Goal: Task Accomplishment & Management: Use online tool/utility

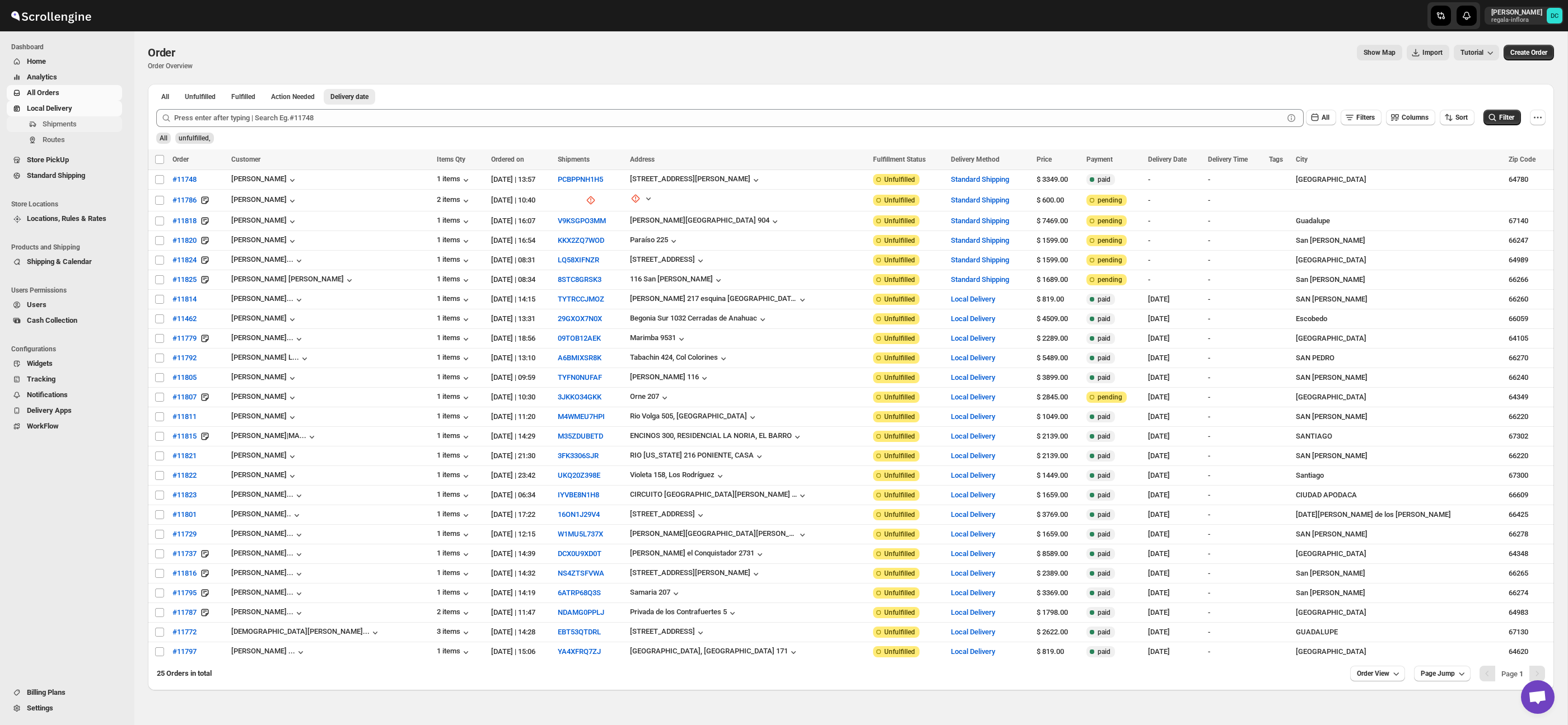
click at [76, 122] on span "Shipments" at bounding box center [60, 124] width 34 height 8
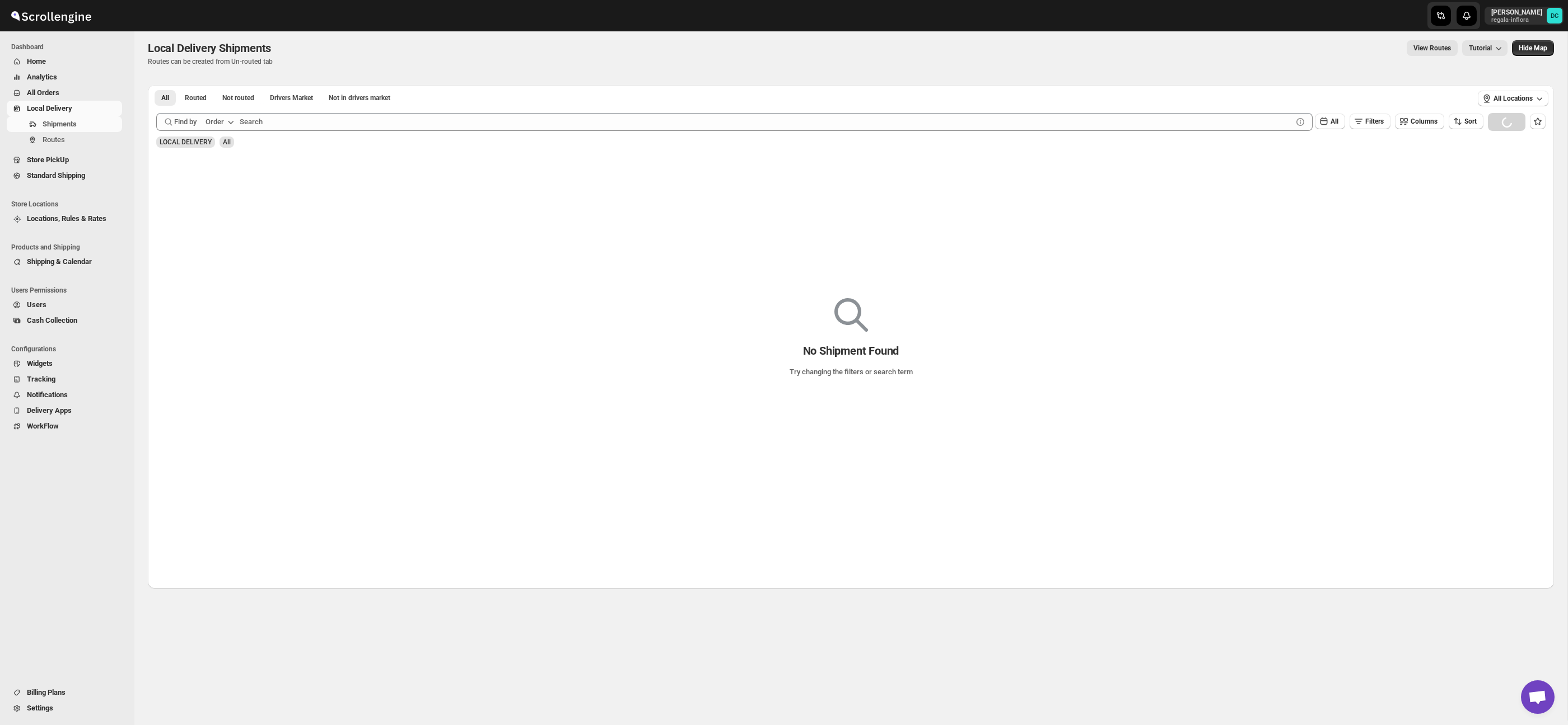
scroll to position [6, 0]
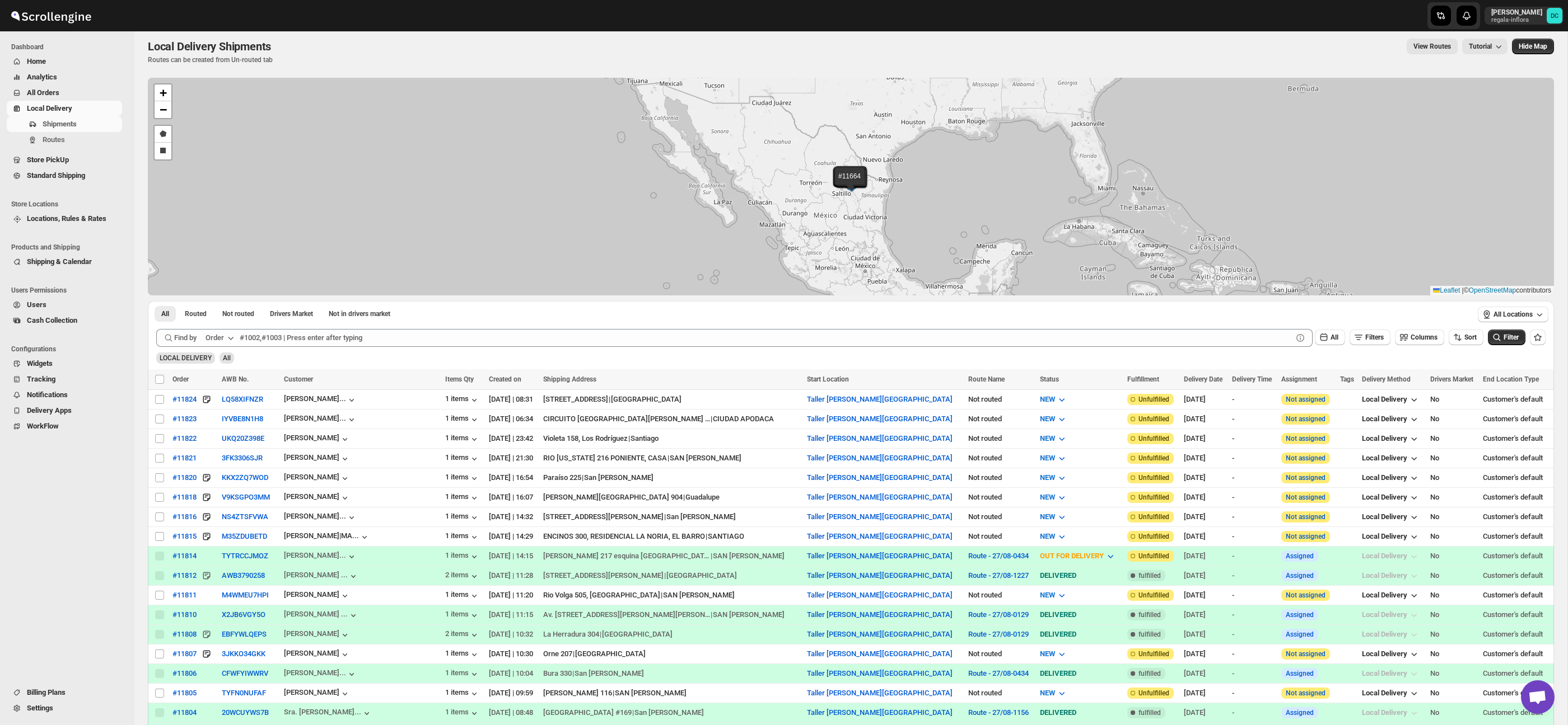
click at [67, 94] on span "All Orders" at bounding box center [73, 93] width 93 height 11
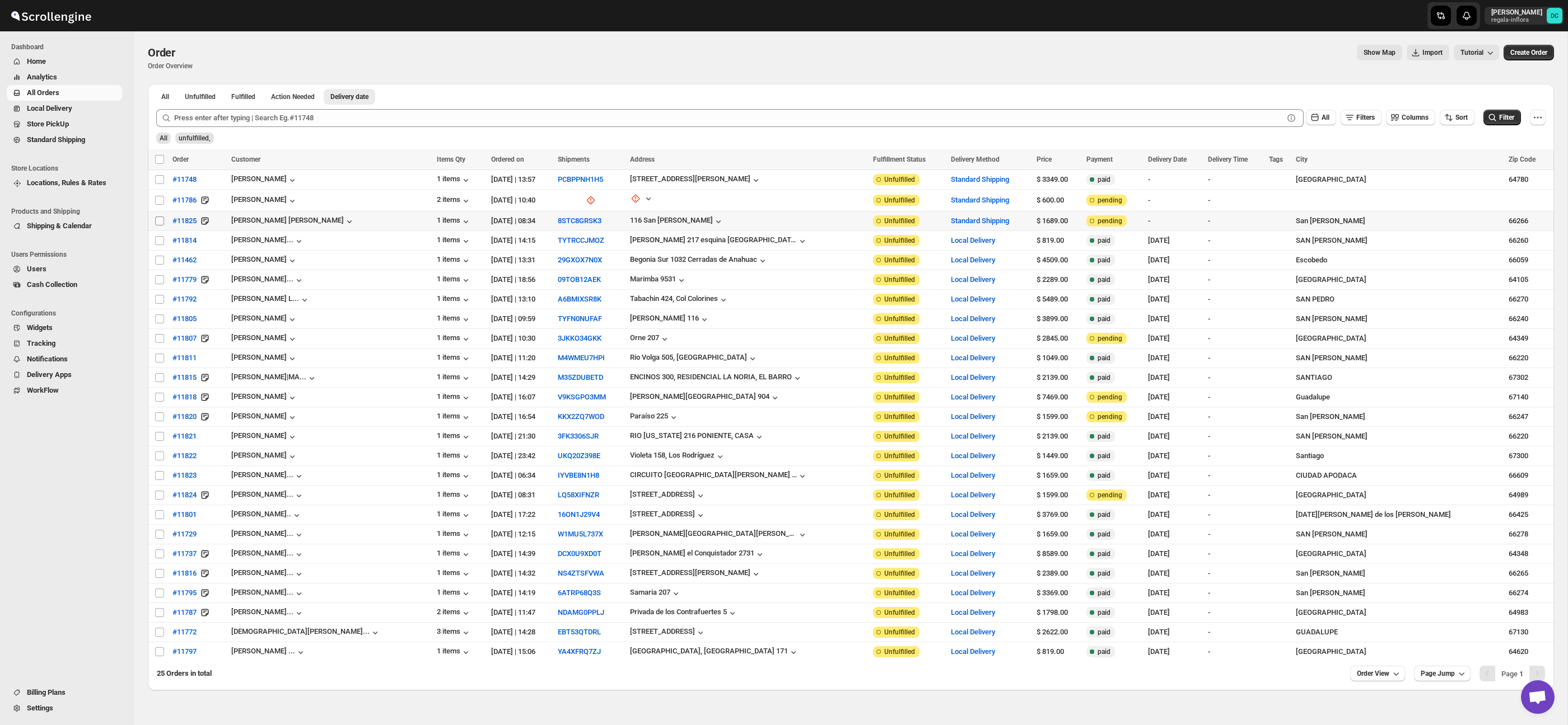
click at [160, 219] on input "Select order" at bounding box center [159, 221] width 9 height 9
checkbox input "true"
click at [157, 199] on input "Select order" at bounding box center [159, 200] width 9 height 9
checkbox input "true"
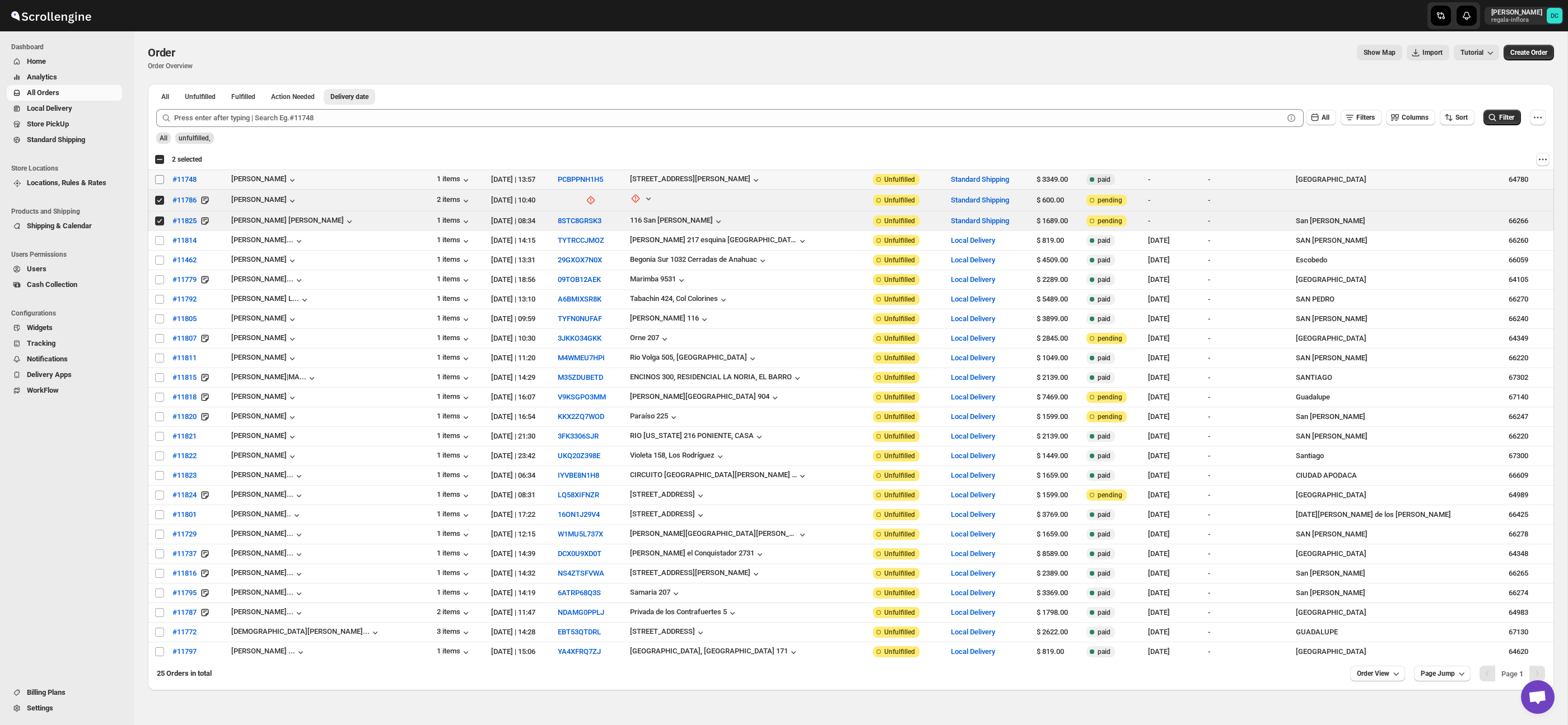
click at [158, 180] on input "Select order" at bounding box center [159, 180] width 9 height 9
click at [164, 180] on input "Select order" at bounding box center [159, 180] width 9 height 9
checkbox input "false"
drag, startPoint x: 160, startPoint y: 199, endPoint x: 160, endPoint y: 212, distance: 13.0
click at [160, 199] on input "Select order" at bounding box center [159, 200] width 9 height 9
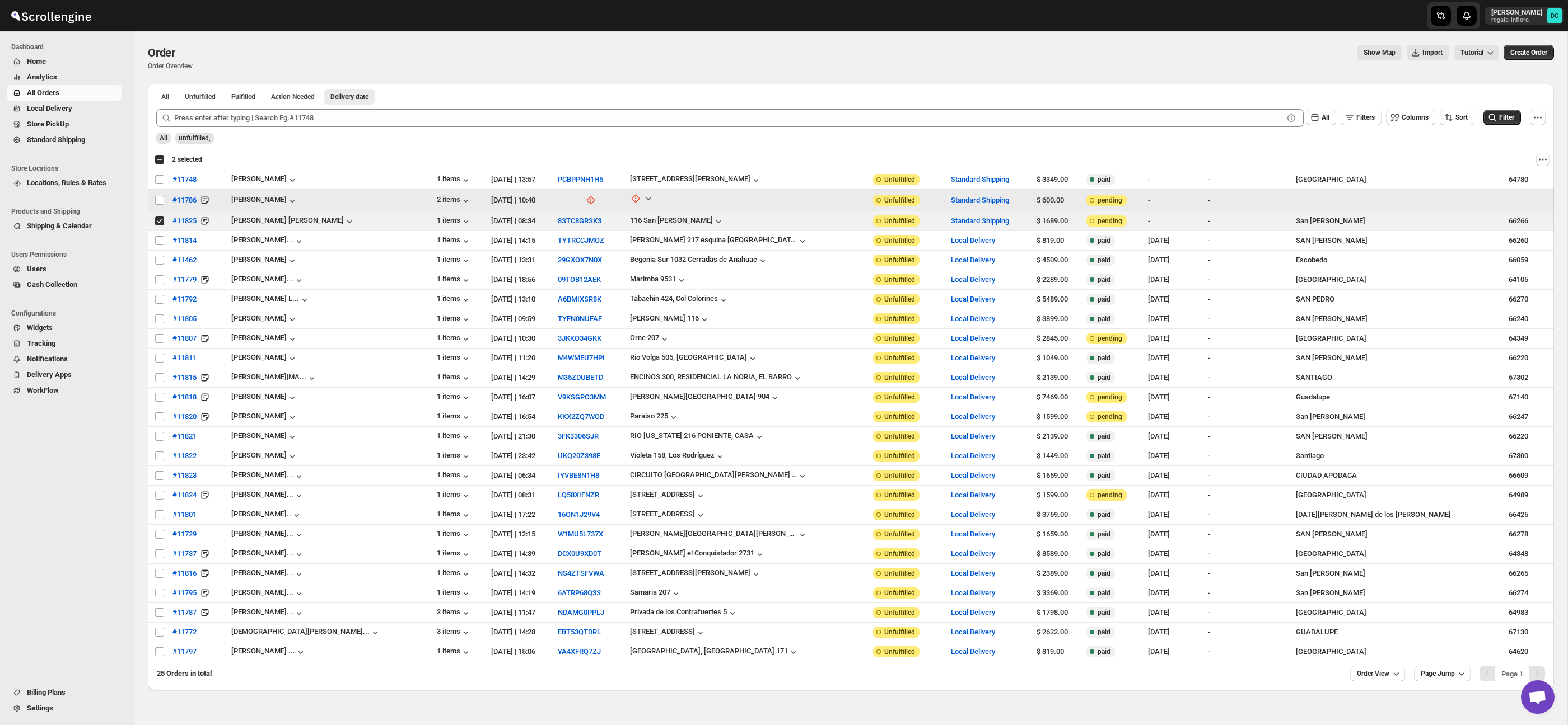
checkbox input "false"
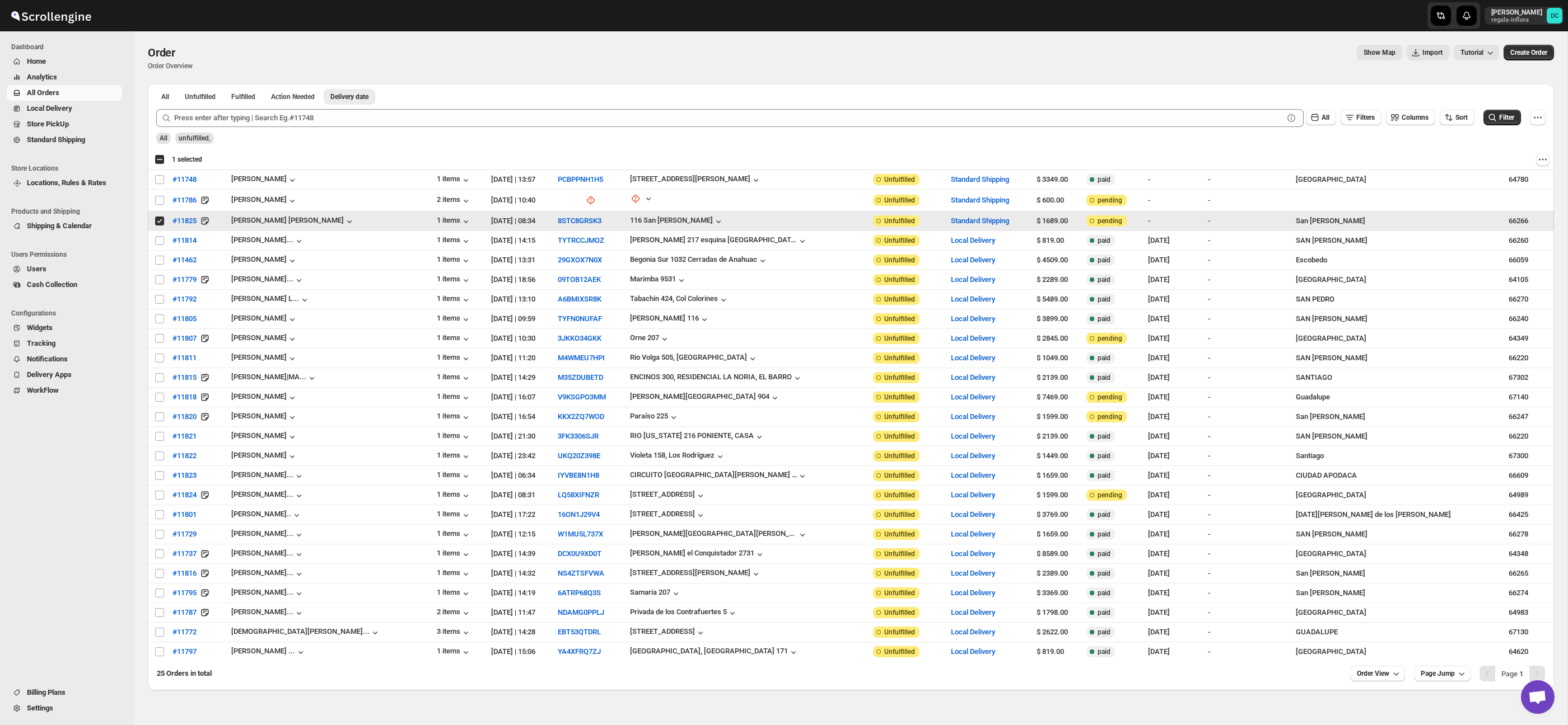
click at [158, 221] on input "Select order" at bounding box center [159, 221] width 9 height 9
checkbox input "false"
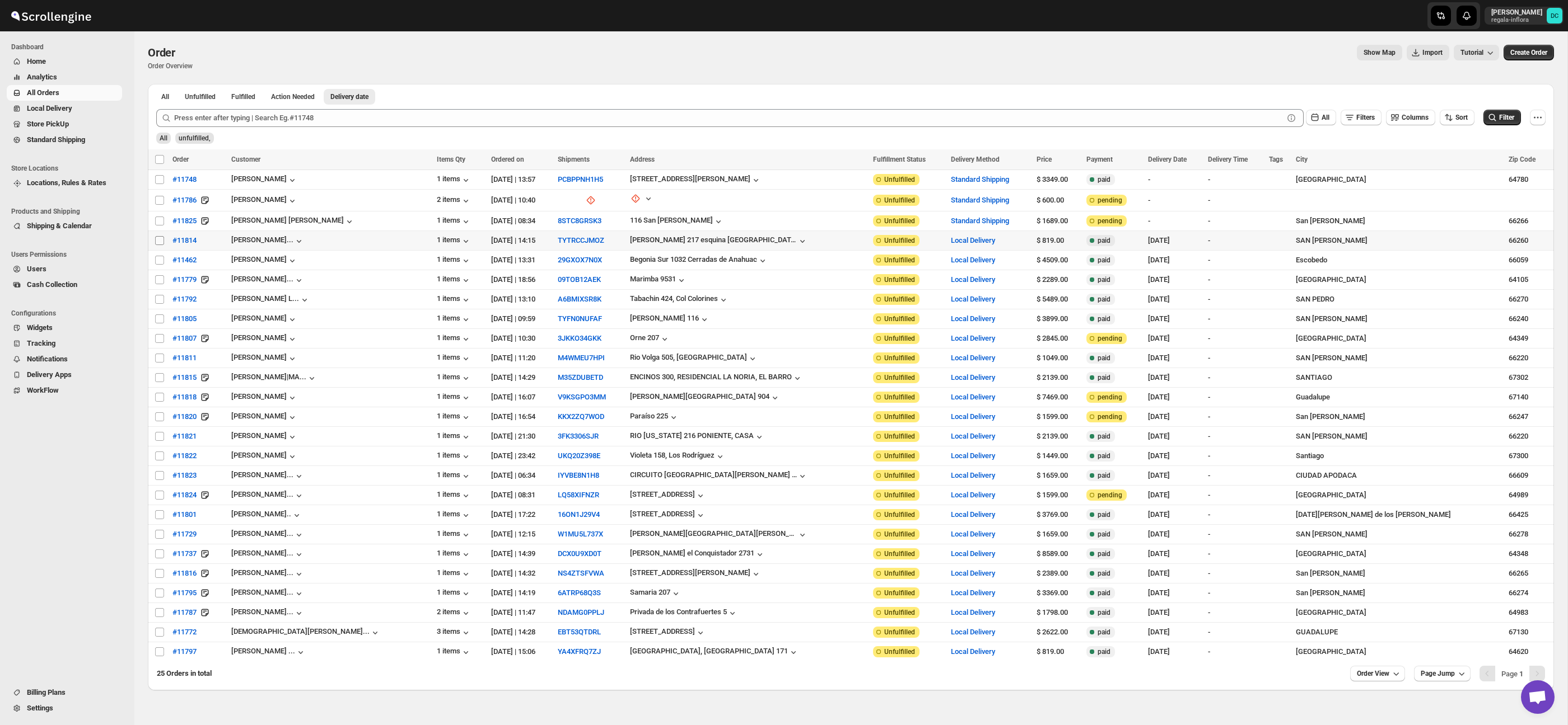
click at [160, 239] on input "Select order" at bounding box center [159, 240] width 9 height 9
checkbox input "true"
click at [158, 261] on input "Select order" at bounding box center [159, 260] width 9 height 9
checkbox input "true"
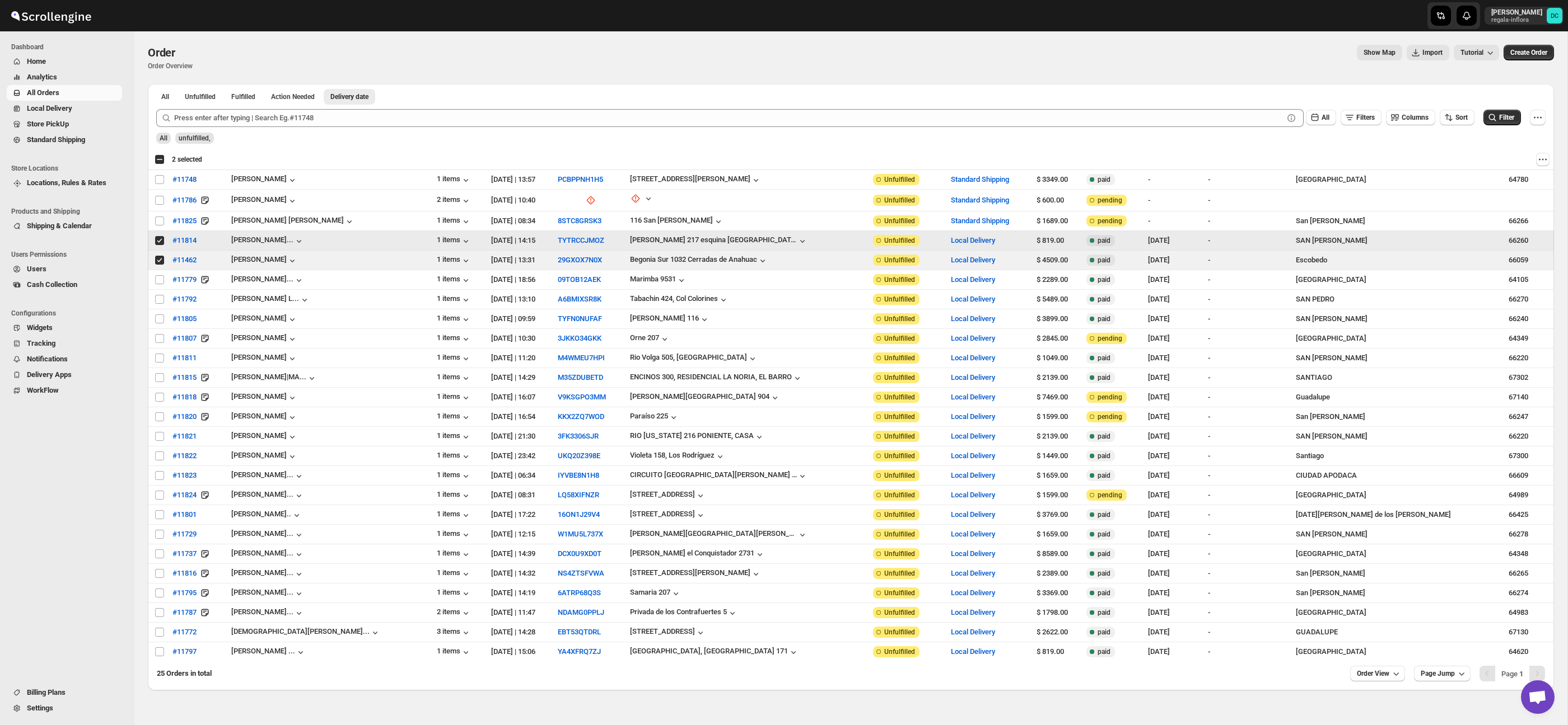
click at [162, 241] on input "Select order" at bounding box center [159, 240] width 9 height 9
checkbox input "false"
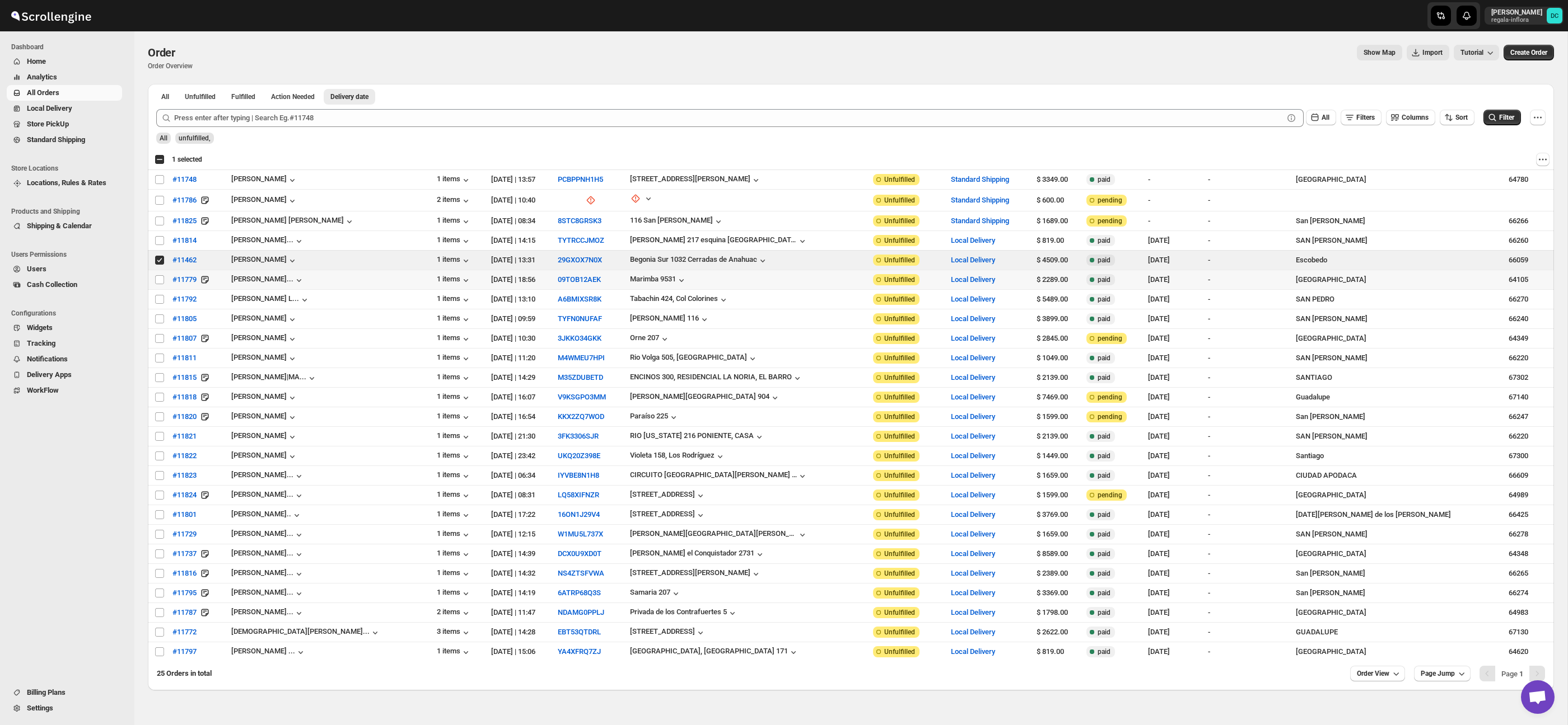
drag, startPoint x: 160, startPoint y: 281, endPoint x: 160, endPoint y: 291, distance: 10.0
click at [160, 281] on input "Select order" at bounding box center [159, 279] width 9 height 9
checkbox input "true"
click at [160, 303] on input "Select order" at bounding box center [159, 299] width 9 height 9
checkbox input "true"
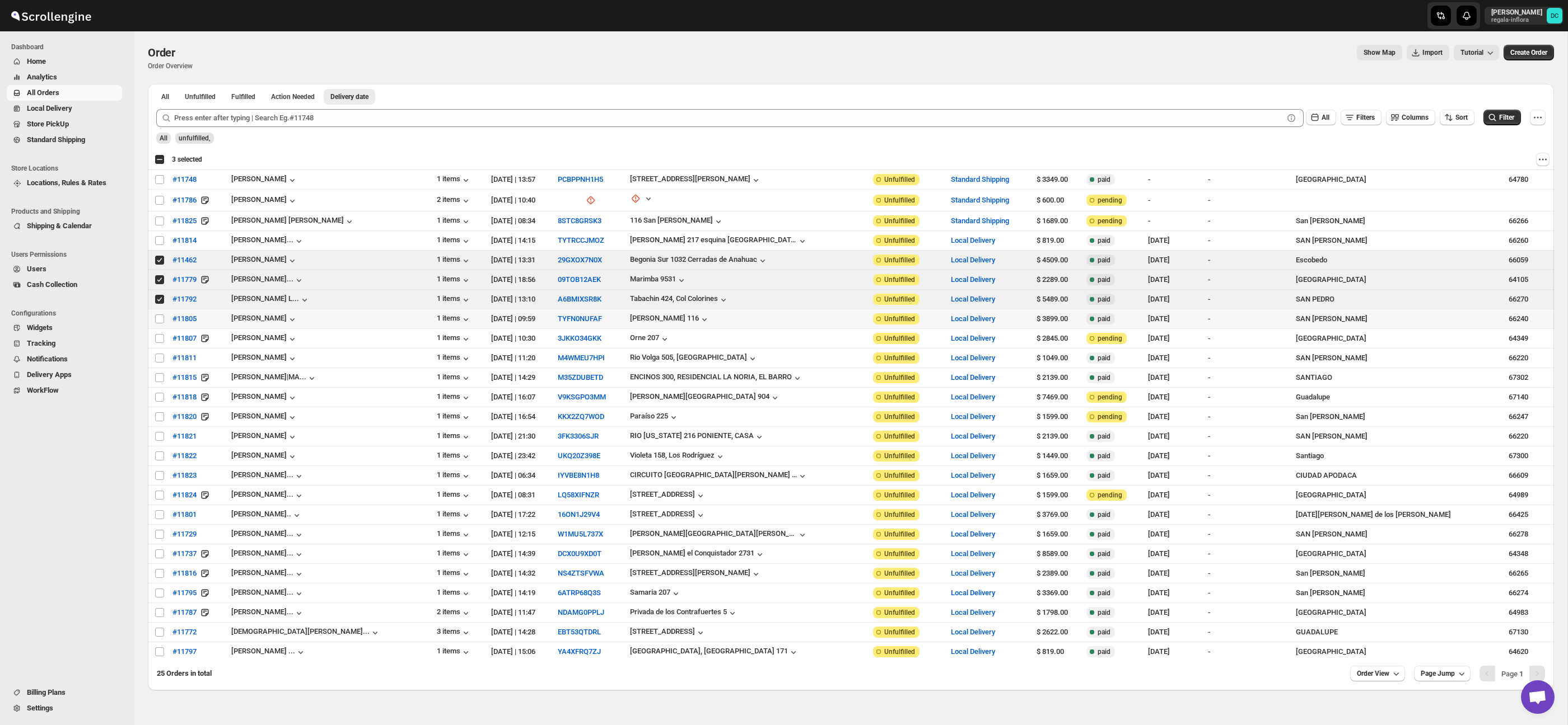
drag, startPoint x: 159, startPoint y: 318, endPoint x: 159, endPoint y: 325, distance: 7.0
click at [159, 318] on input "Select order" at bounding box center [159, 318] width 9 height 9
checkbox input "true"
click at [160, 337] on input "Select order" at bounding box center [159, 338] width 9 height 9
checkbox input "true"
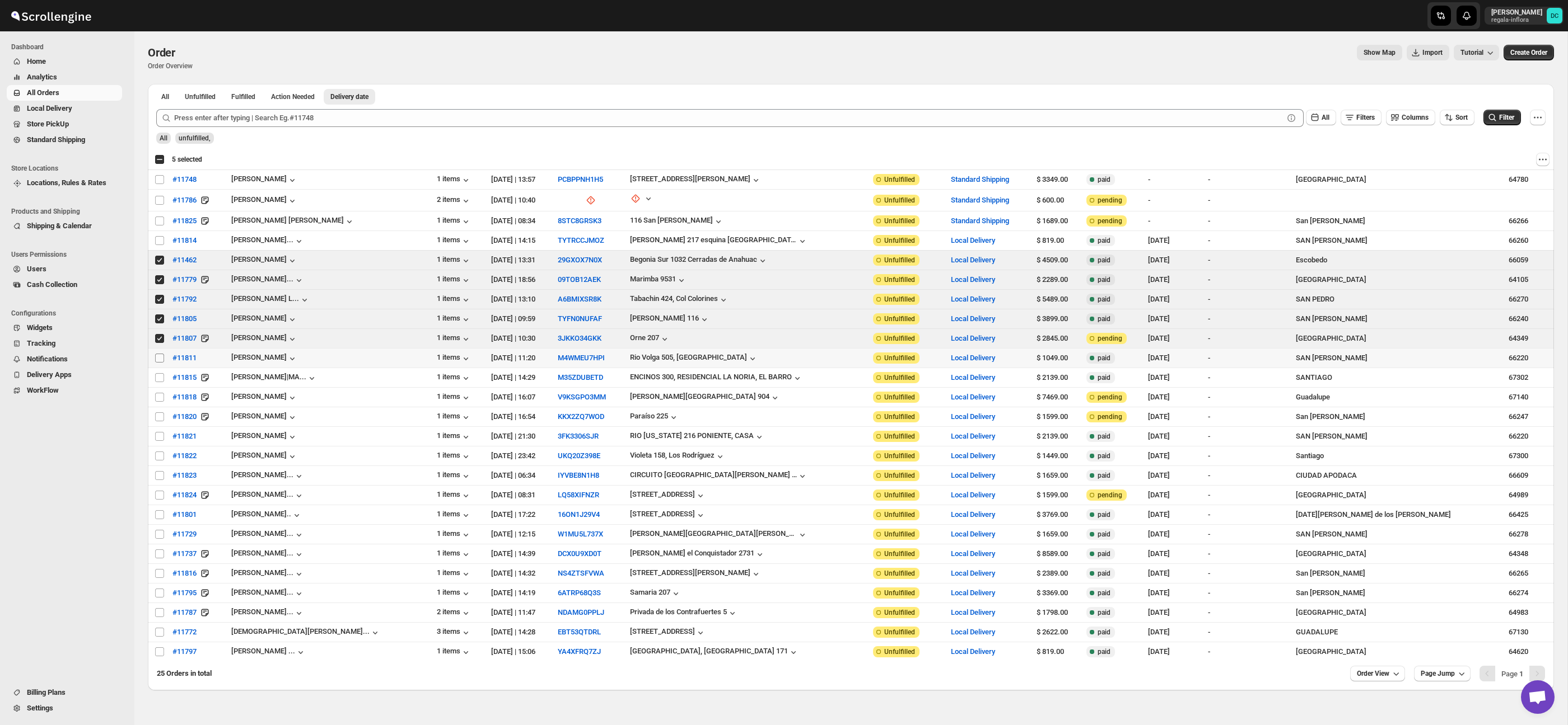
click at [160, 360] on input "Select order" at bounding box center [159, 358] width 9 height 9
checkbox input "true"
drag, startPoint x: 160, startPoint y: 378, endPoint x: 155, endPoint y: 371, distance: 8.6
click at [160, 378] on input "Select order" at bounding box center [159, 378] width 9 height 9
checkbox input "true"
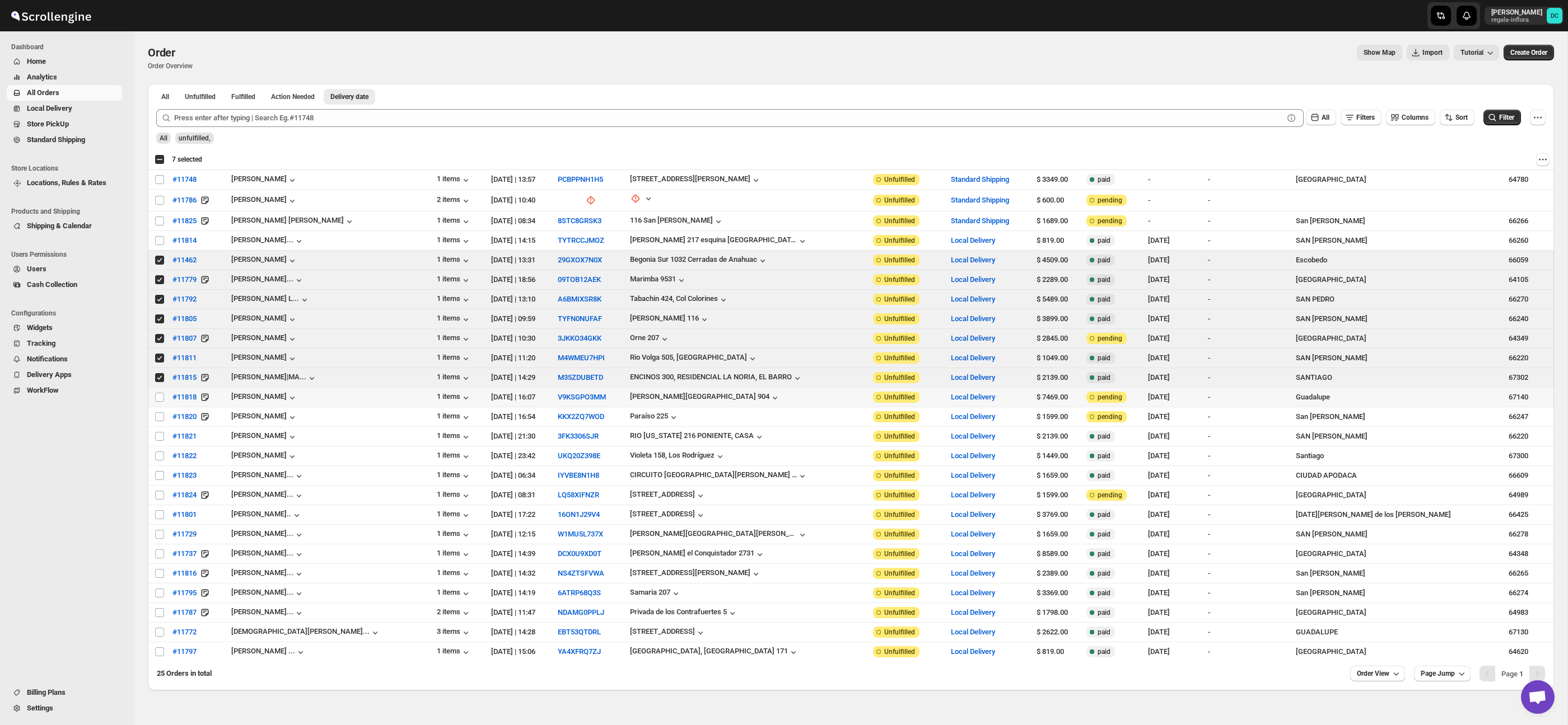
drag, startPoint x: 160, startPoint y: 399, endPoint x: 160, endPoint y: 407, distance: 8.0
click at [160, 399] on input "Select order" at bounding box center [159, 397] width 9 height 9
checkbox input "true"
click at [159, 416] on input "Select order" at bounding box center [159, 417] width 9 height 9
checkbox input "true"
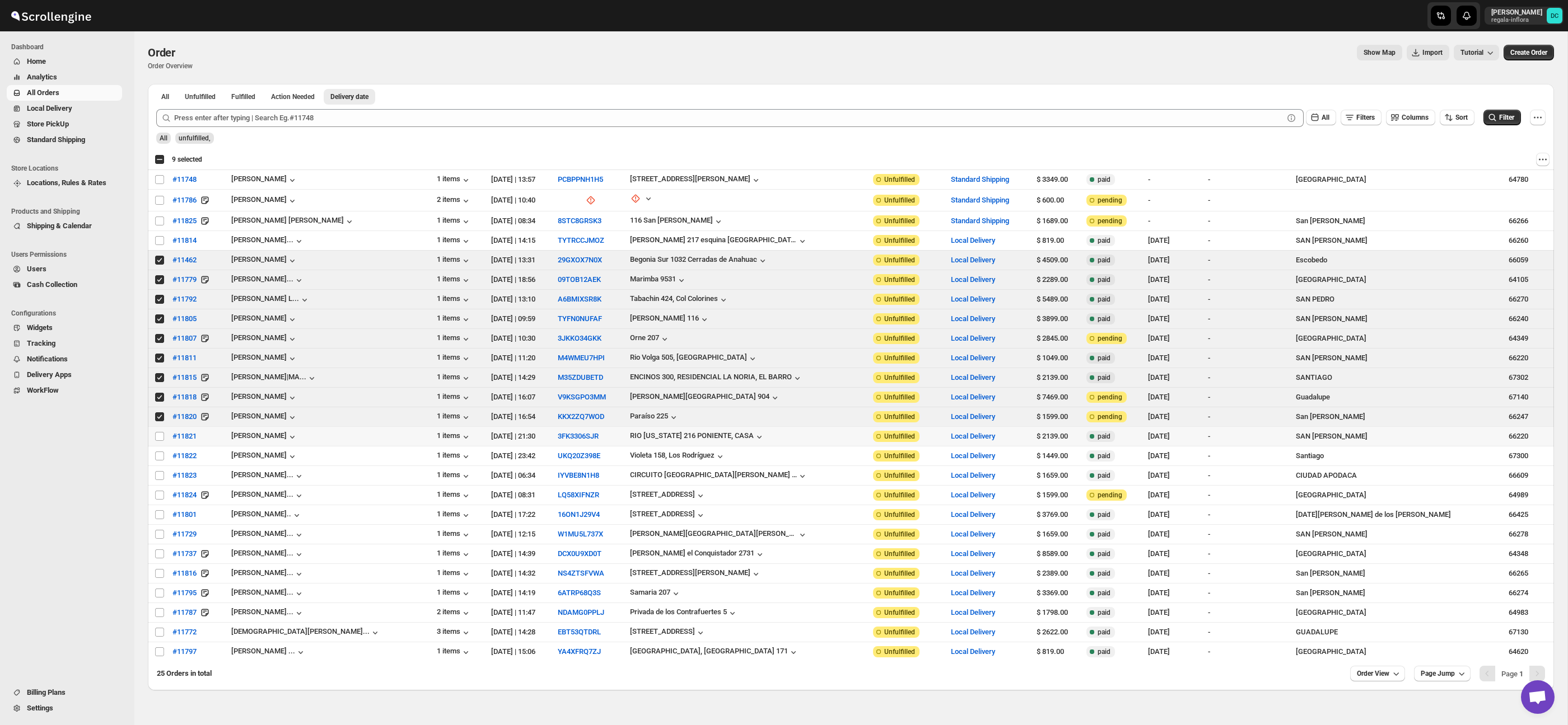
click at [158, 431] on td "Select order" at bounding box center [158, 437] width 21 height 19
checkbox input "true"
click at [159, 457] on input "Select order" at bounding box center [159, 456] width 9 height 9
checkbox input "true"
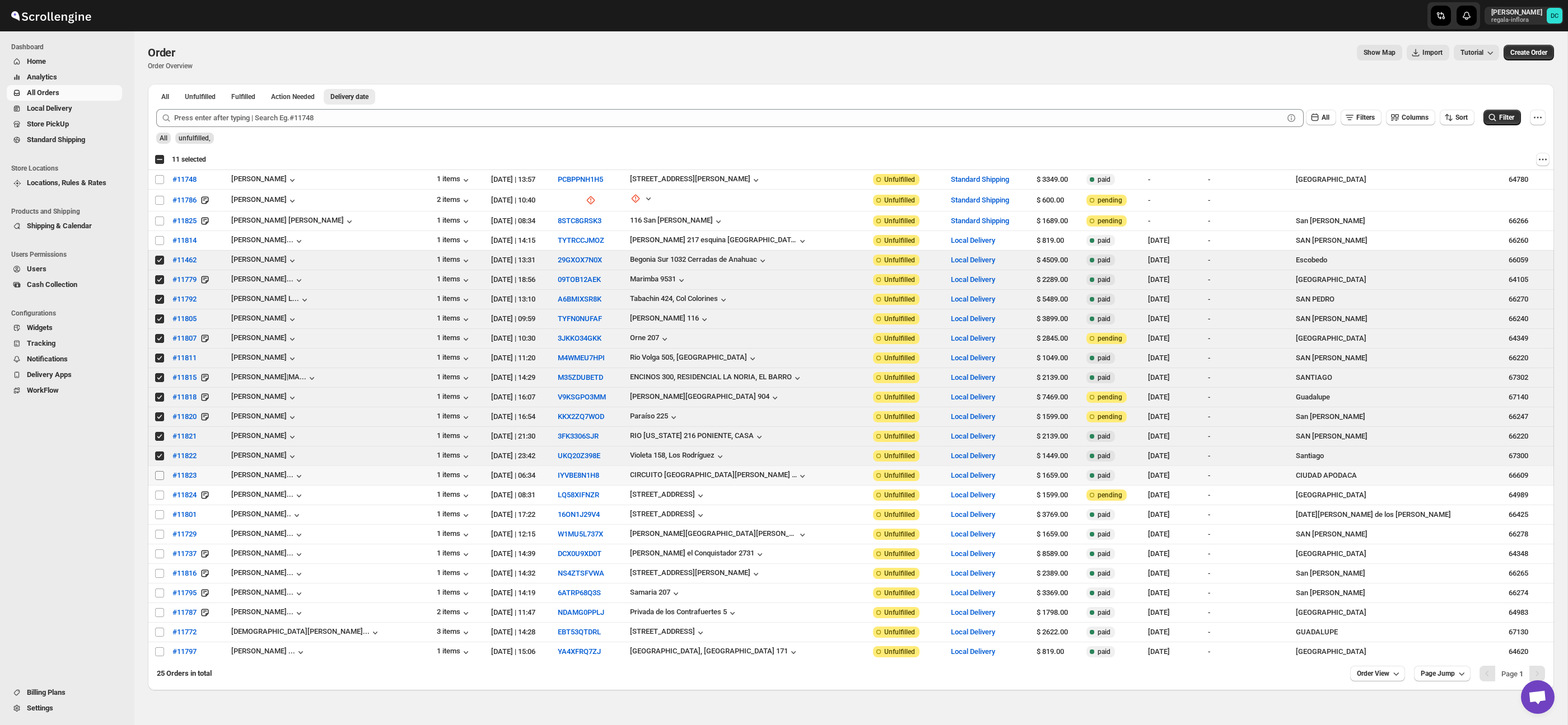
click at [157, 473] on input "Select order" at bounding box center [159, 475] width 9 height 9
checkbox input "true"
click at [155, 490] on td "Select order" at bounding box center [158, 495] width 21 height 19
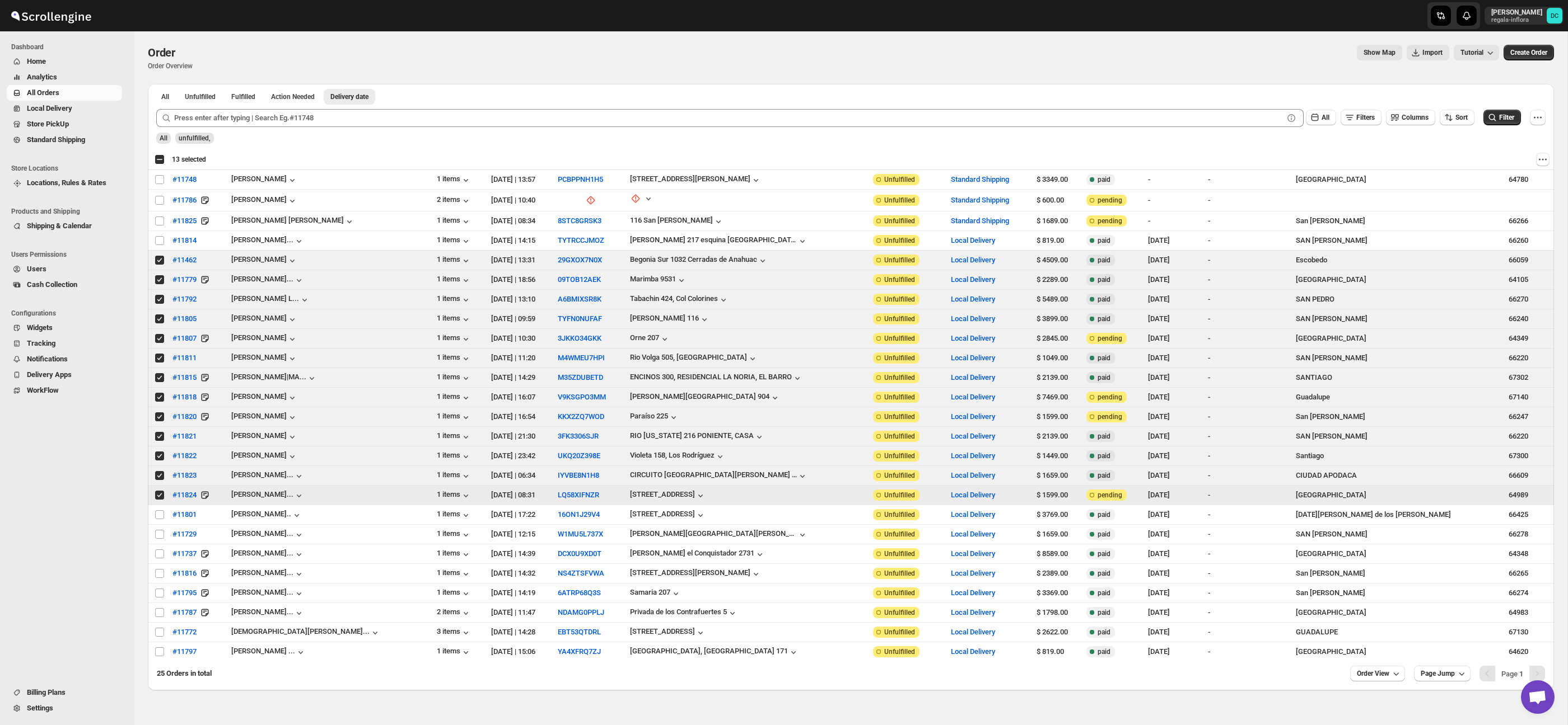
click at [158, 494] on input "Select order" at bounding box center [159, 495] width 9 height 9
checkbox input "false"
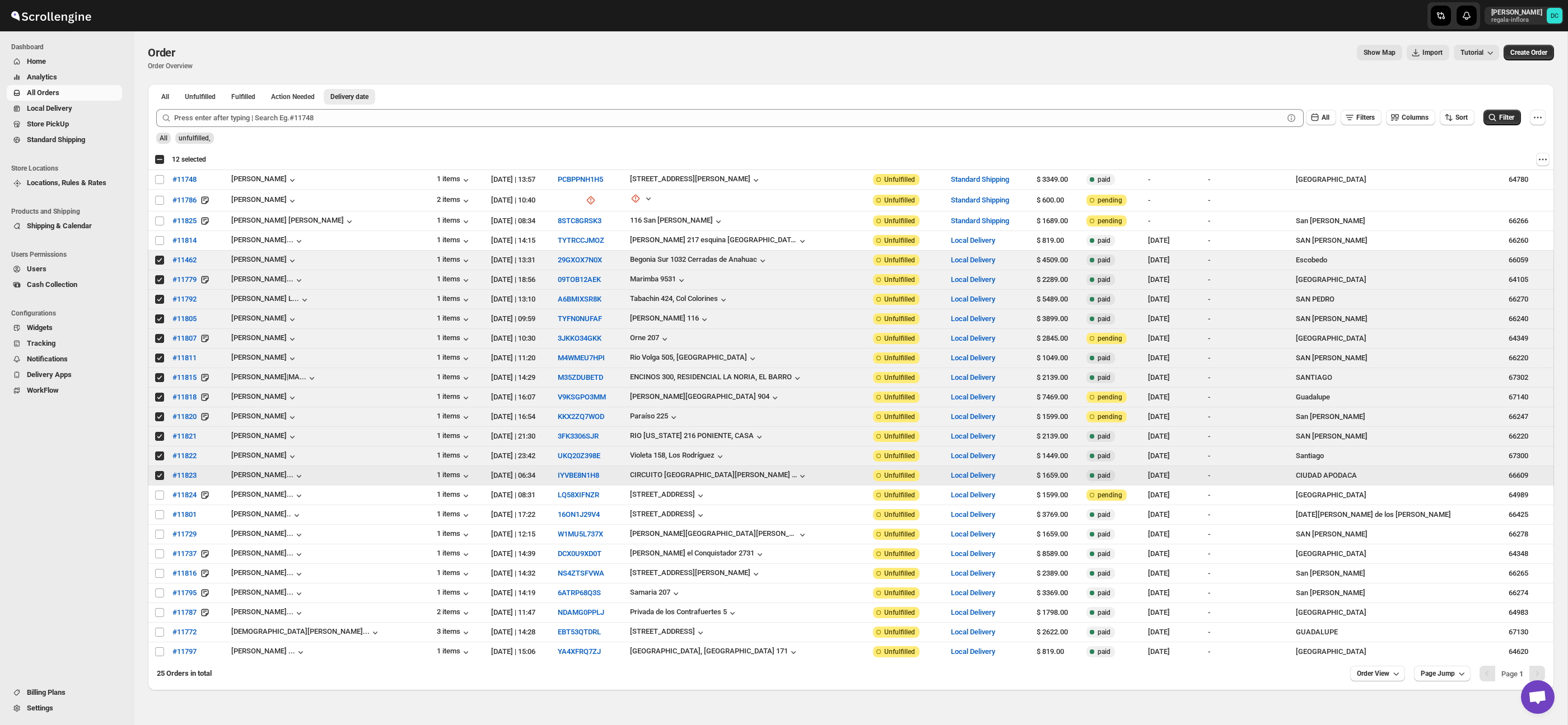
drag, startPoint x: 159, startPoint y: 478, endPoint x: 158, endPoint y: 466, distance: 12.0
click at [159, 478] on input "Select order" at bounding box center [159, 475] width 9 height 9
checkbox input "false"
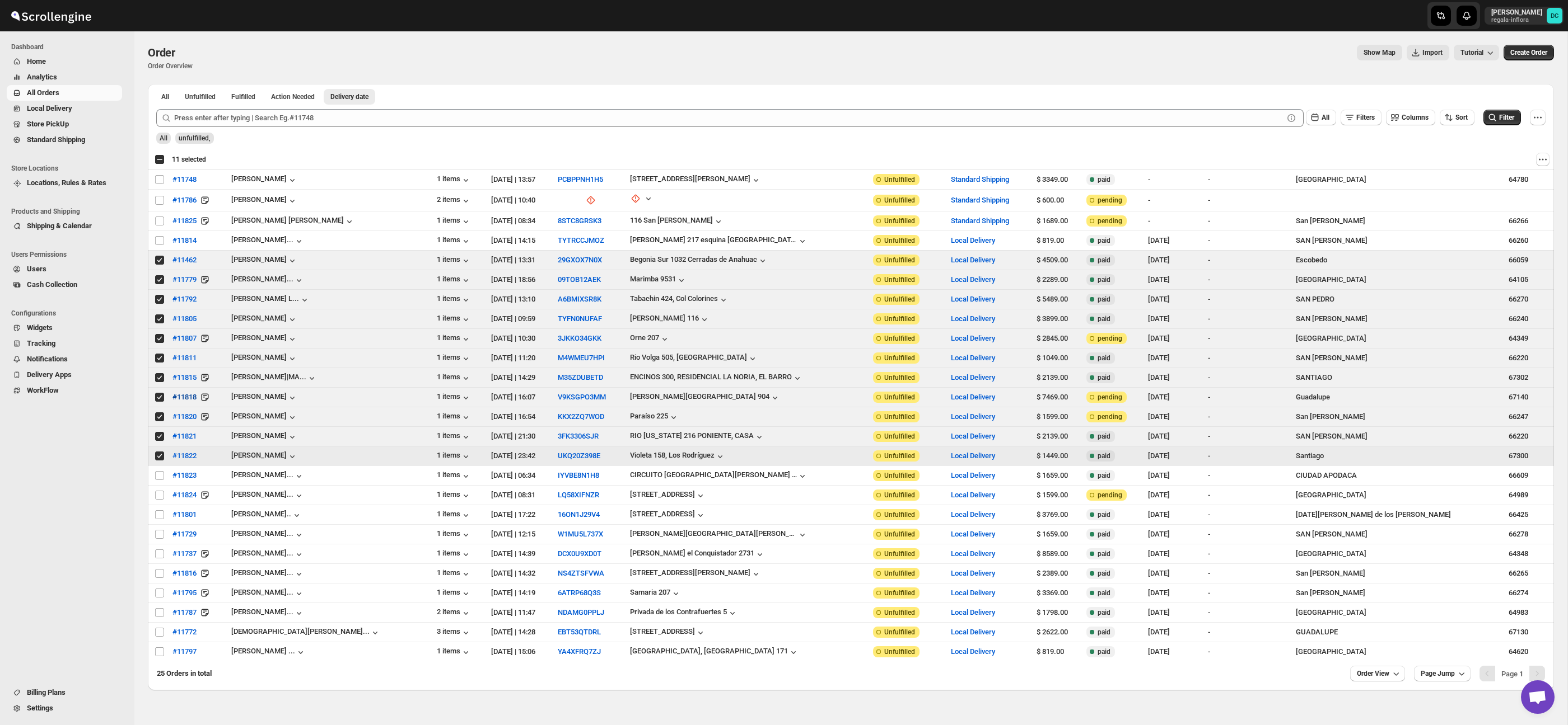
drag, startPoint x: 160, startPoint y: 459, endPoint x: 173, endPoint y: 396, distance: 64.3
click at [160, 459] on input "Select order" at bounding box center [159, 456] width 9 height 9
checkbox input "false"
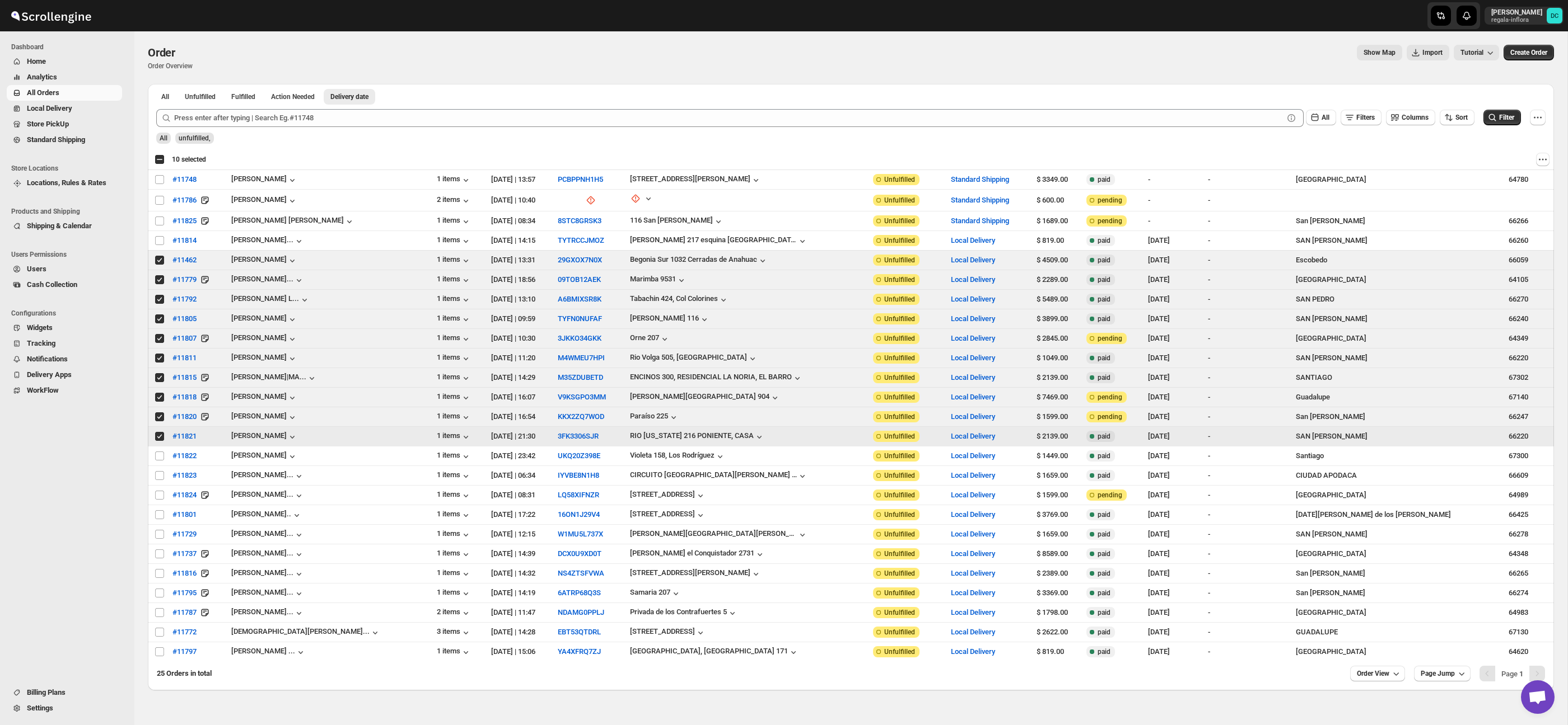
click at [159, 437] on input "Select order" at bounding box center [159, 436] width 9 height 9
checkbox input "false"
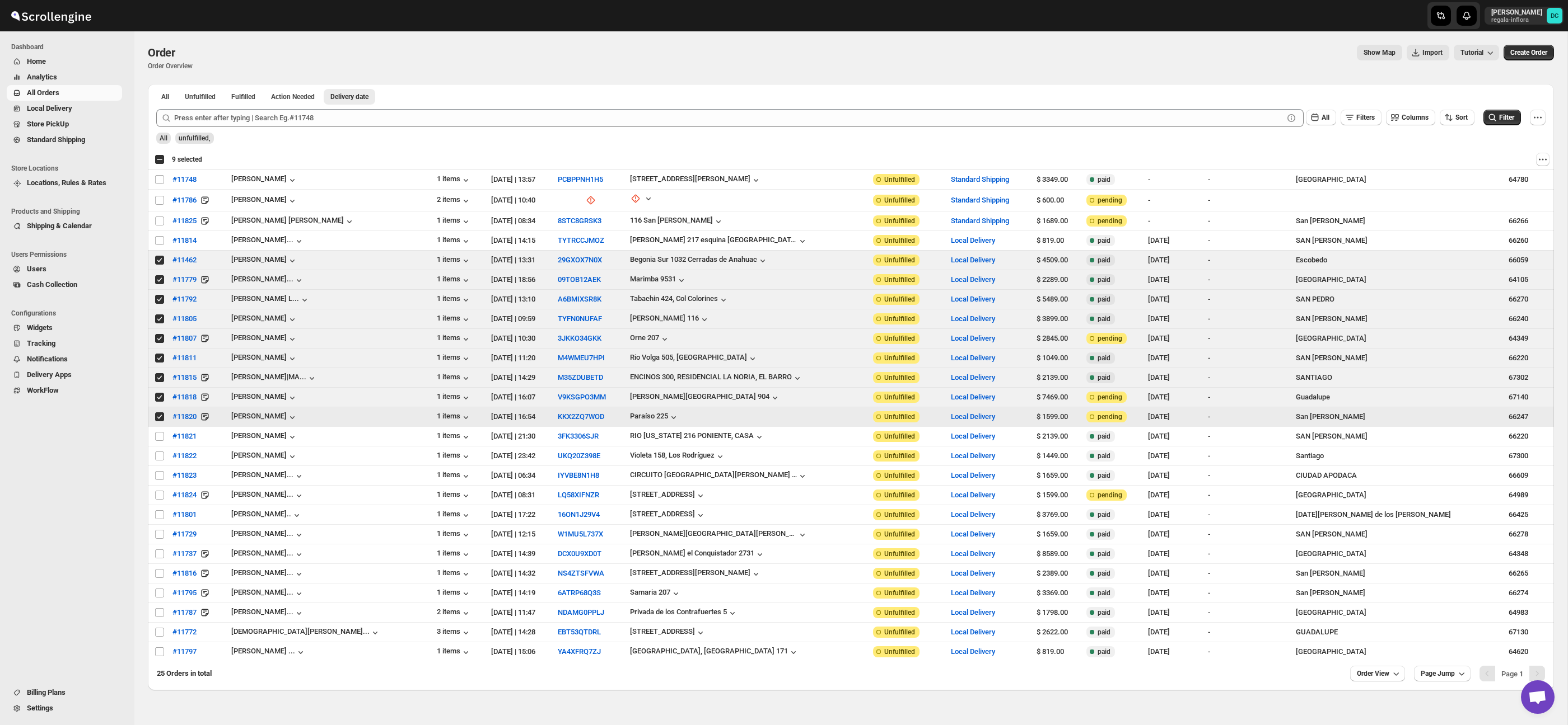
drag, startPoint x: 158, startPoint y: 416, endPoint x: 160, endPoint y: 394, distance: 22.1
click at [158, 415] on input "Select order" at bounding box center [159, 417] width 9 height 9
checkbox input "false"
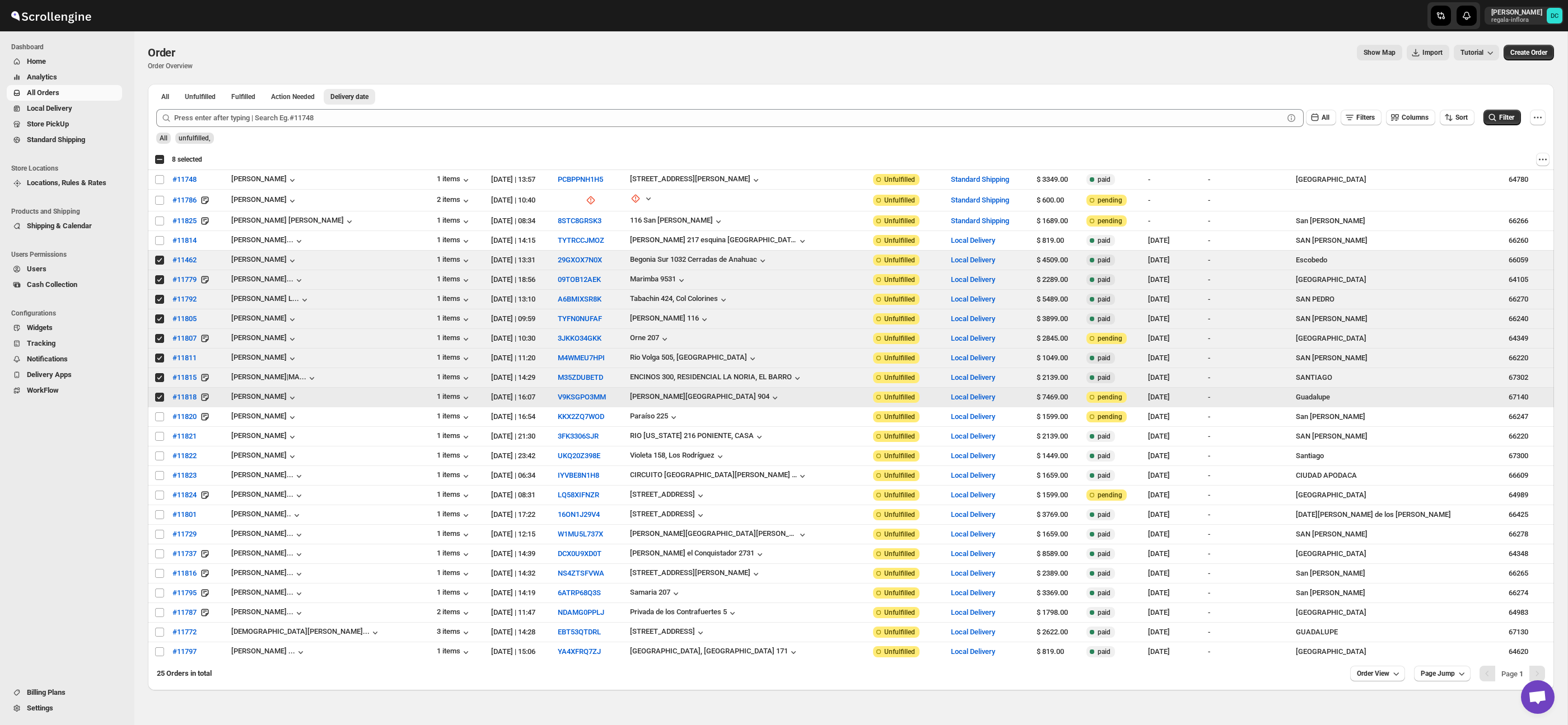
click at [160, 395] on input "Select order" at bounding box center [159, 397] width 9 height 9
checkbox input "false"
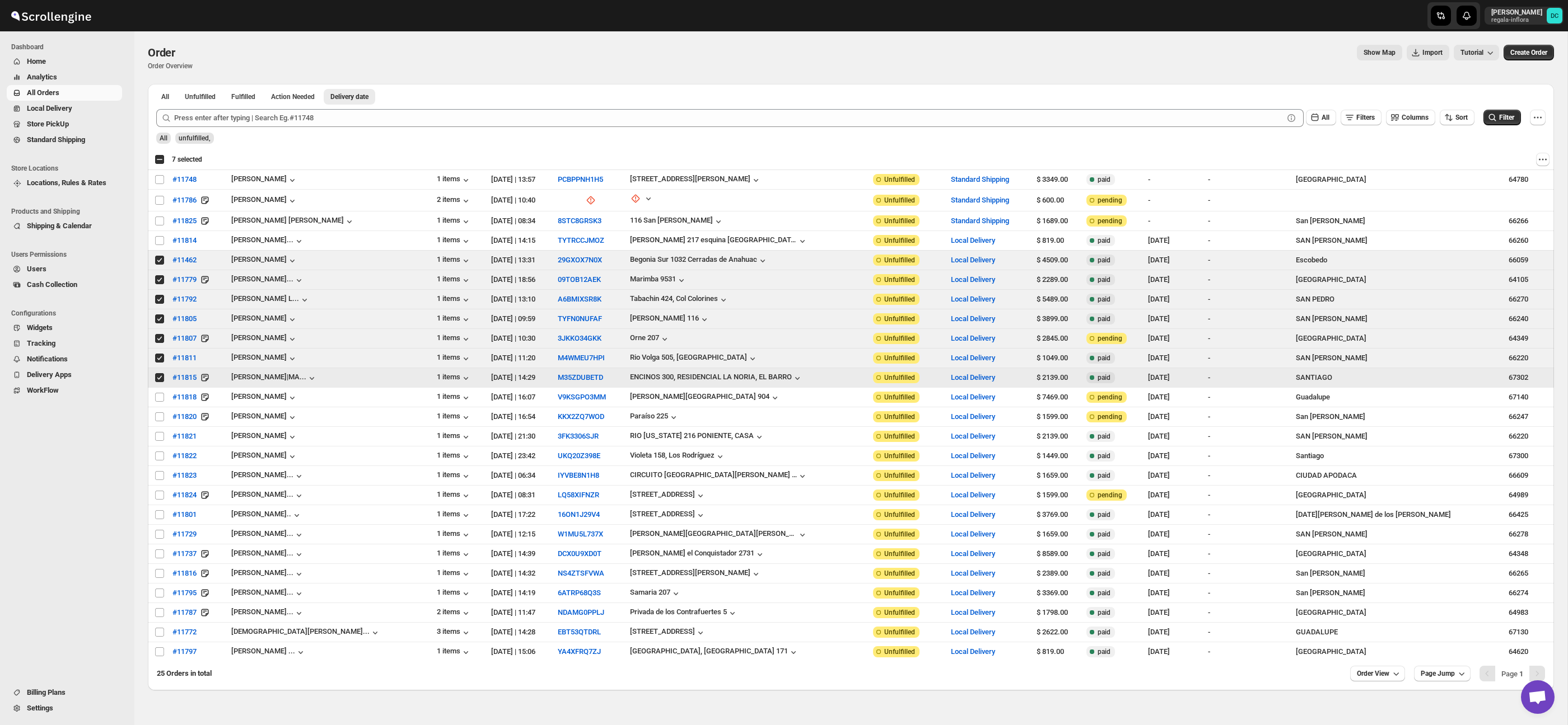
click at [160, 380] on input "Select order" at bounding box center [159, 378] width 9 height 9
checkbox input "false"
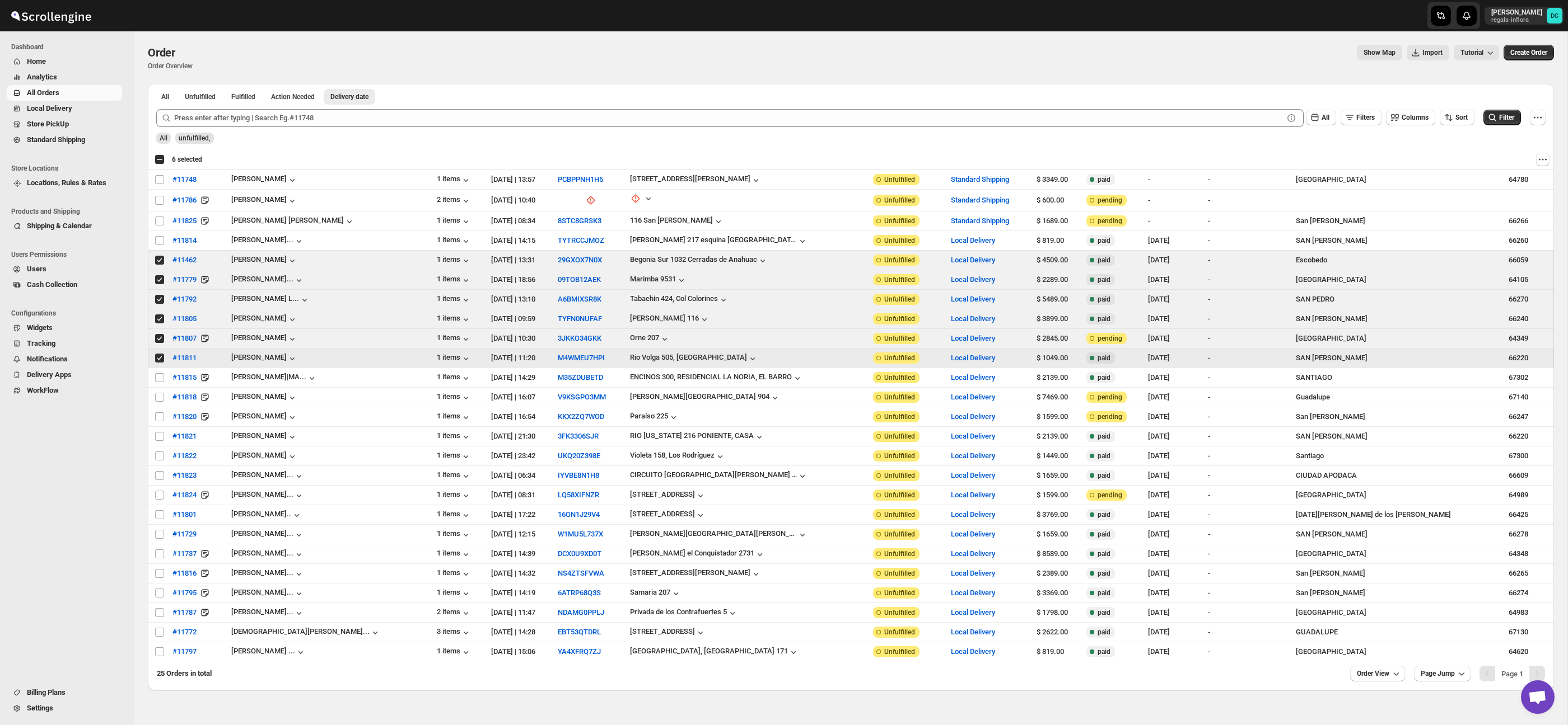
click at [158, 358] on input "Select order" at bounding box center [159, 358] width 9 height 9
checkbox input "false"
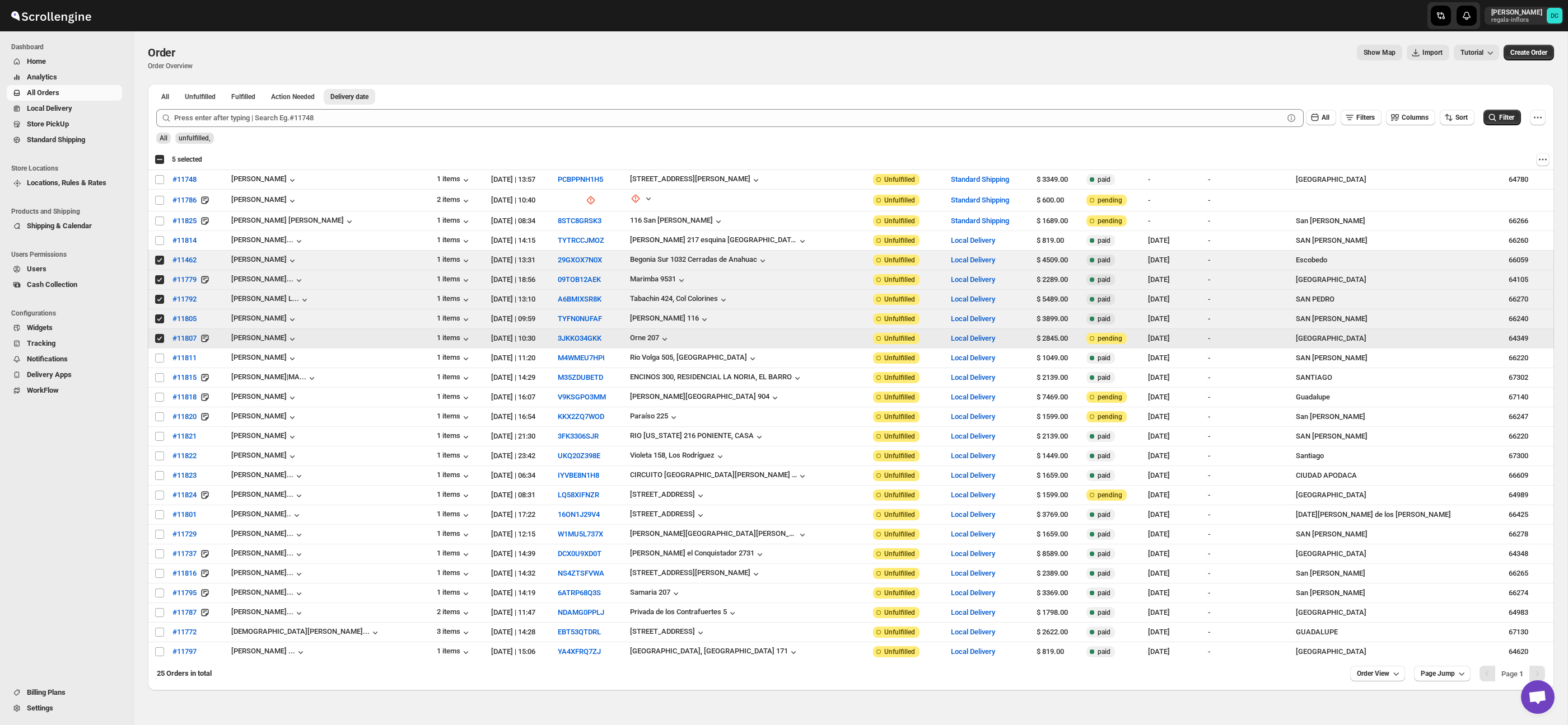
click at [157, 339] on input "Select order" at bounding box center [159, 338] width 9 height 9
checkbox input "false"
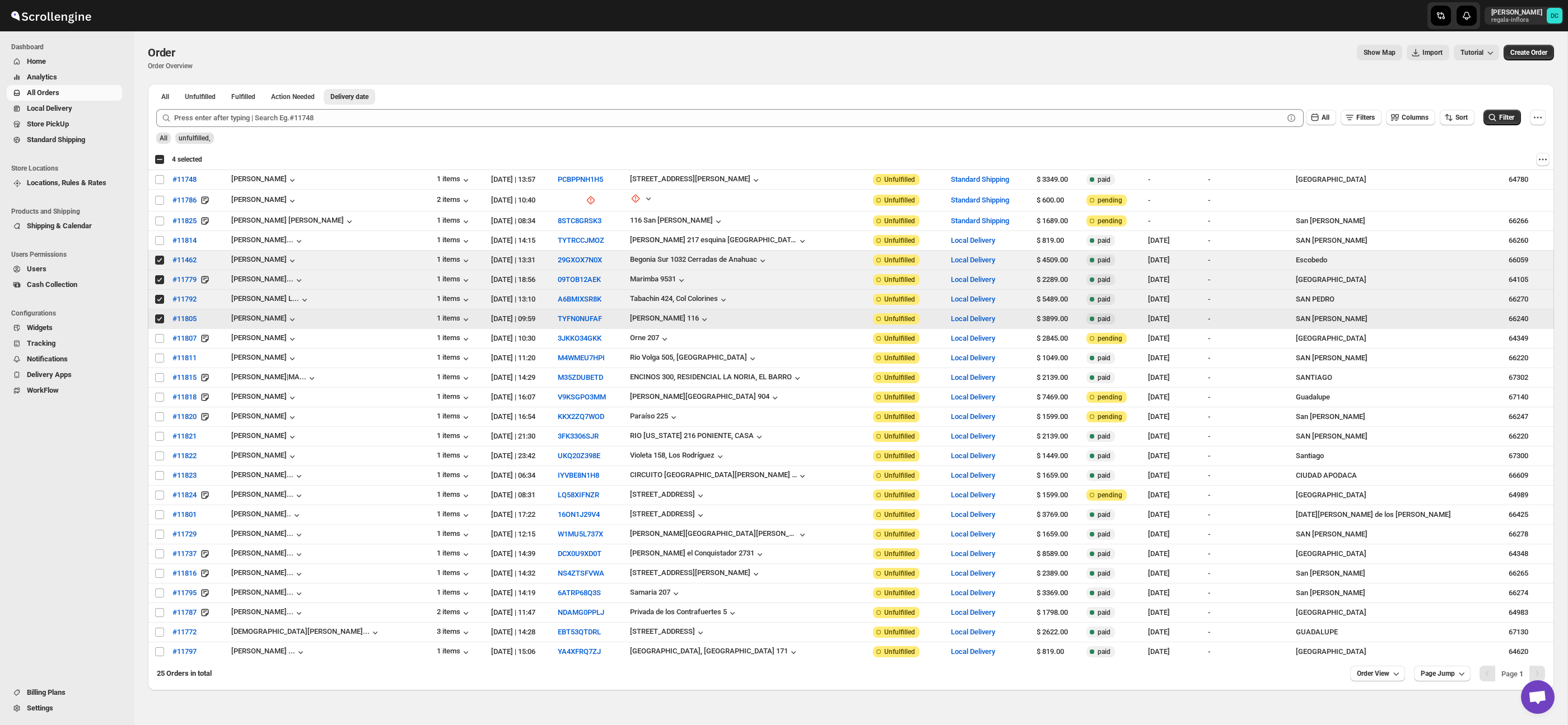
drag, startPoint x: 159, startPoint y: 316, endPoint x: 158, endPoint y: 309, distance: 7.1
click at [159, 316] on input "Select order" at bounding box center [159, 318] width 9 height 9
checkbox input "false"
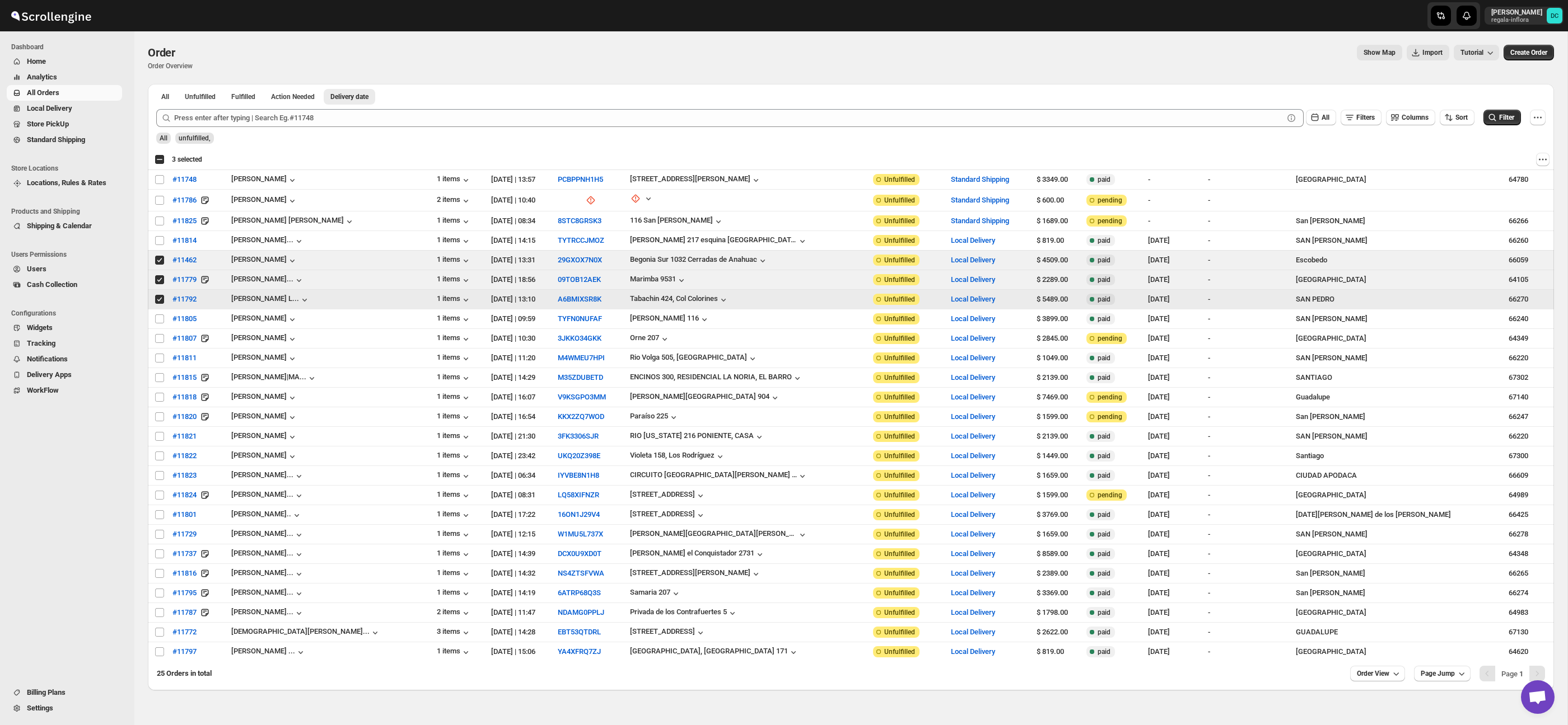
click at [158, 301] on input "Select order" at bounding box center [159, 299] width 9 height 9
checkbox input "false"
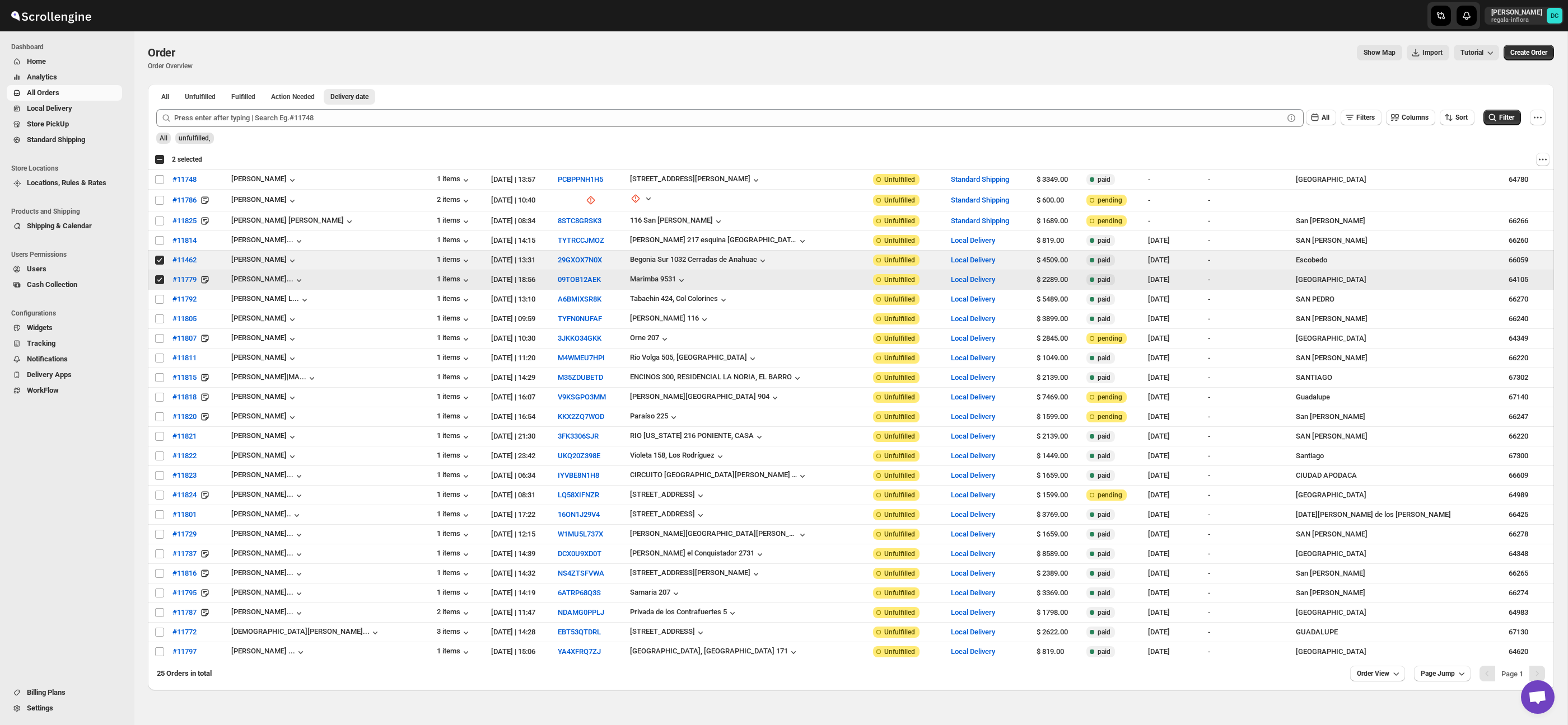
click at [155, 281] on input "Select order" at bounding box center [159, 279] width 9 height 9
checkbox input "false"
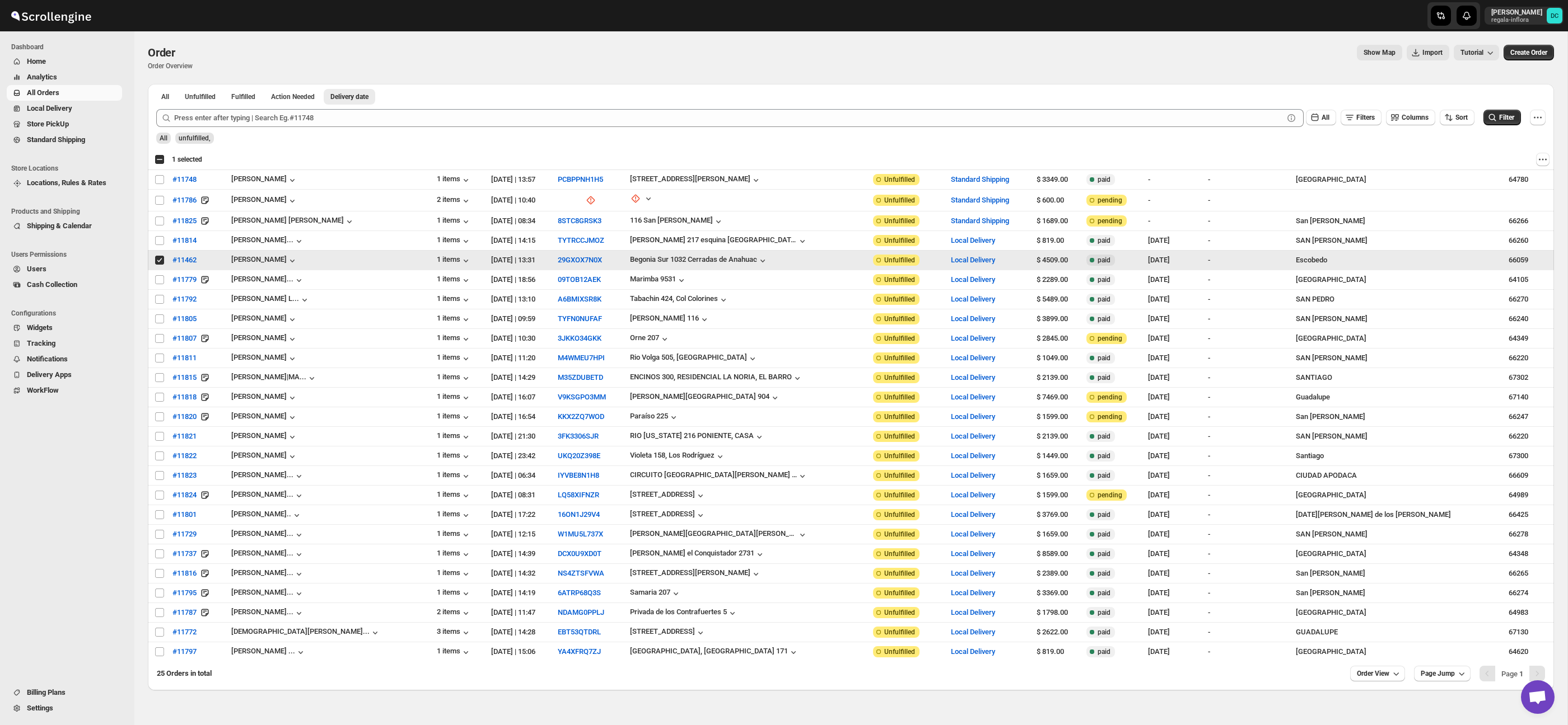
click at [158, 260] on input "Select order" at bounding box center [159, 260] width 9 height 9
checkbox input "false"
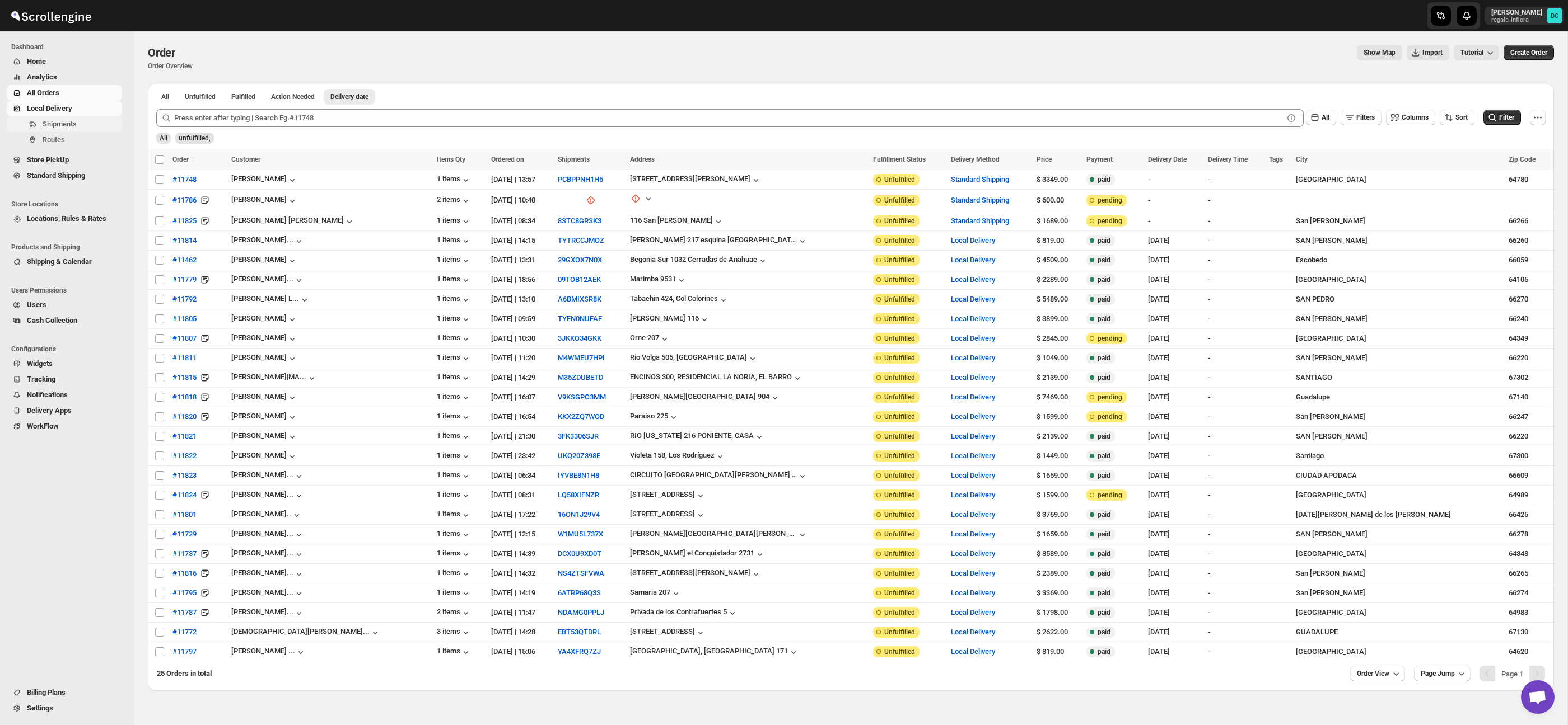
click at [76, 120] on span "Shipments" at bounding box center [60, 124] width 34 height 8
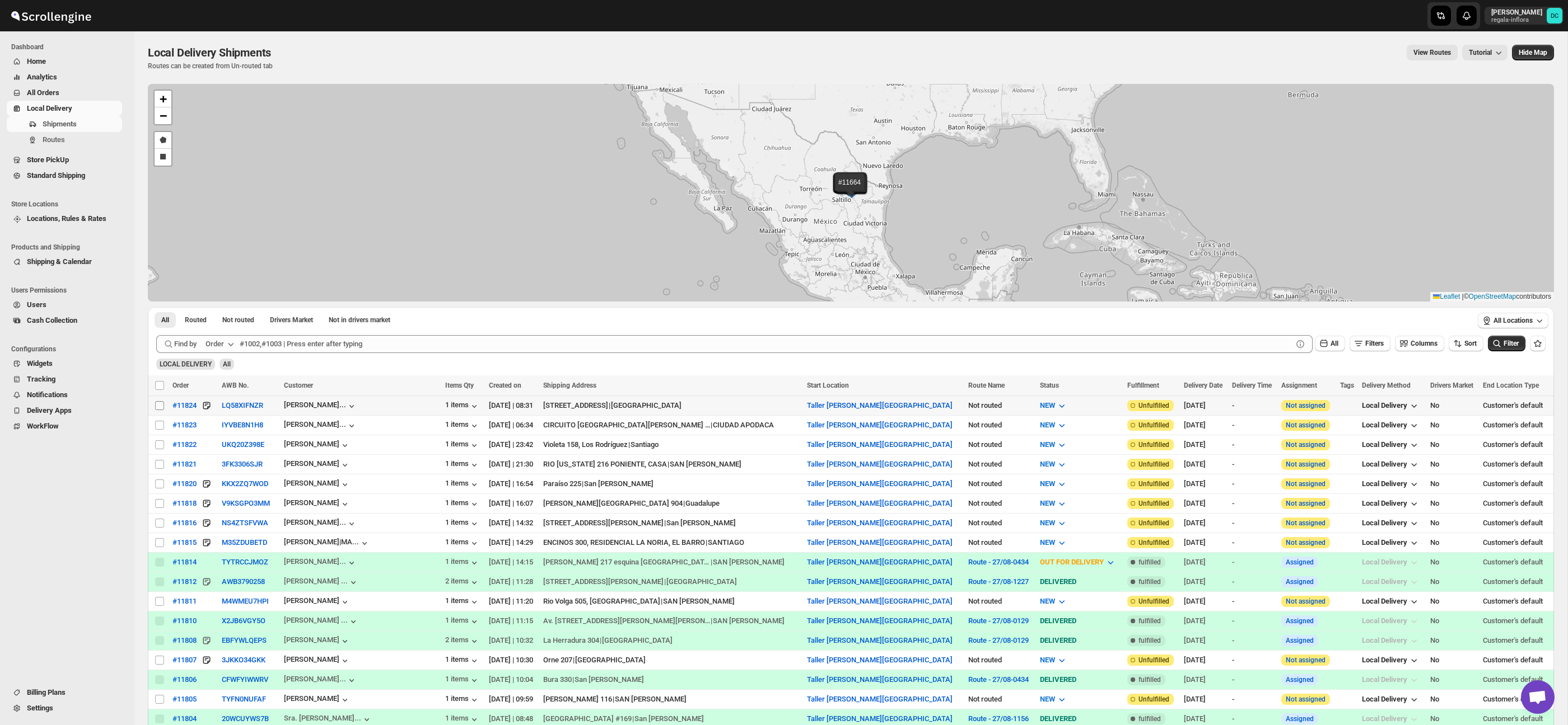
click at [160, 405] on input "Select shipment" at bounding box center [159, 405] width 9 height 9
checkbox input "true"
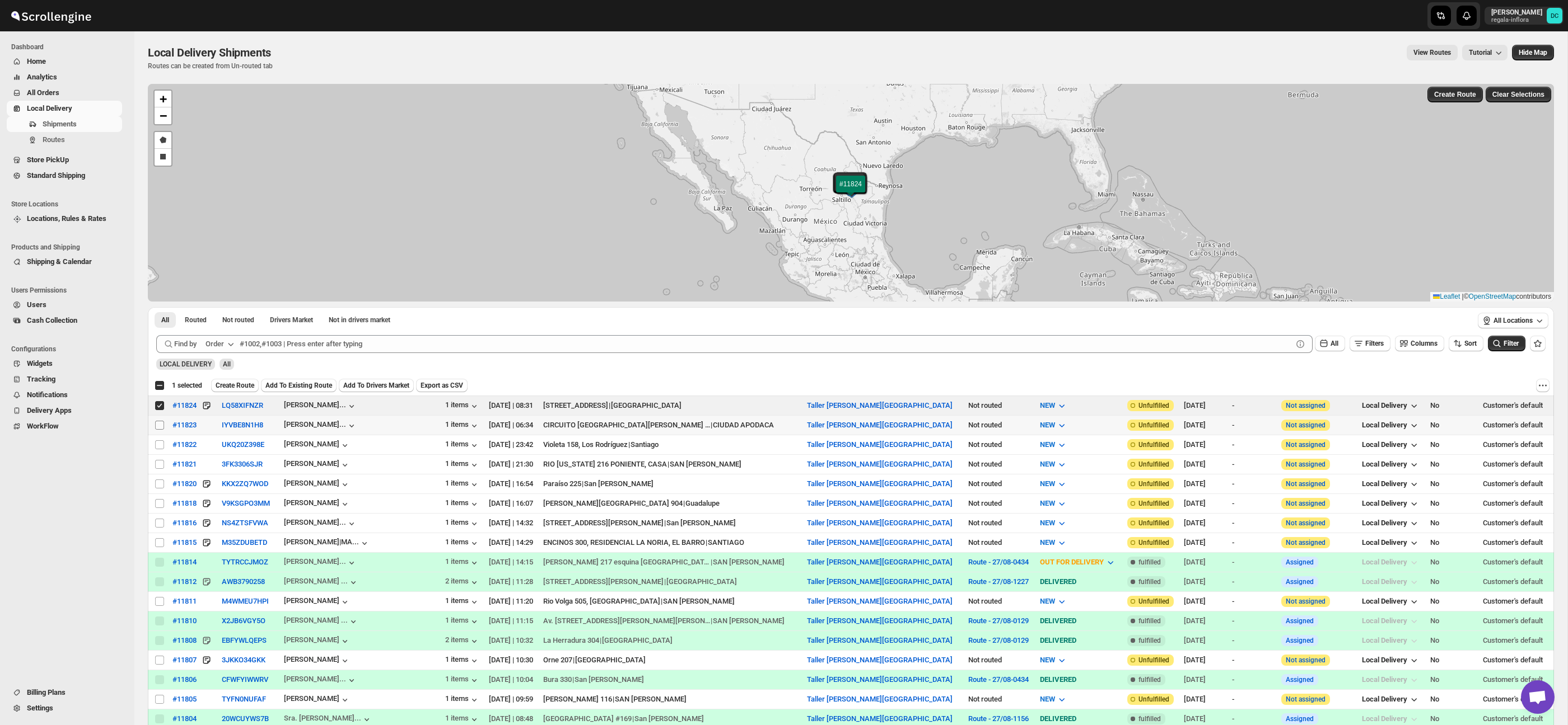
click at [157, 424] on input "Select shipment" at bounding box center [159, 425] width 9 height 9
checkbox input "true"
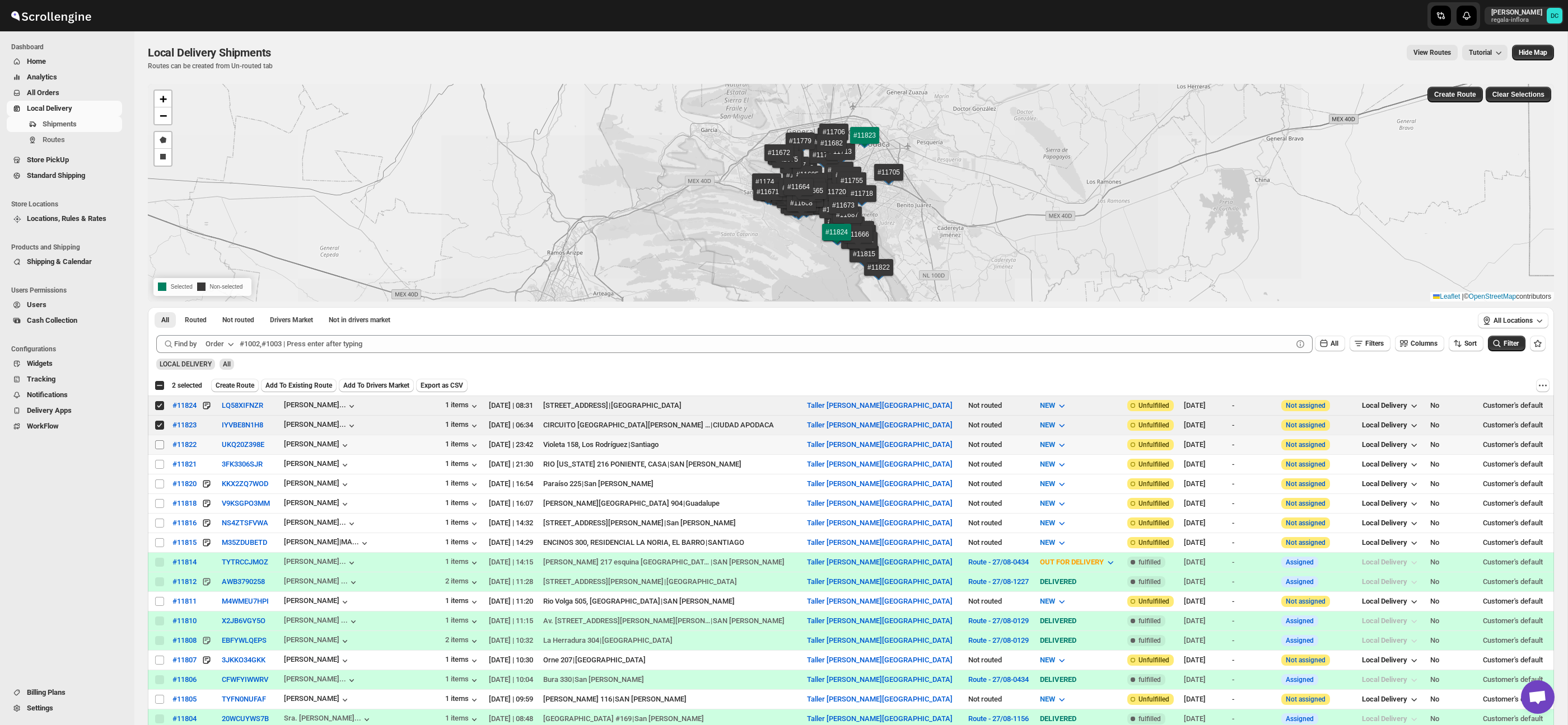
click at [158, 443] on input "Select shipment" at bounding box center [159, 444] width 9 height 9
checkbox input "true"
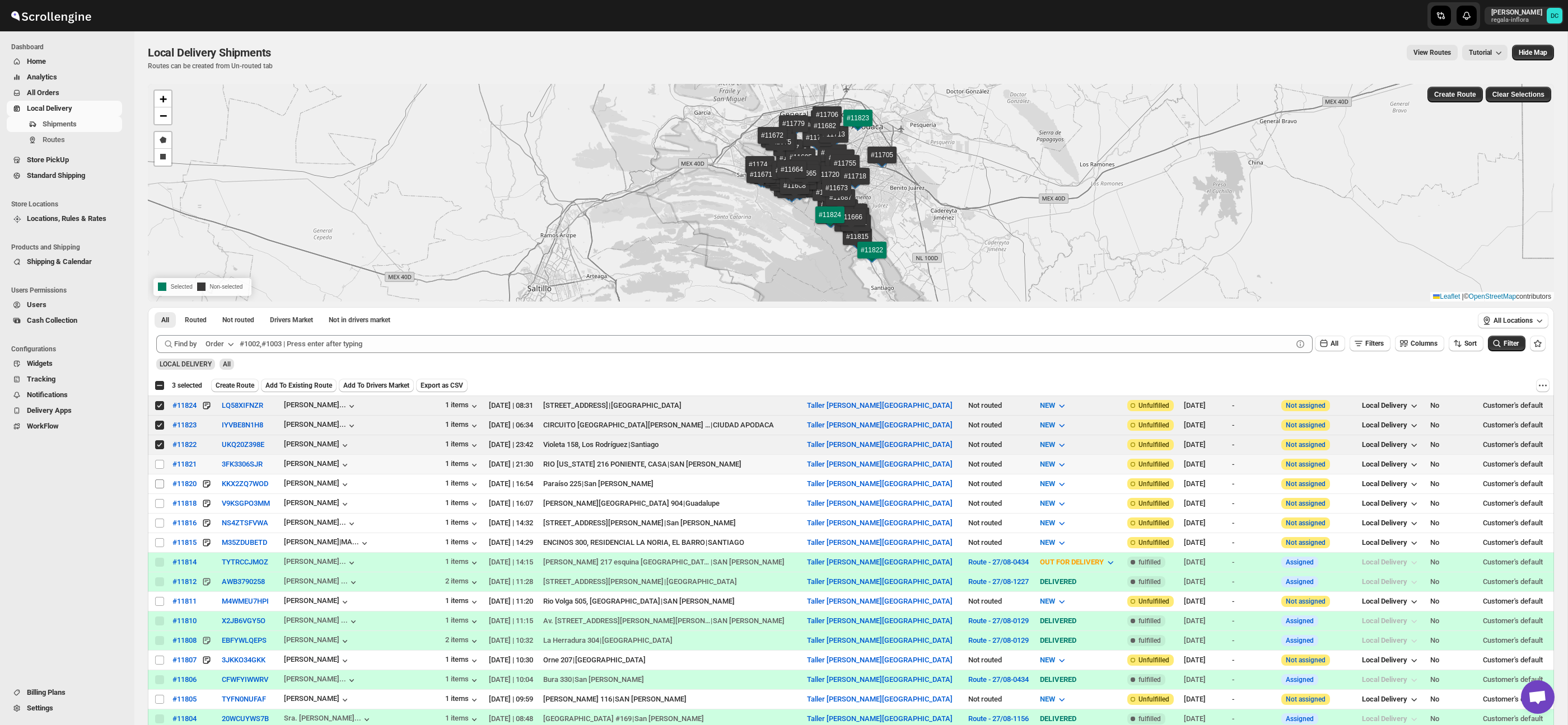
drag, startPoint x: 157, startPoint y: 462, endPoint x: 159, endPoint y: 479, distance: 17.1
click at [157, 462] on input "Select shipment" at bounding box center [159, 464] width 9 height 9
checkbox input "true"
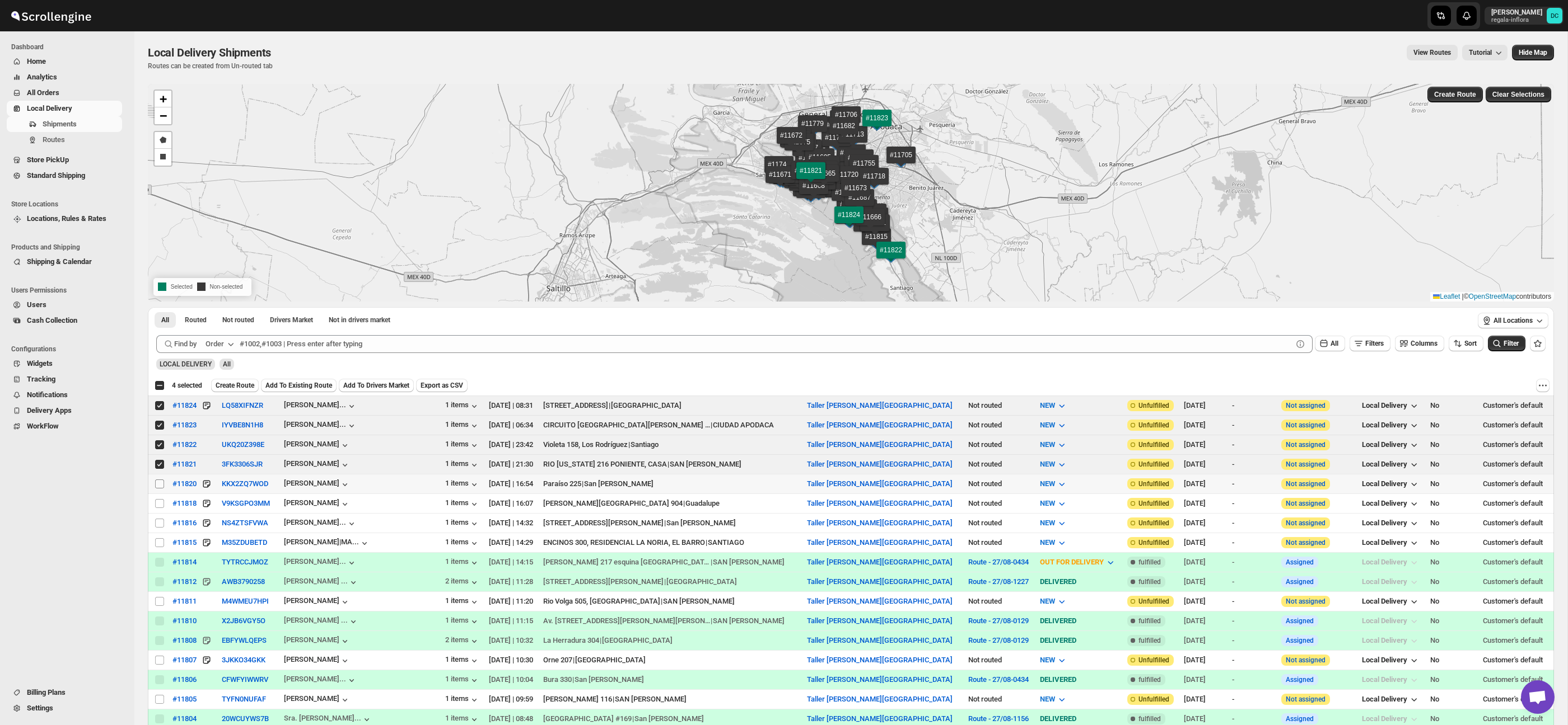
click at [158, 481] on input "Select shipment" at bounding box center [159, 484] width 9 height 9
checkbox input "true"
click at [158, 496] on td "Select shipment" at bounding box center [158, 504] width 21 height 19
checkbox input "true"
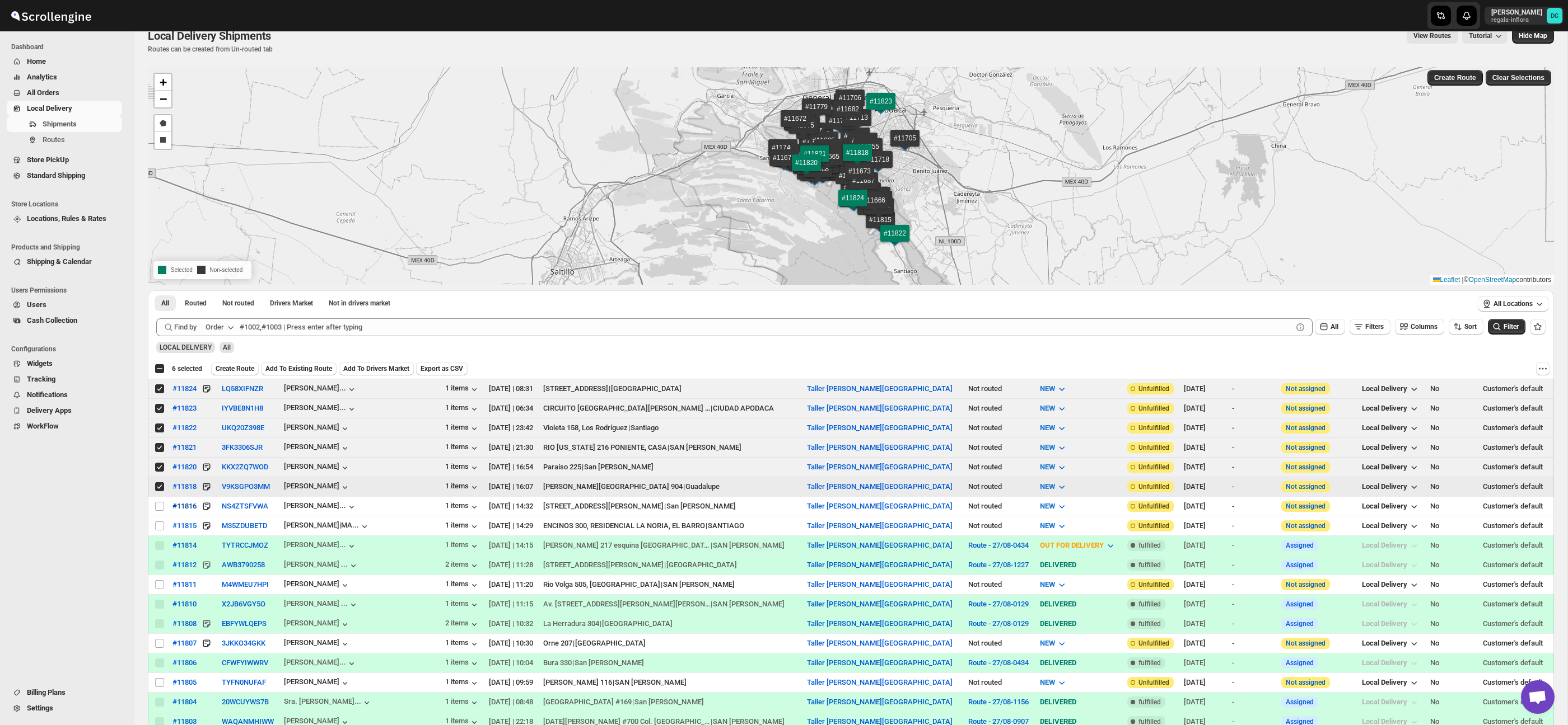
scroll to position [18, 0]
click at [160, 523] on input "Select shipment" at bounding box center [159, 525] width 9 height 9
checkbox input "true"
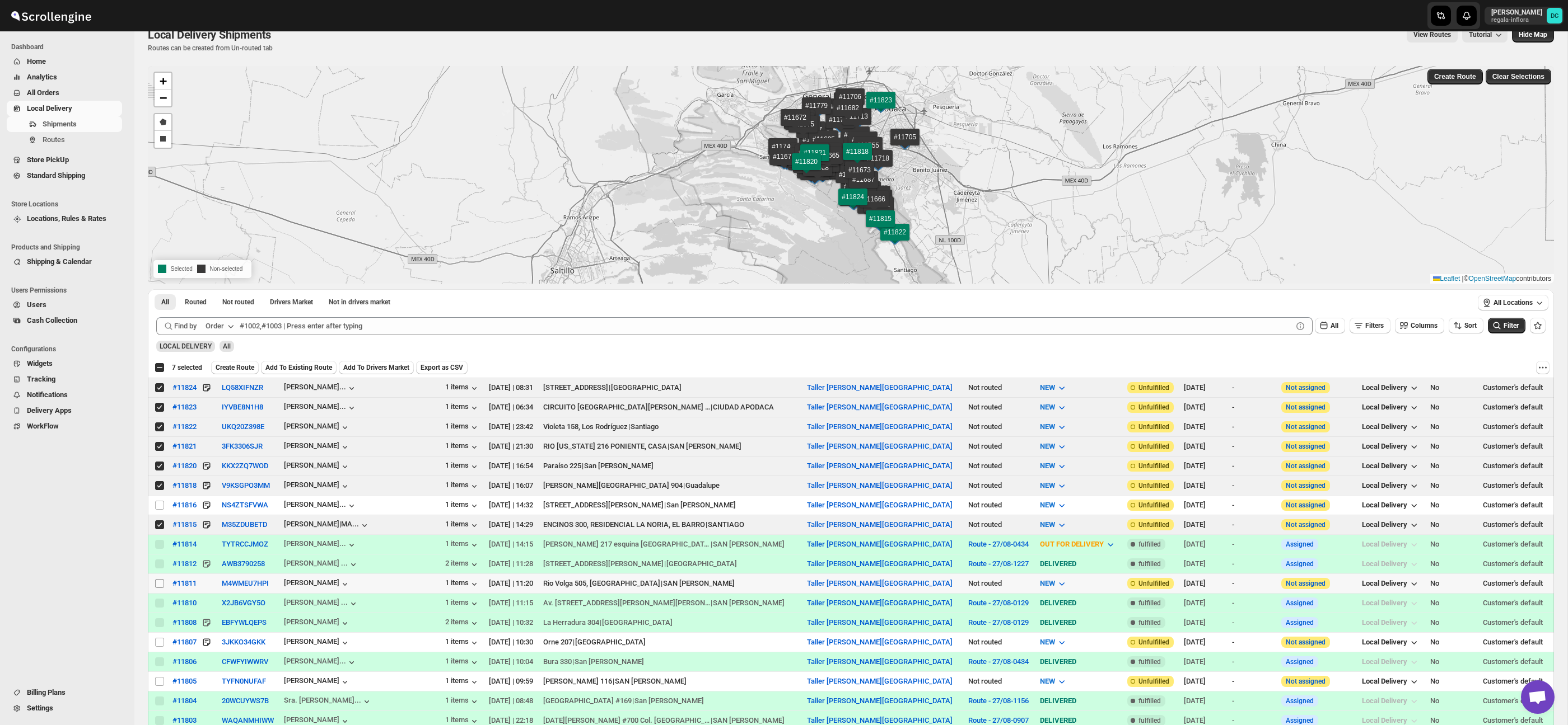
click at [159, 584] on input "Select shipment" at bounding box center [159, 583] width 9 height 9
checkbox input "true"
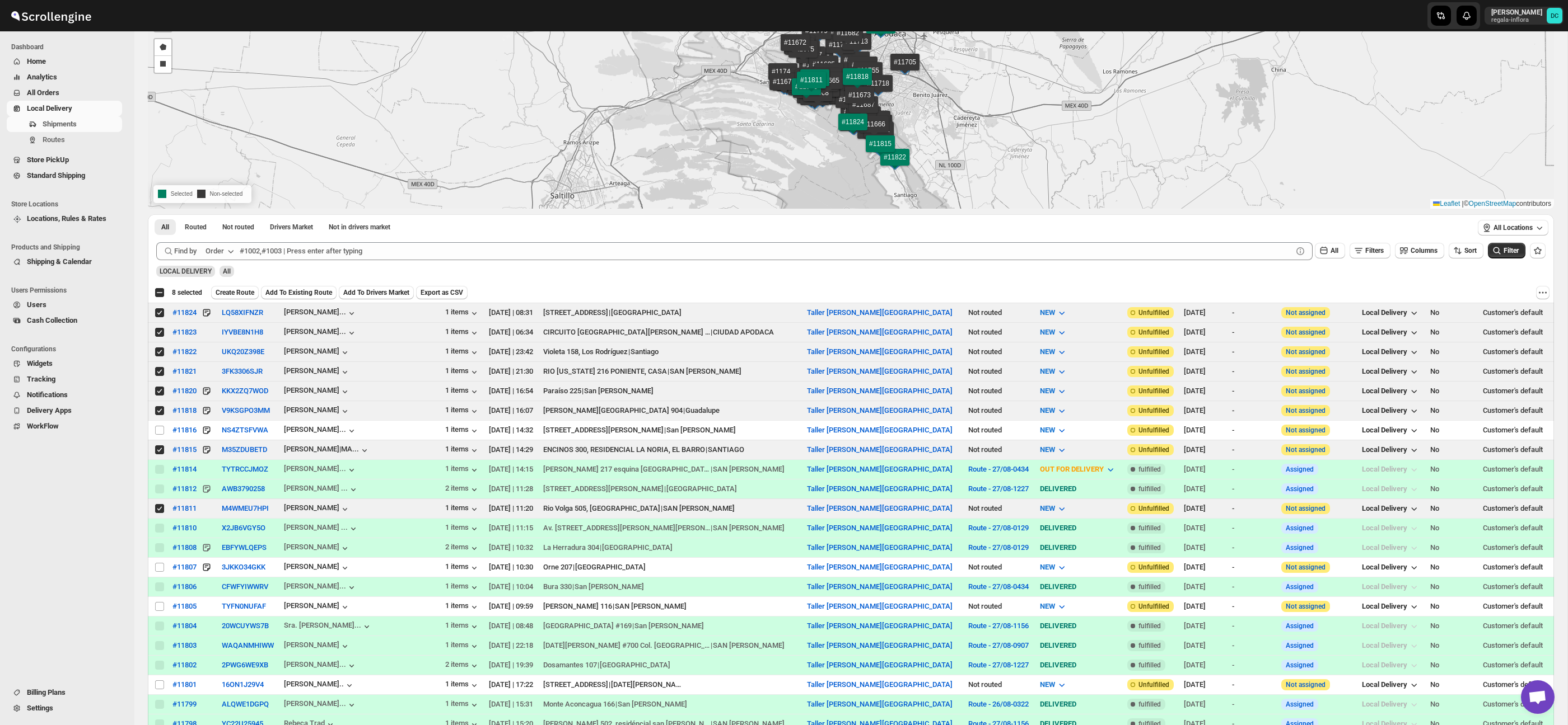
scroll to position [107, 0]
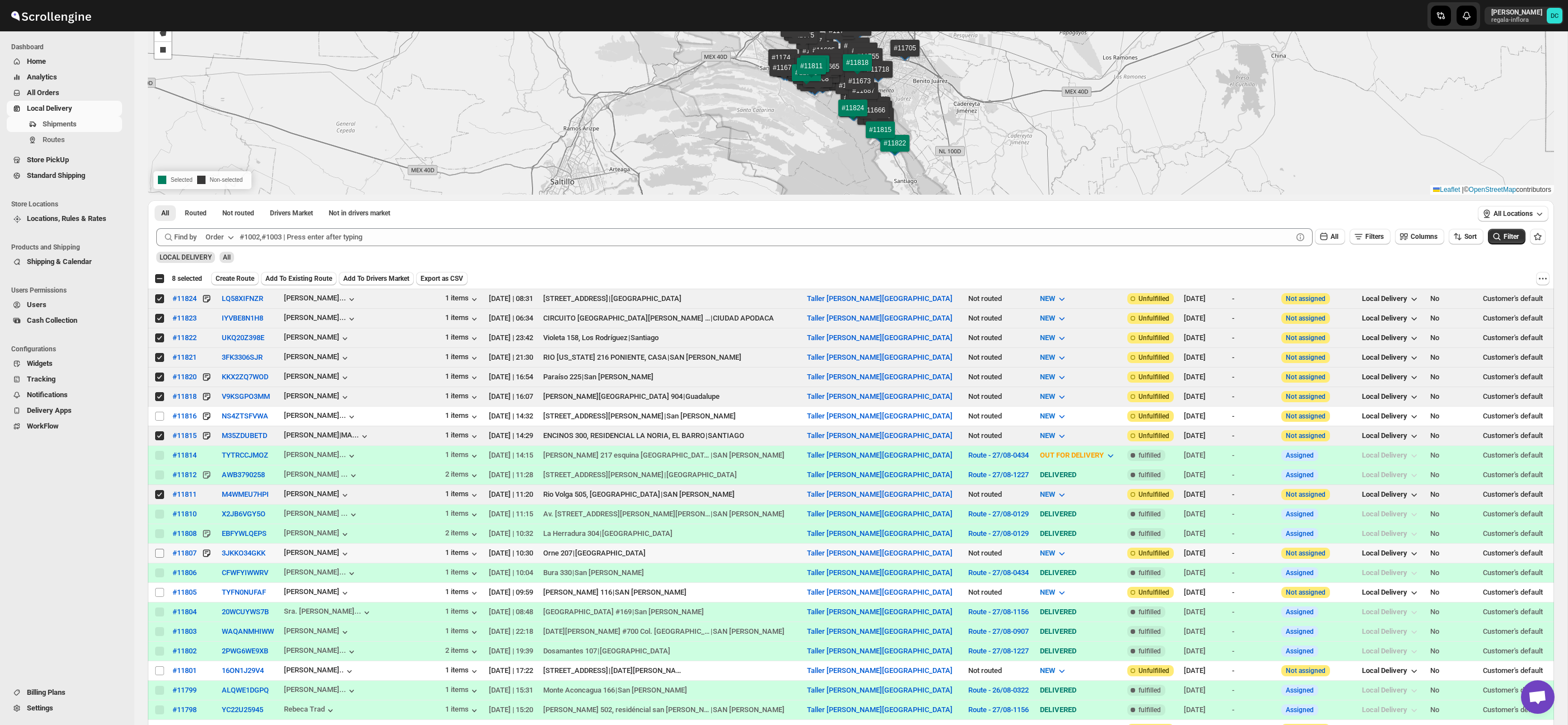
click at [158, 555] on input "Select shipment" at bounding box center [159, 553] width 9 height 9
checkbox input "true"
click at [160, 592] on input "Select shipment" at bounding box center [159, 592] width 9 height 9
checkbox input "true"
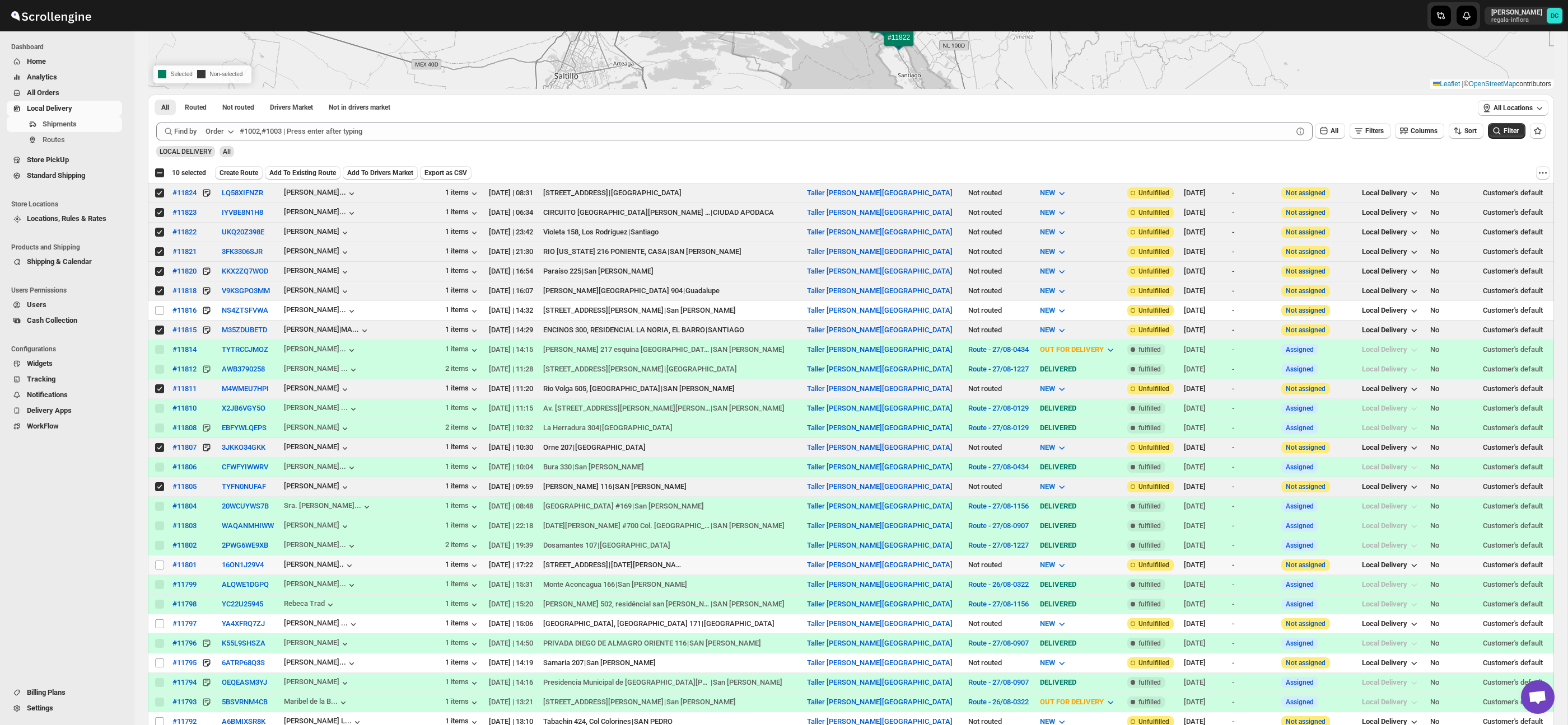
scroll to position [239, 0]
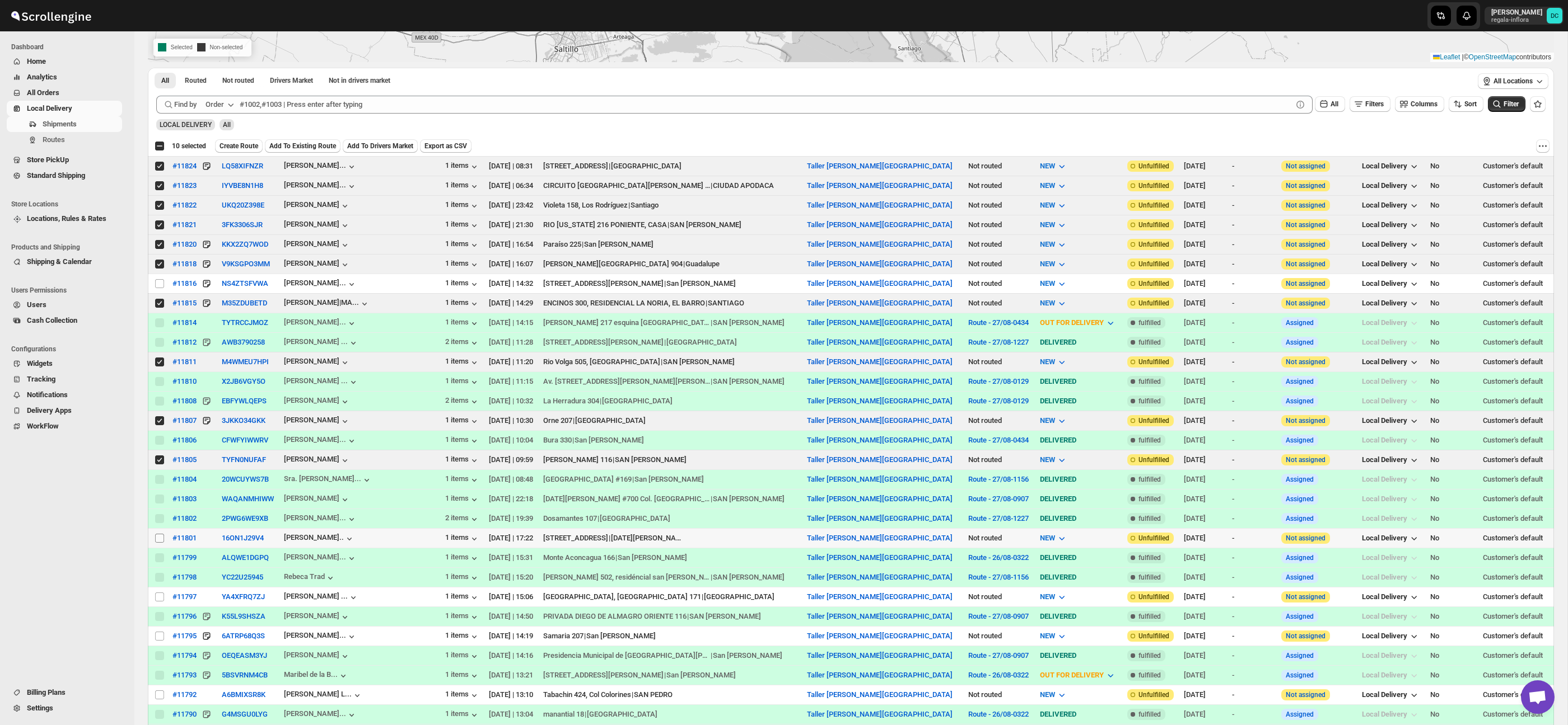
click at [162, 539] on input "Select shipment" at bounding box center [159, 538] width 9 height 9
checkbox input "true"
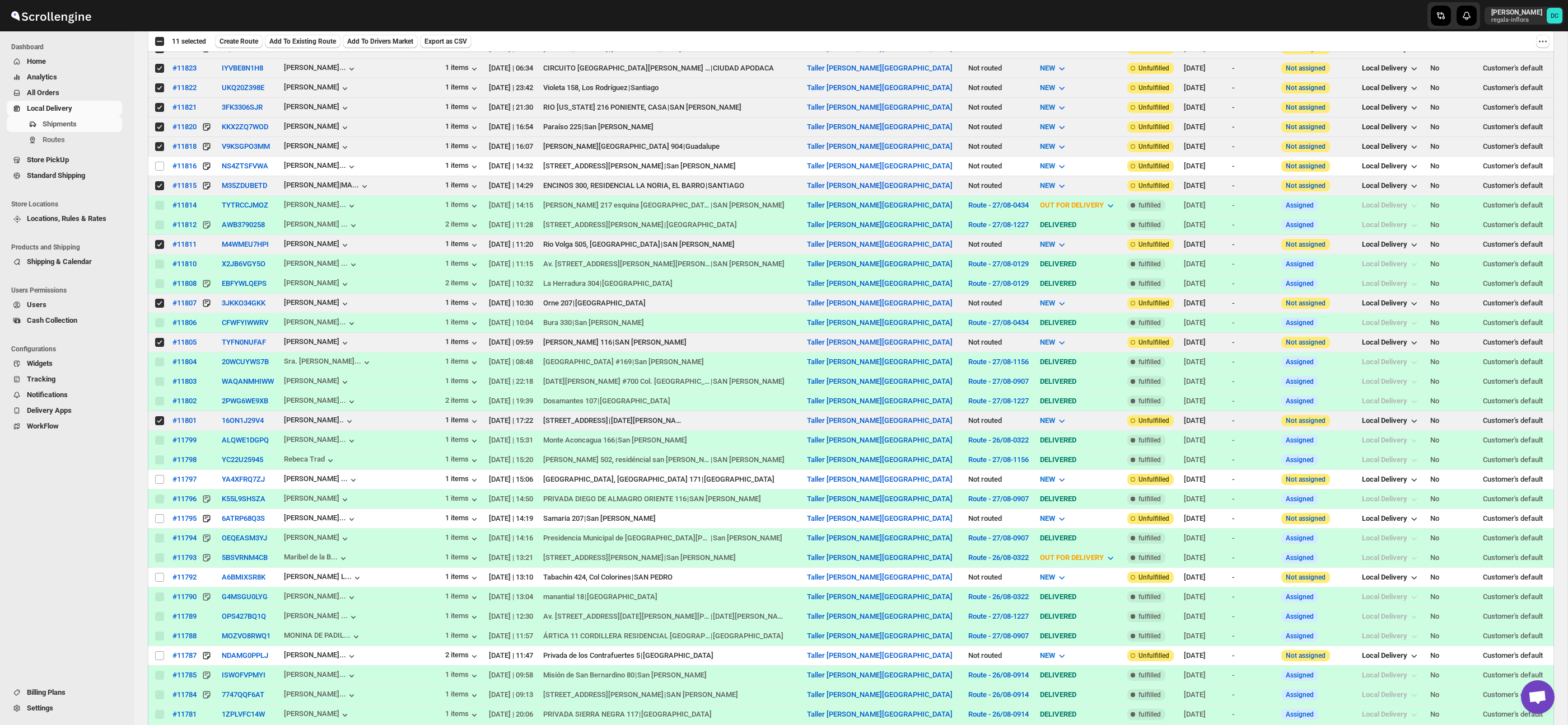
scroll to position [358, 0]
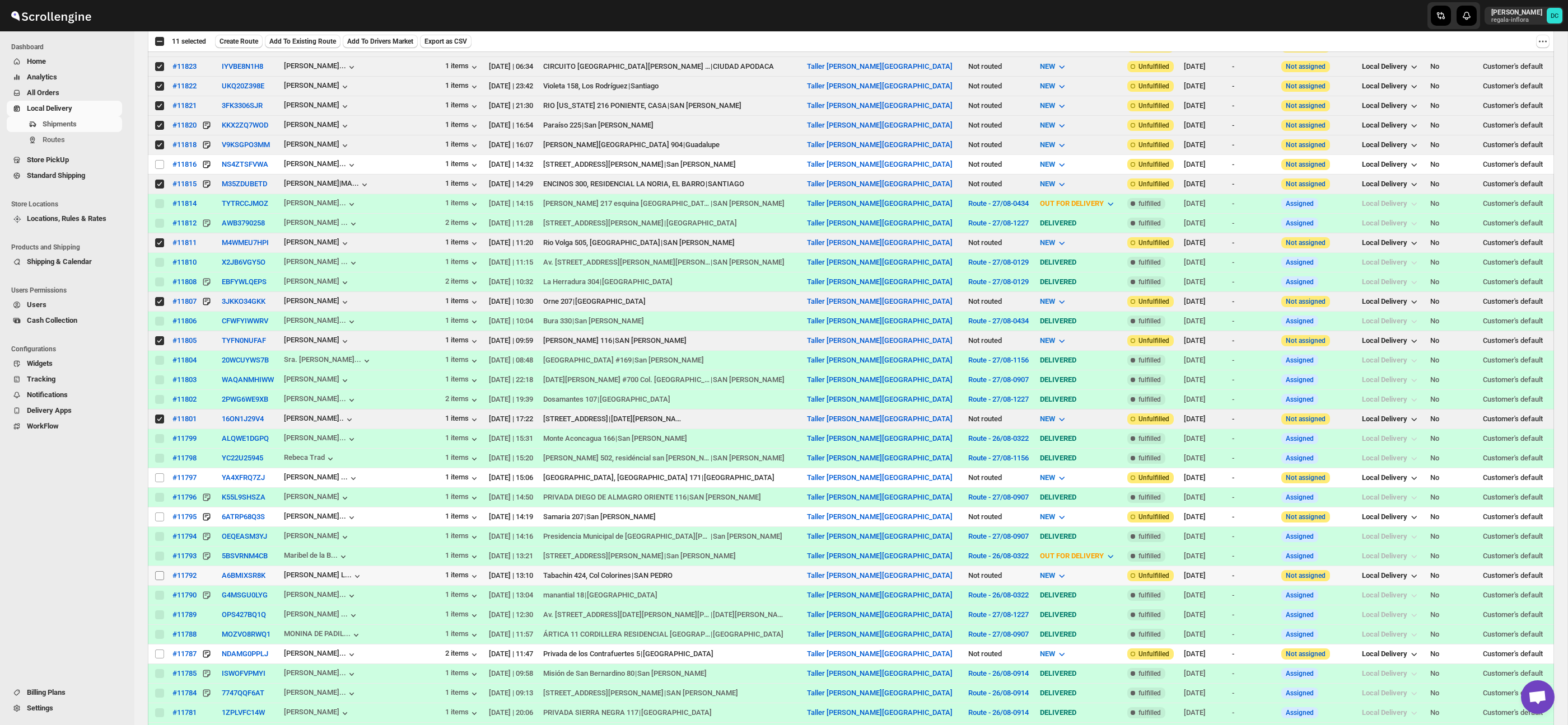
click at [158, 576] on input "Select shipment" at bounding box center [159, 576] width 9 height 9
checkbox input "true"
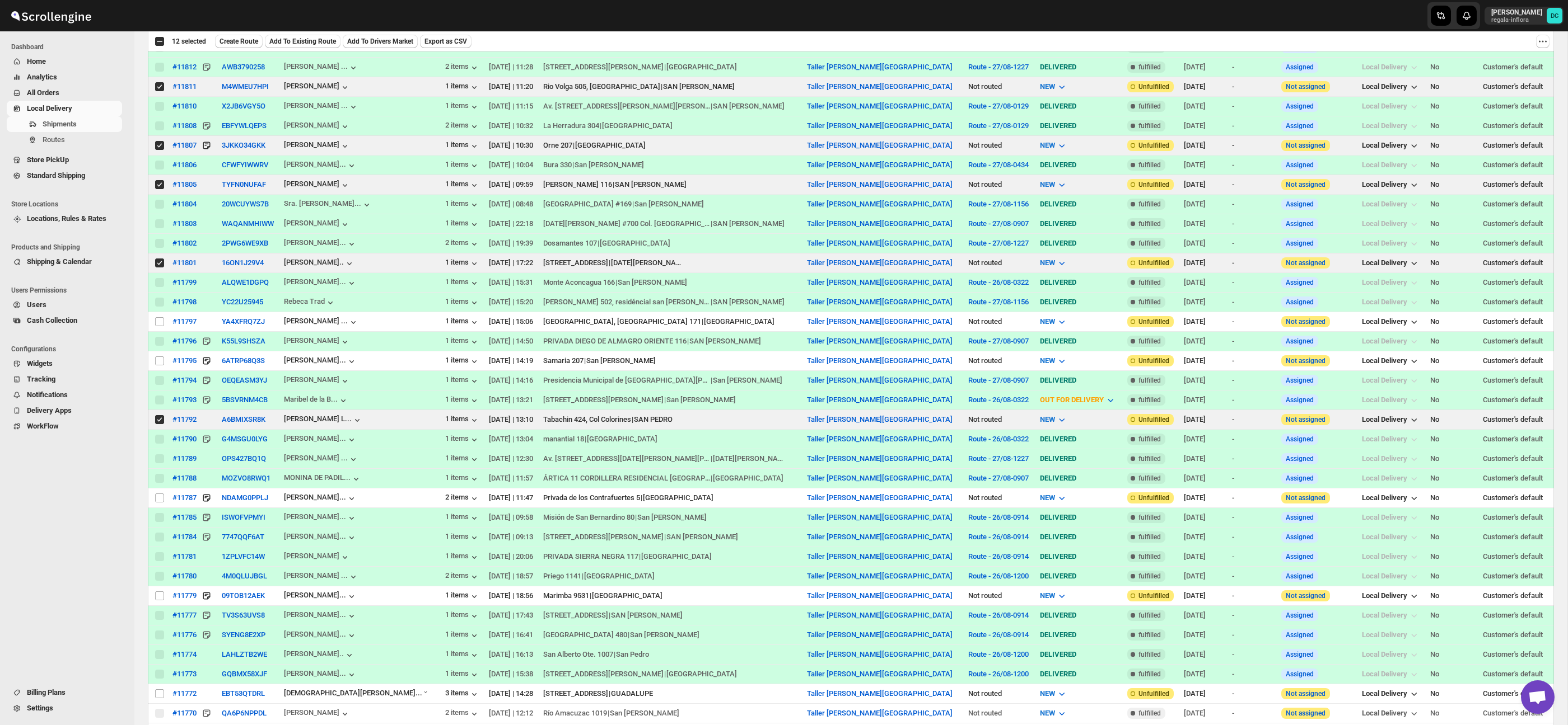
scroll to position [519, 0]
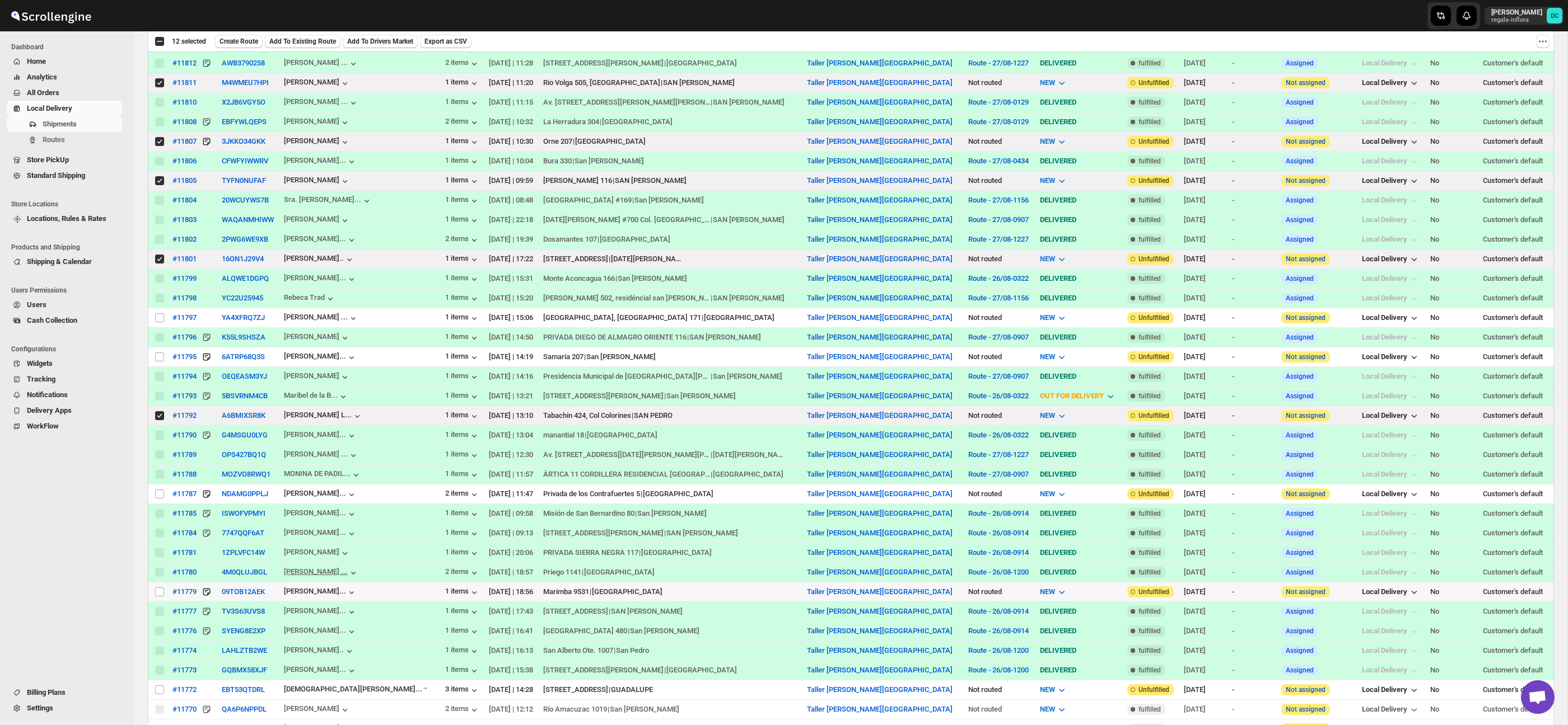
drag, startPoint x: 158, startPoint y: 596, endPoint x: 318, endPoint y: 578, distance: 161.0
click at [158, 596] on input "Select shipment" at bounding box center [159, 592] width 9 height 9
checkbox input "true"
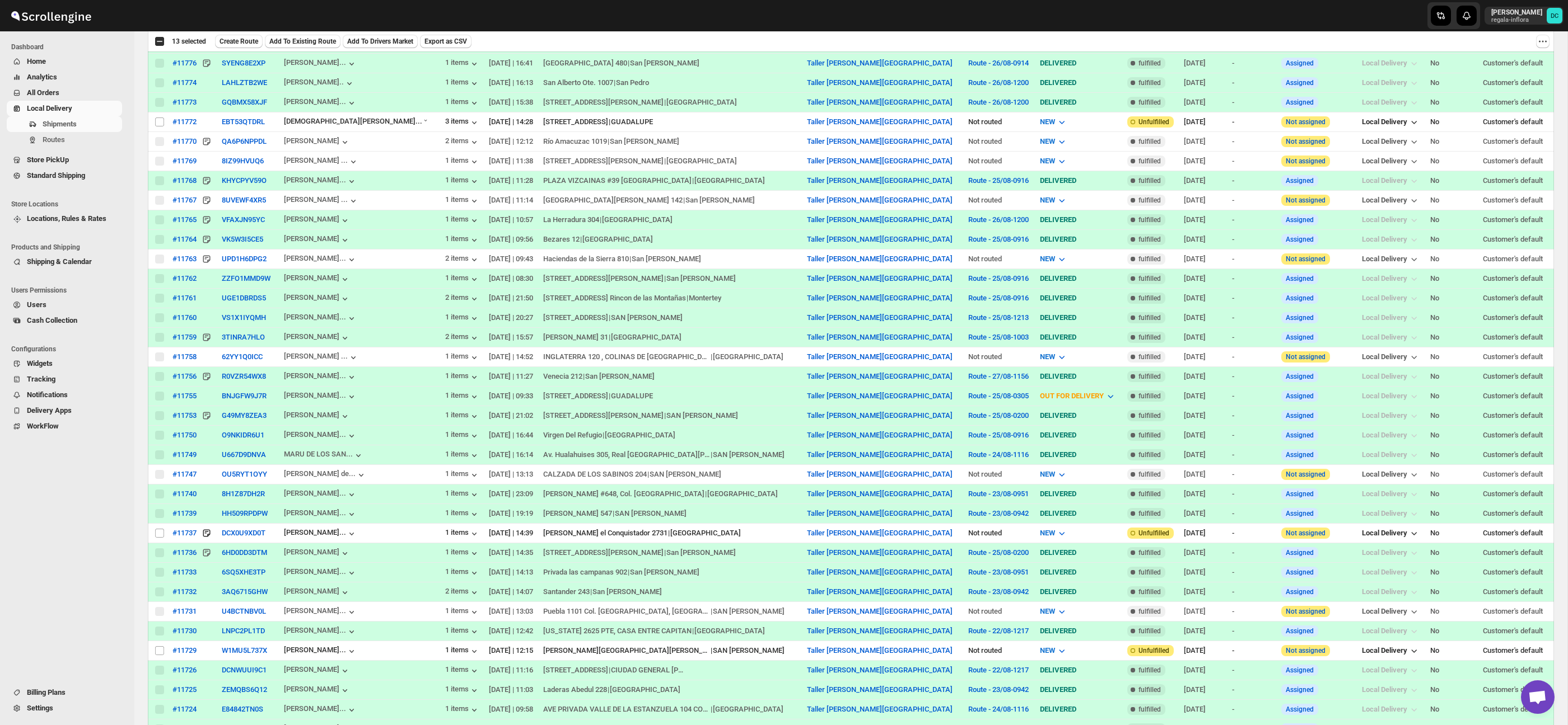
scroll to position [0, 0]
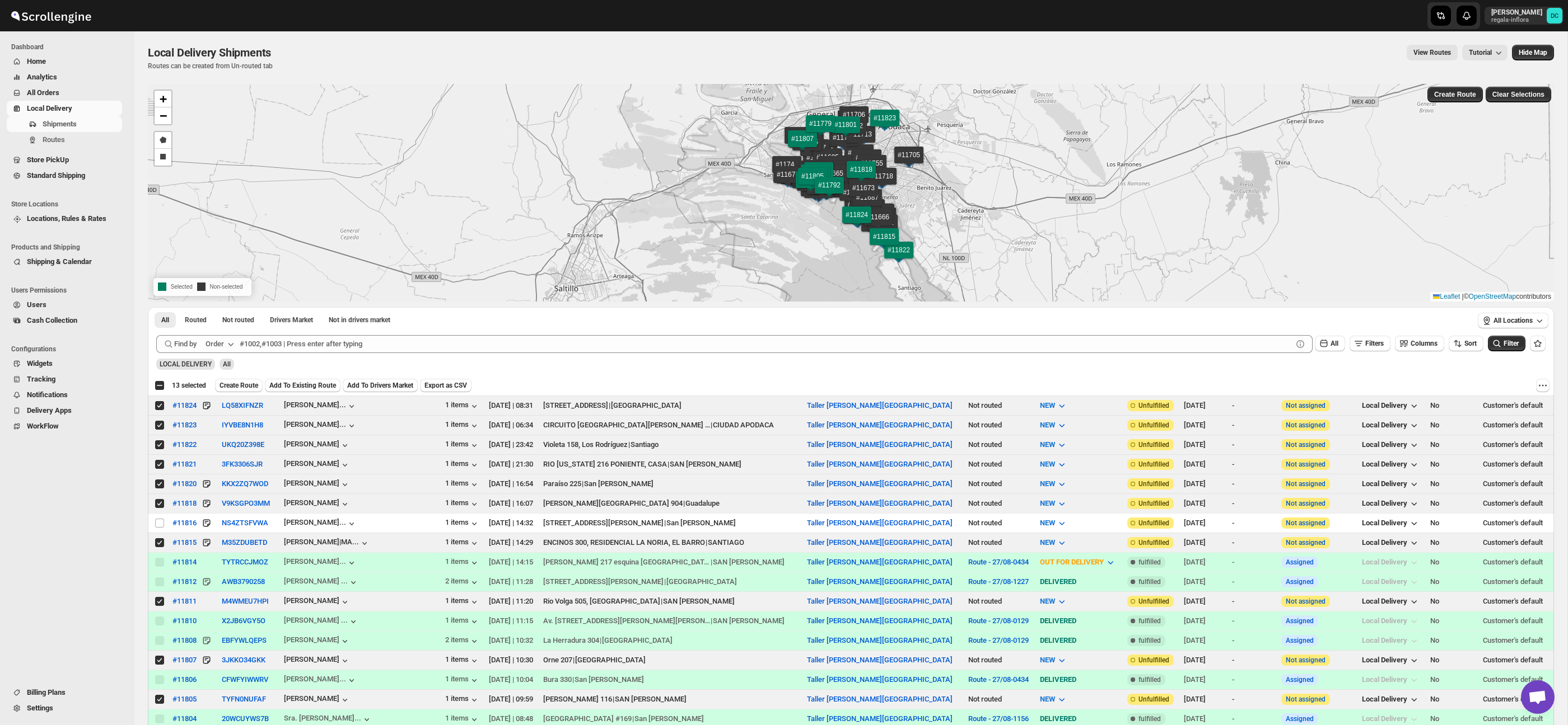
click at [252, 385] on span "Create Route" at bounding box center [239, 385] width 39 height 9
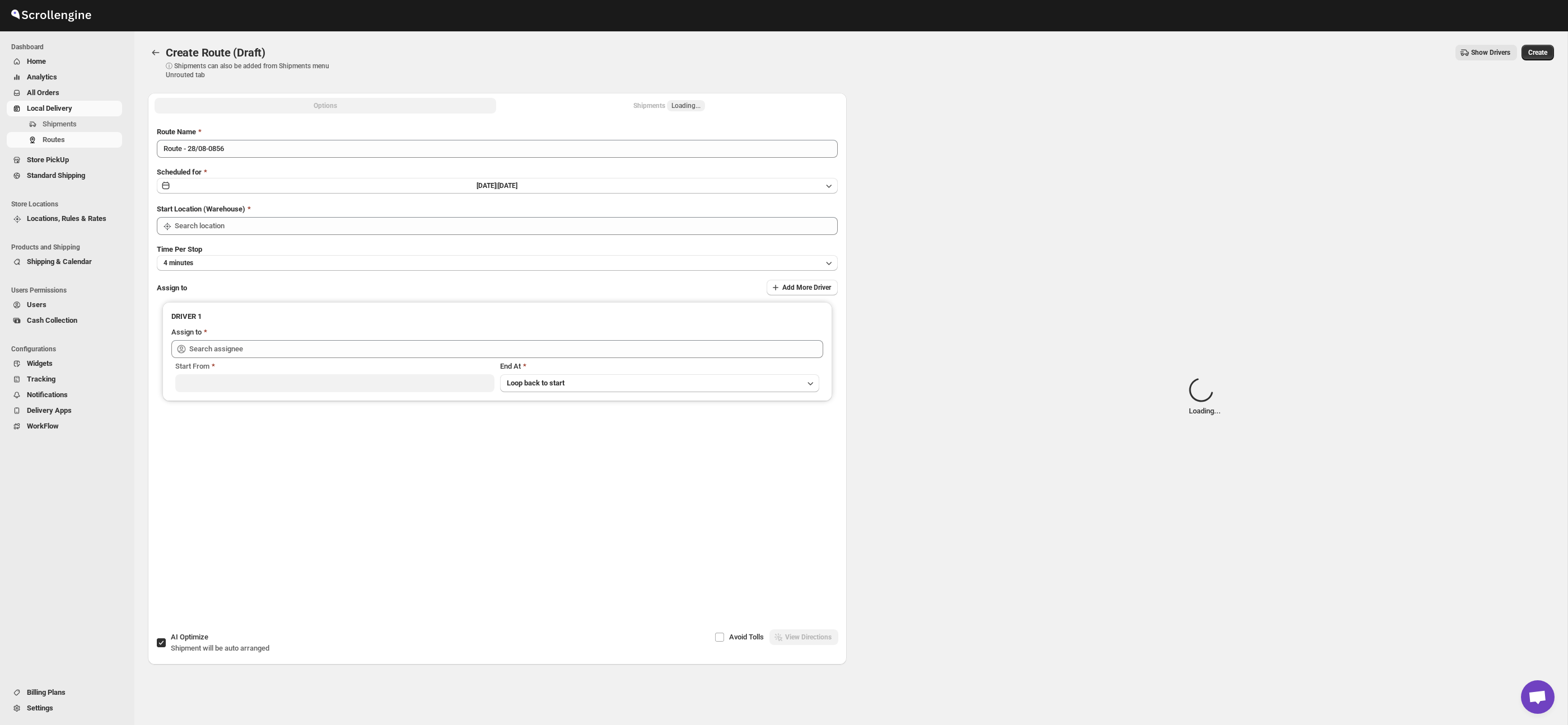
type input "Taller [PERSON_NAME][GEOGRAPHIC_DATA]"
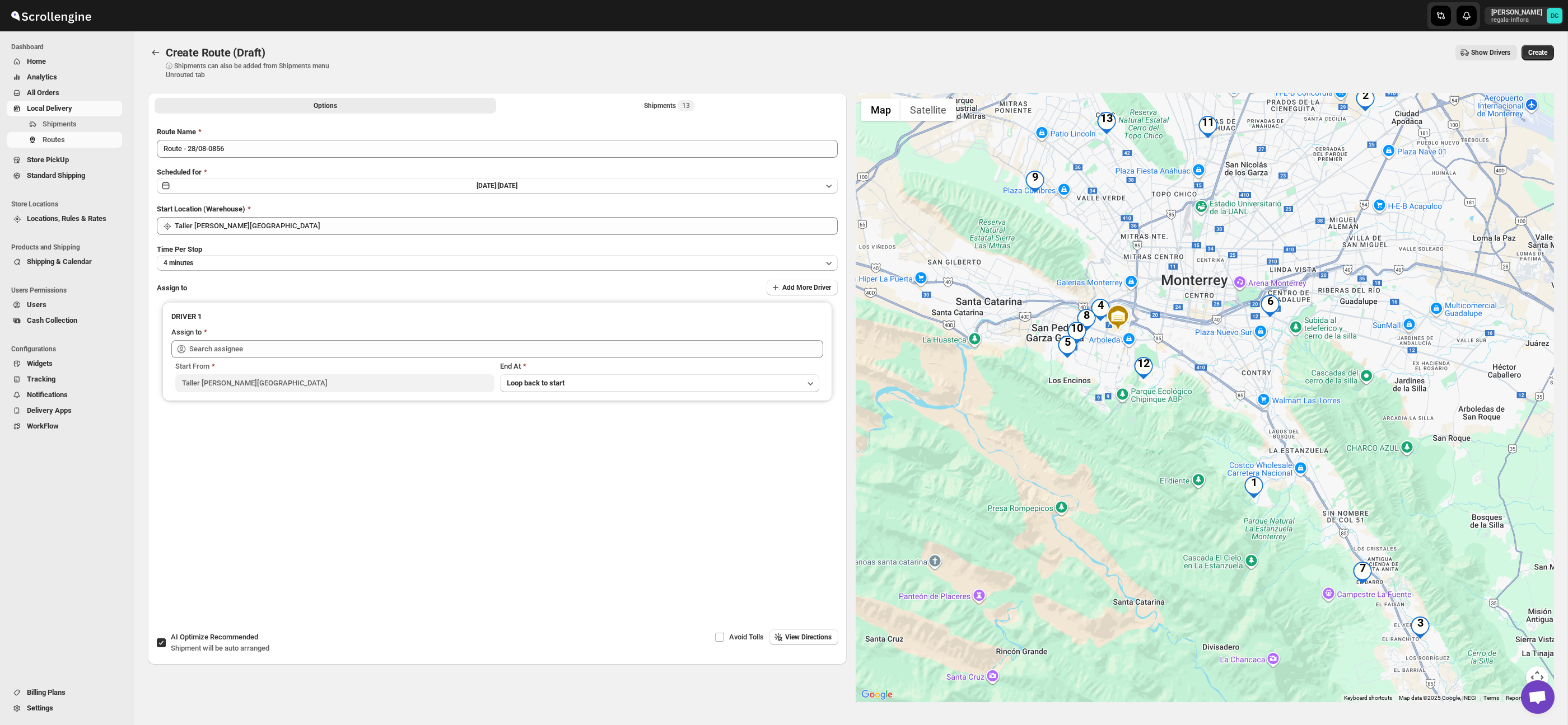
drag, startPoint x: 1324, startPoint y: 458, endPoint x: 1293, endPoint y: 435, distance: 38.6
click at [1293, 435] on div at bounding box center [1205, 398] width 699 height 609
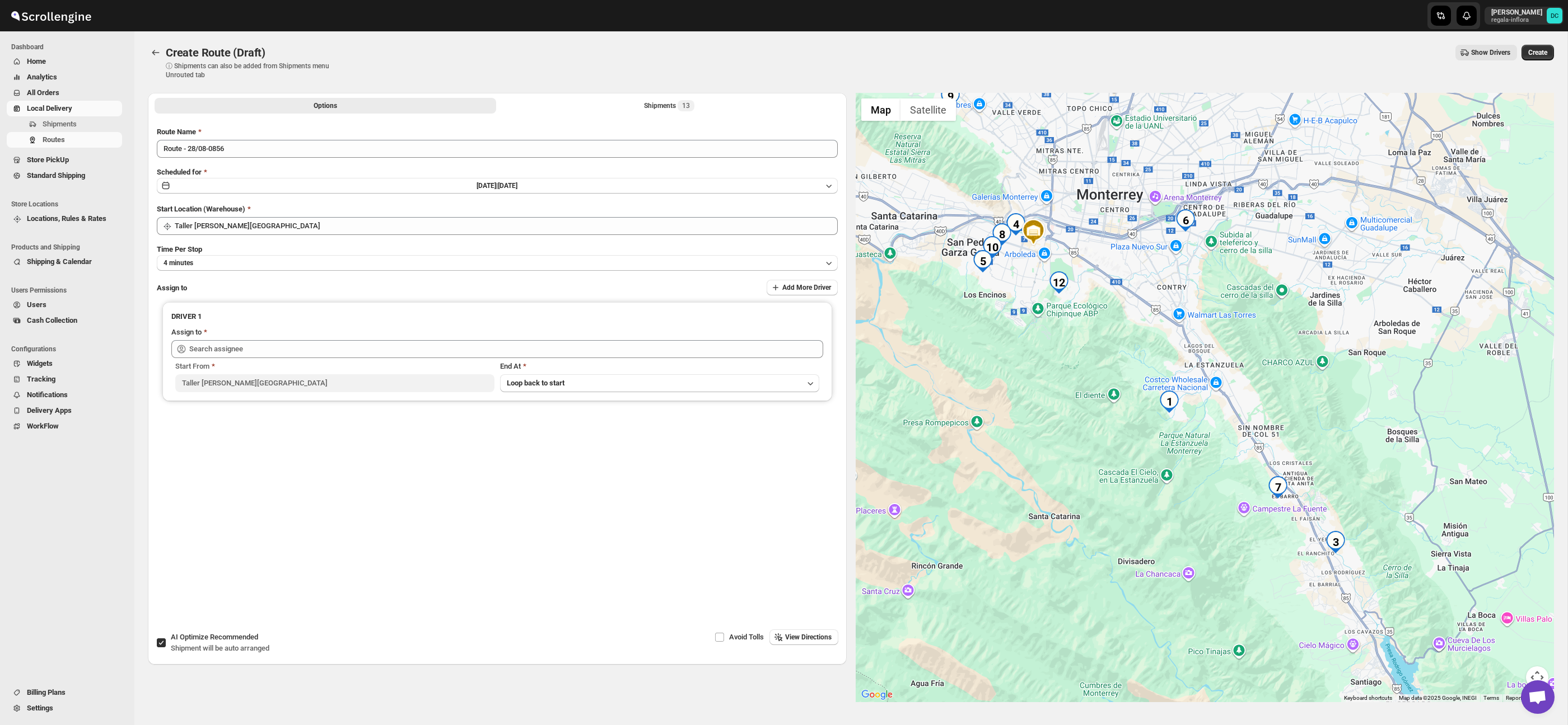
drag, startPoint x: 1370, startPoint y: 476, endPoint x: 1286, endPoint y: 387, distance: 122.4
click at [1286, 387] on div at bounding box center [1205, 398] width 699 height 609
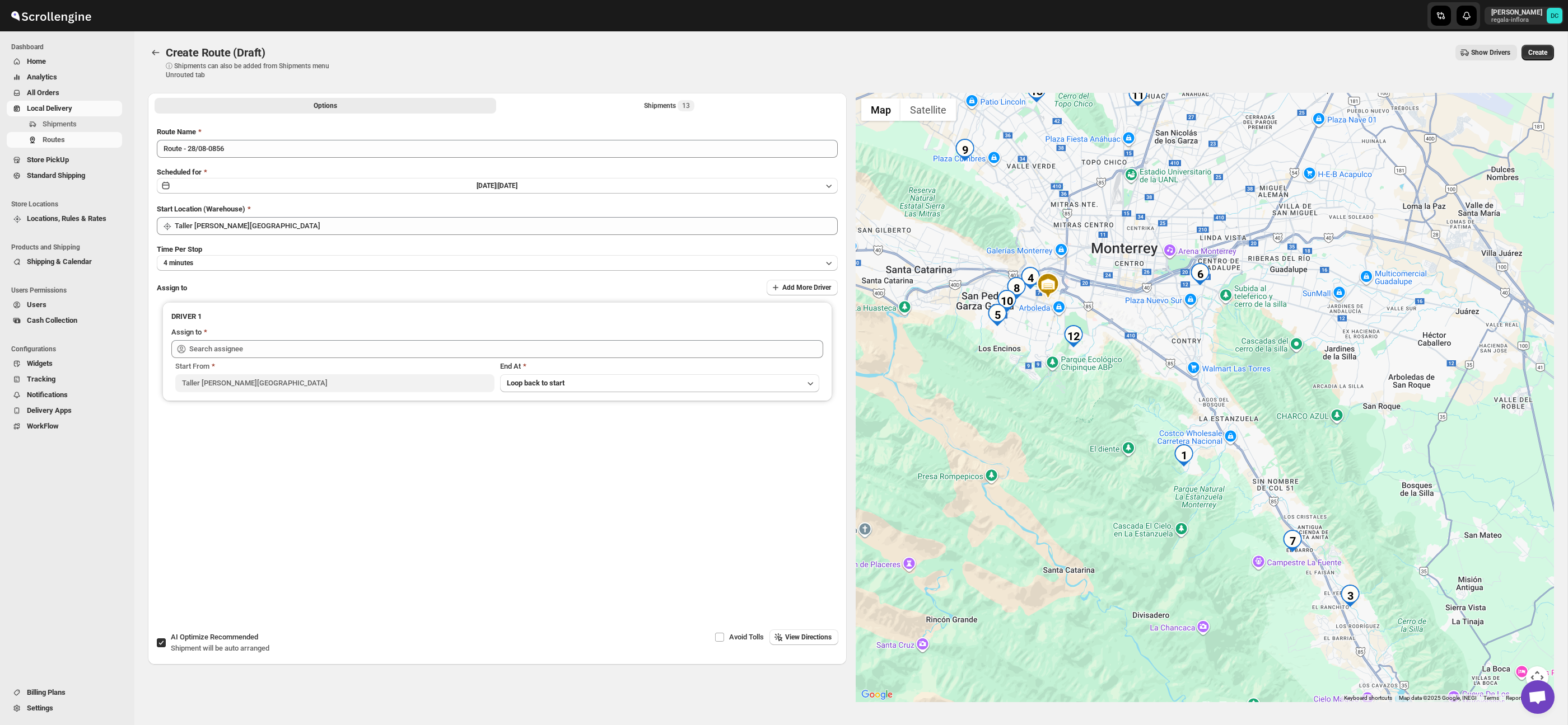
drag, startPoint x: 1222, startPoint y: 351, endPoint x: 1242, endPoint y: 415, distance: 67.1
click at [1242, 415] on div at bounding box center [1205, 398] width 699 height 609
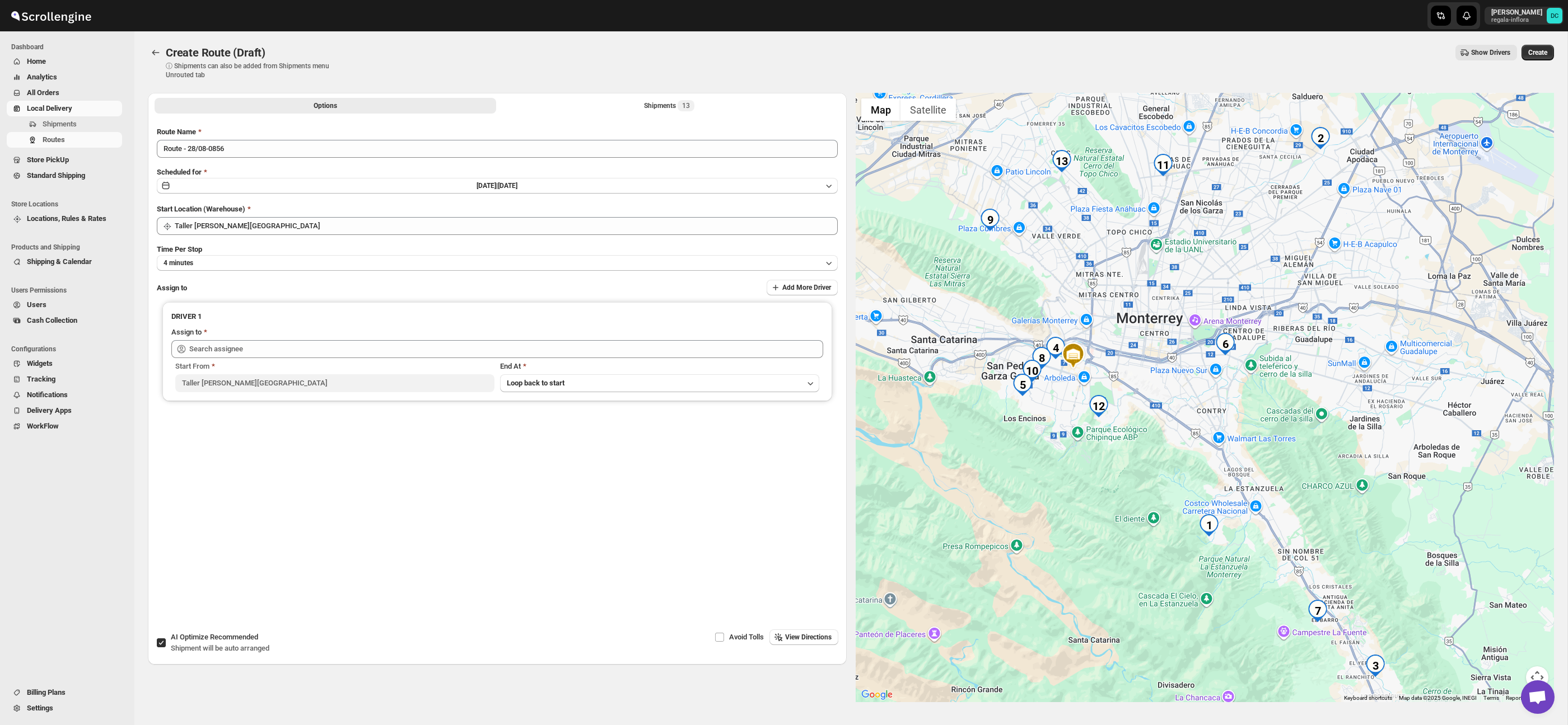
drag, startPoint x: 1187, startPoint y: 362, endPoint x: 1212, endPoint y: 431, distance: 73.4
click at [1212, 431] on div at bounding box center [1205, 398] width 699 height 609
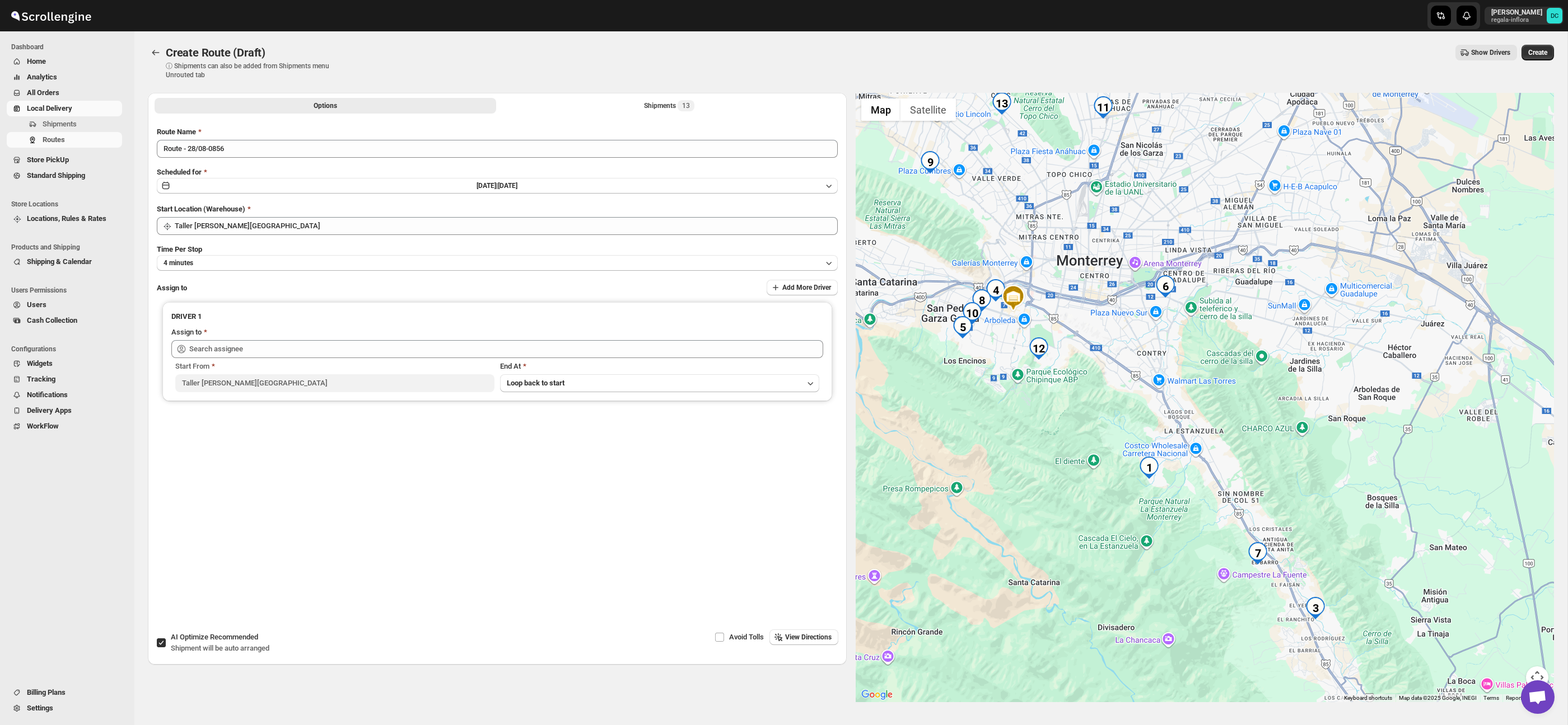
drag, startPoint x: 1401, startPoint y: 534, endPoint x: 1331, endPoint y: 466, distance: 97.6
click at [1331, 466] on div at bounding box center [1205, 398] width 699 height 609
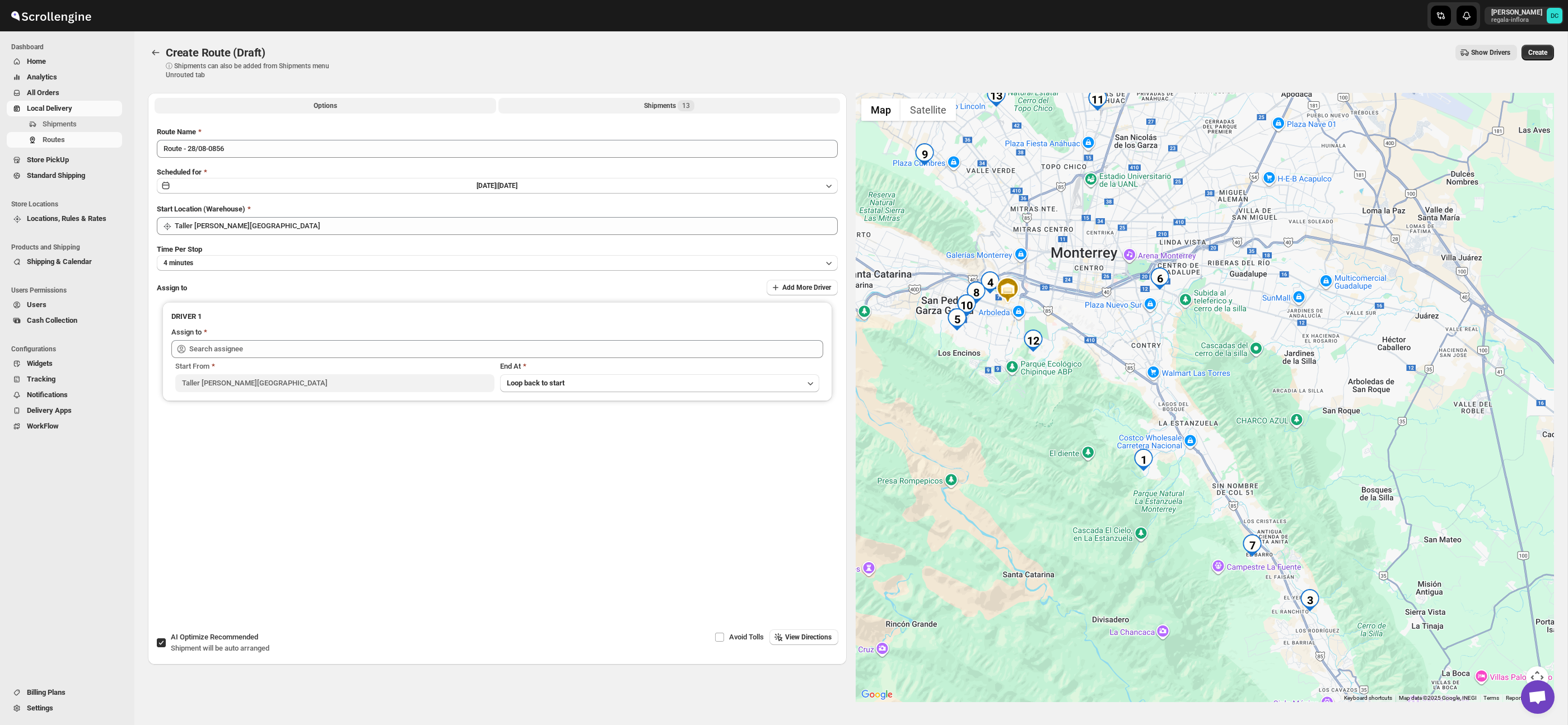
click at [558, 109] on button "Shipments 13" at bounding box center [669, 105] width 341 height 16
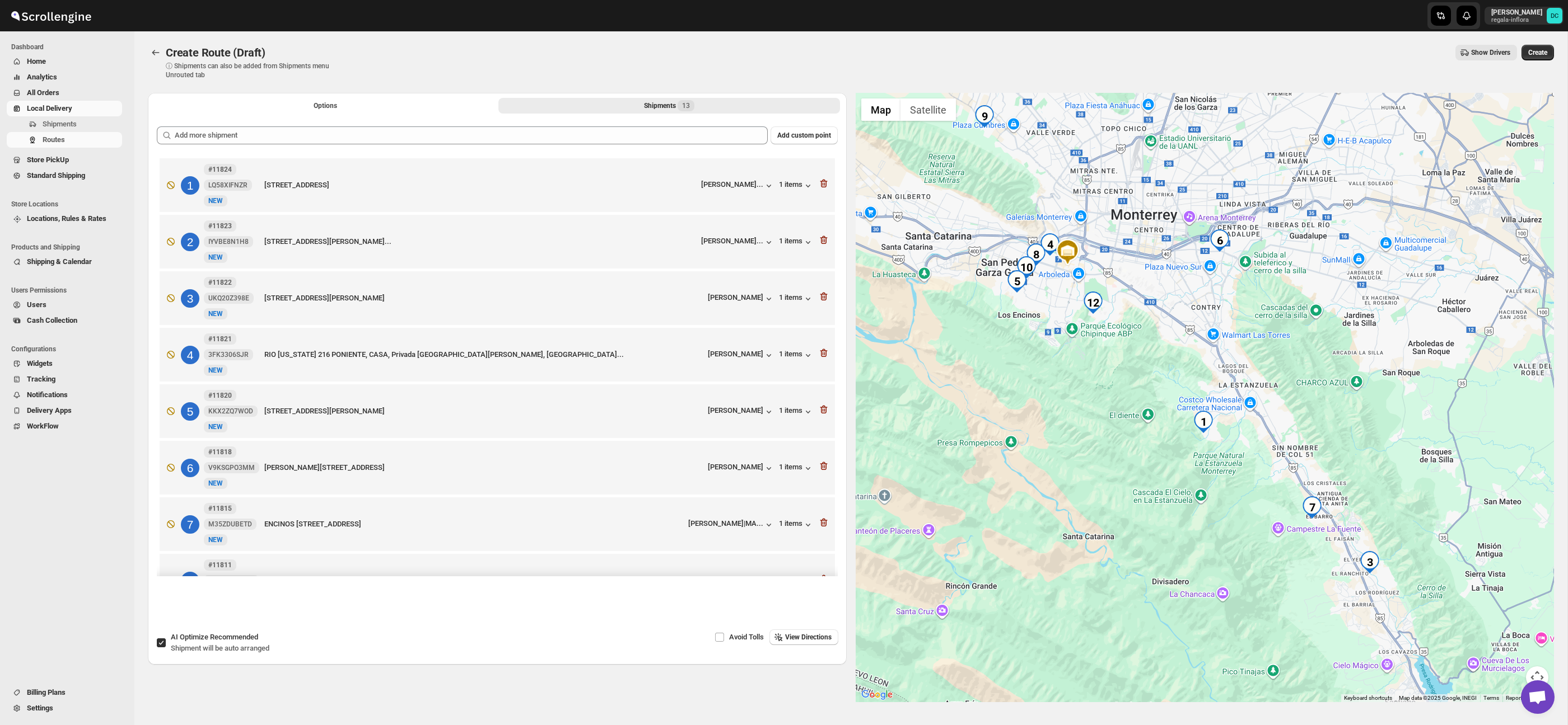
drag, startPoint x: 1406, startPoint y: 490, endPoint x: 1258, endPoint y: 354, distance: 201.0
click at [1258, 354] on div at bounding box center [1205, 398] width 699 height 609
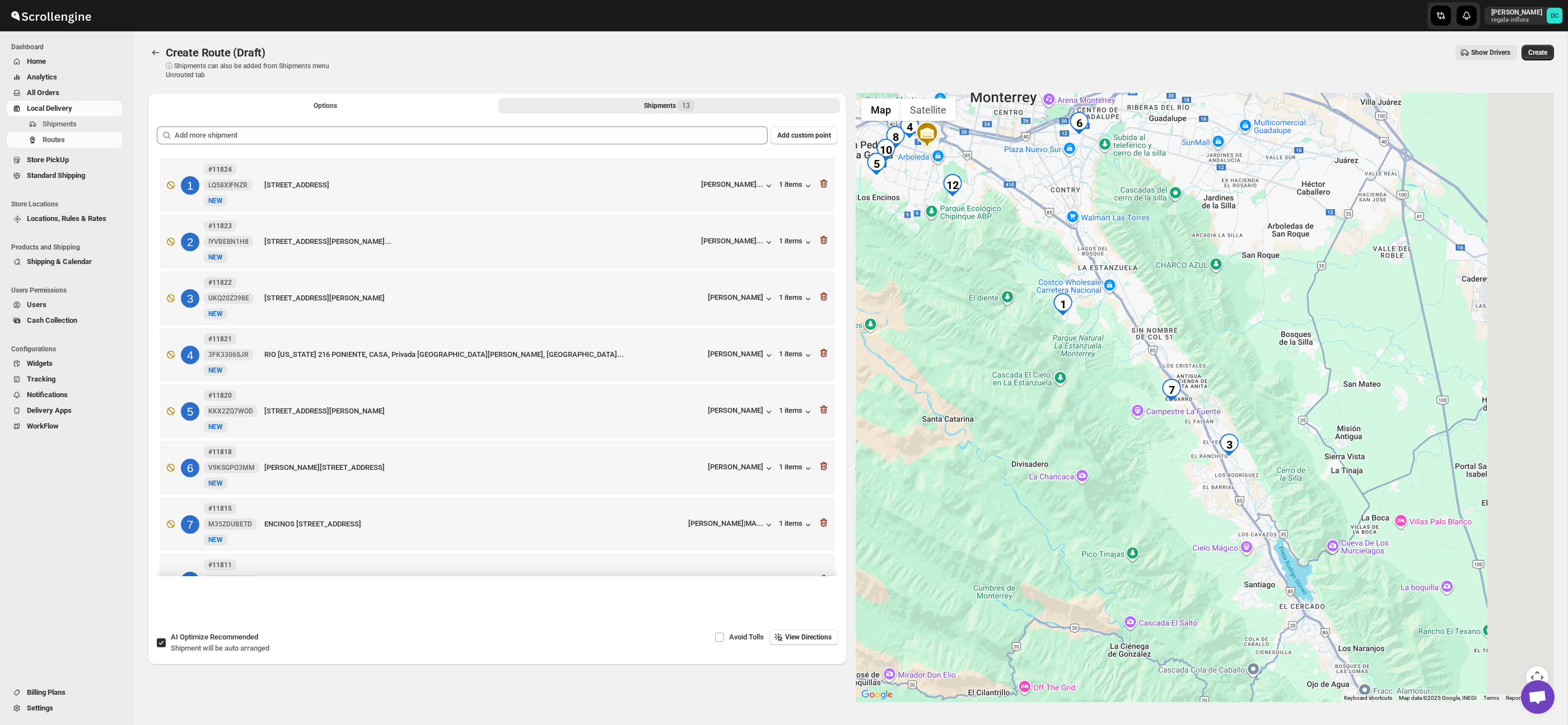
drag, startPoint x: 1311, startPoint y: 450, endPoint x: 1192, endPoint y: 351, distance: 154.8
click at [1196, 351] on div at bounding box center [1205, 398] width 699 height 609
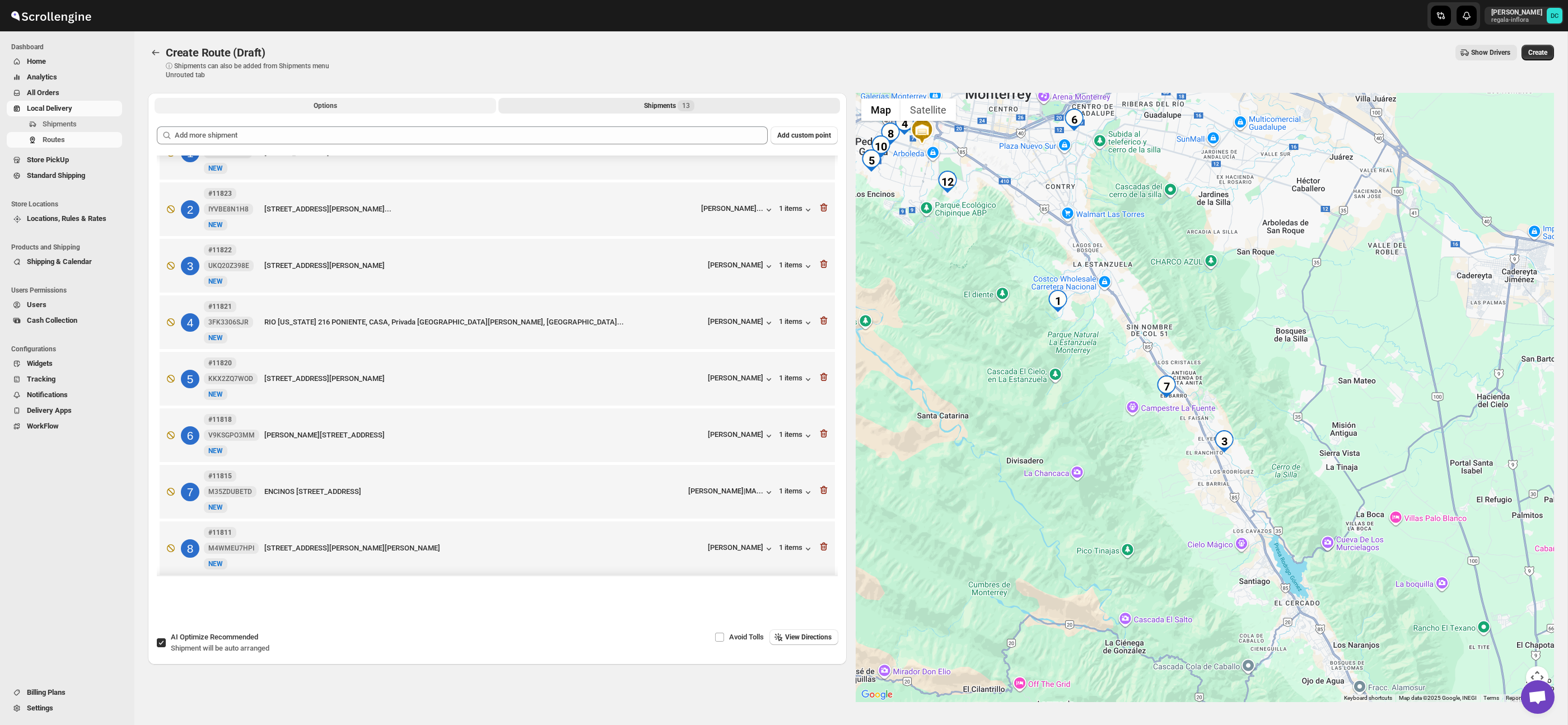
scroll to position [28, 0]
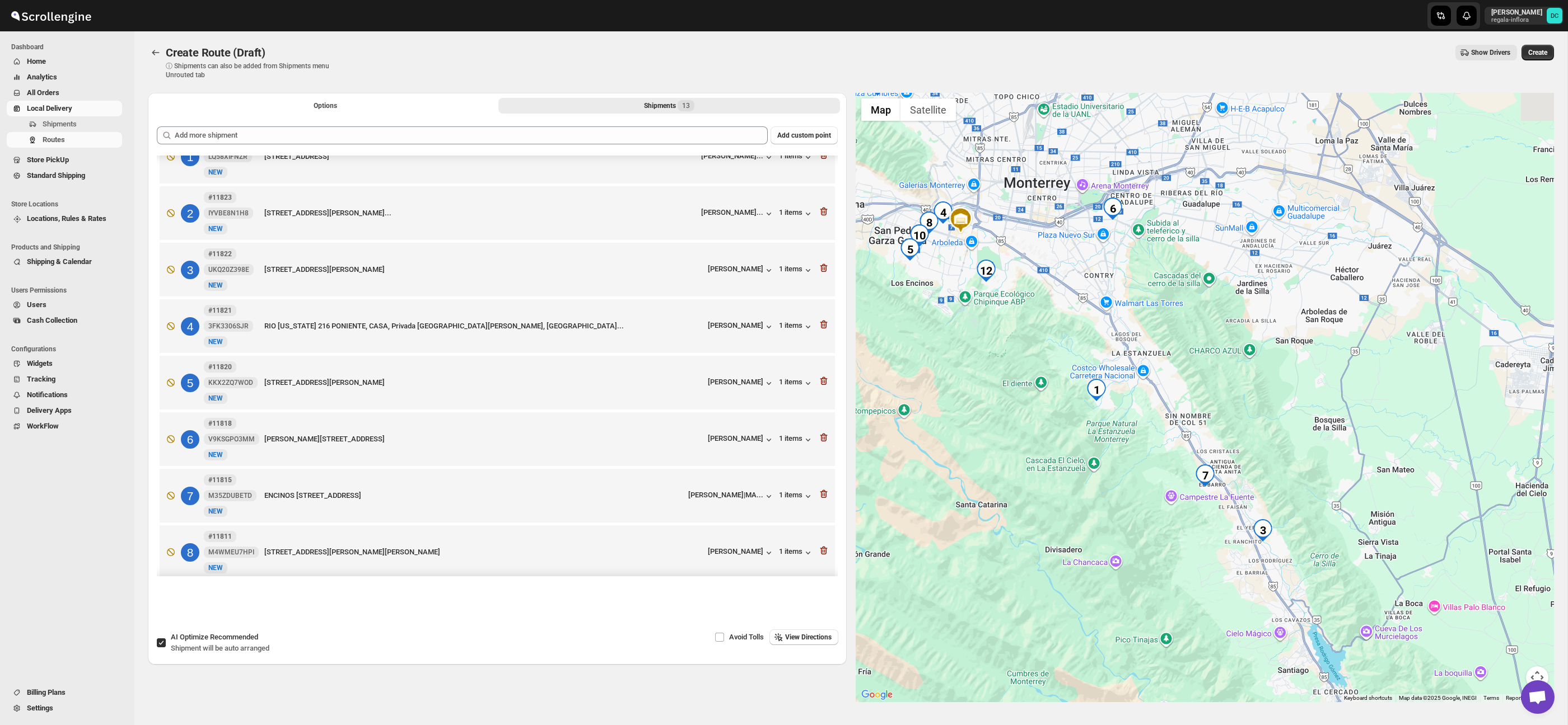
drag, startPoint x: 1161, startPoint y: 312, endPoint x: 1239, endPoint y: 485, distance: 189.8
click at [1242, 493] on div at bounding box center [1205, 398] width 699 height 609
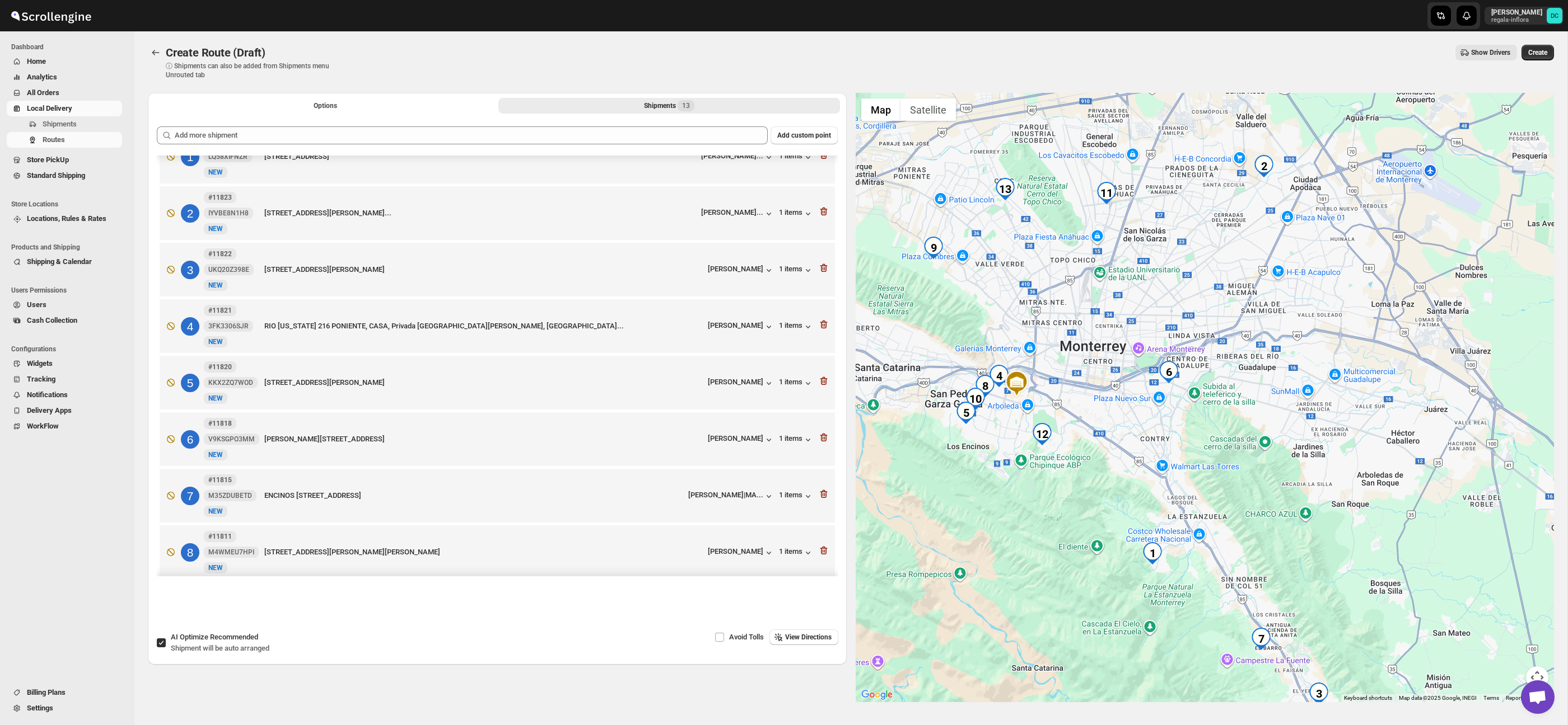
drag, startPoint x: 1215, startPoint y: 395, endPoint x: 1227, endPoint y: 462, distance: 68.1
click at [1227, 462] on div at bounding box center [1205, 398] width 699 height 609
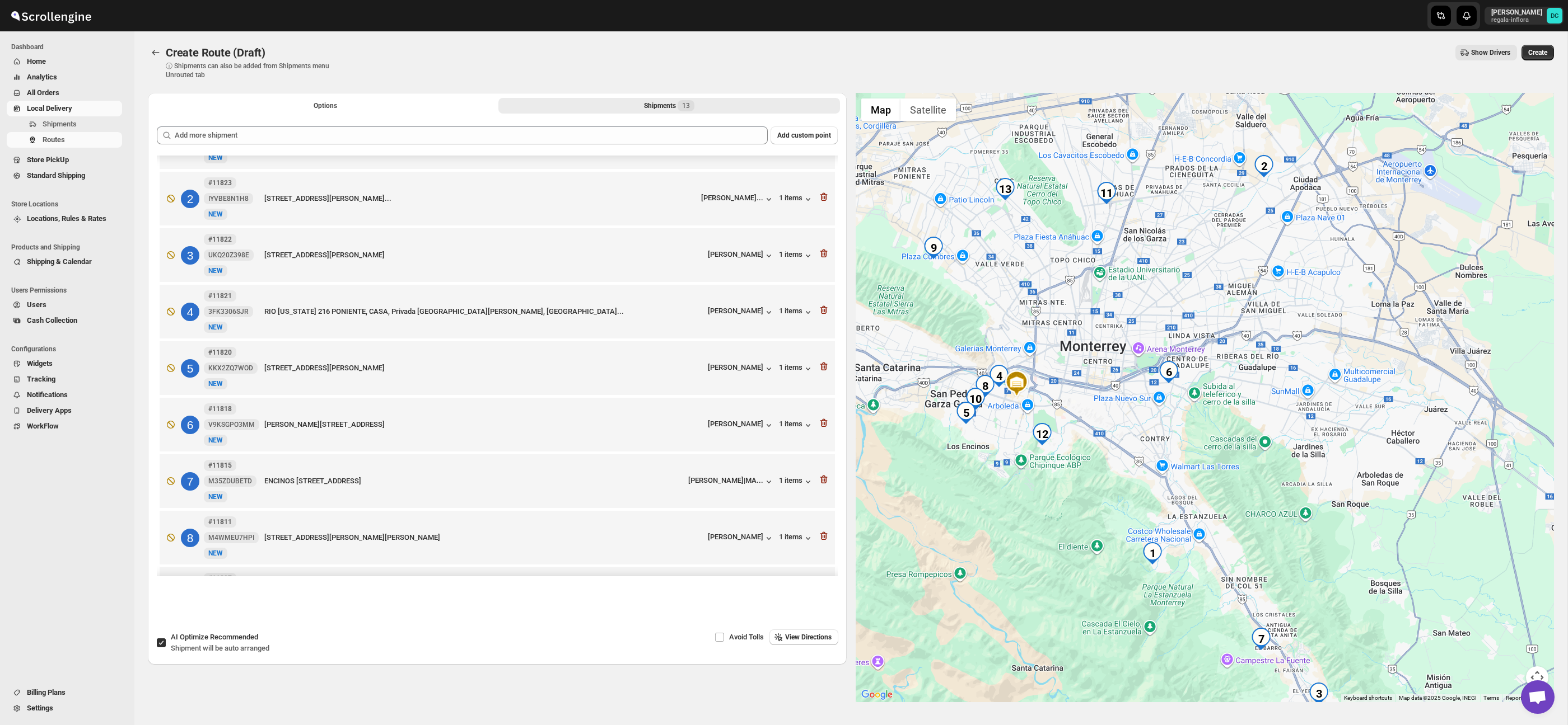
scroll to position [45, 0]
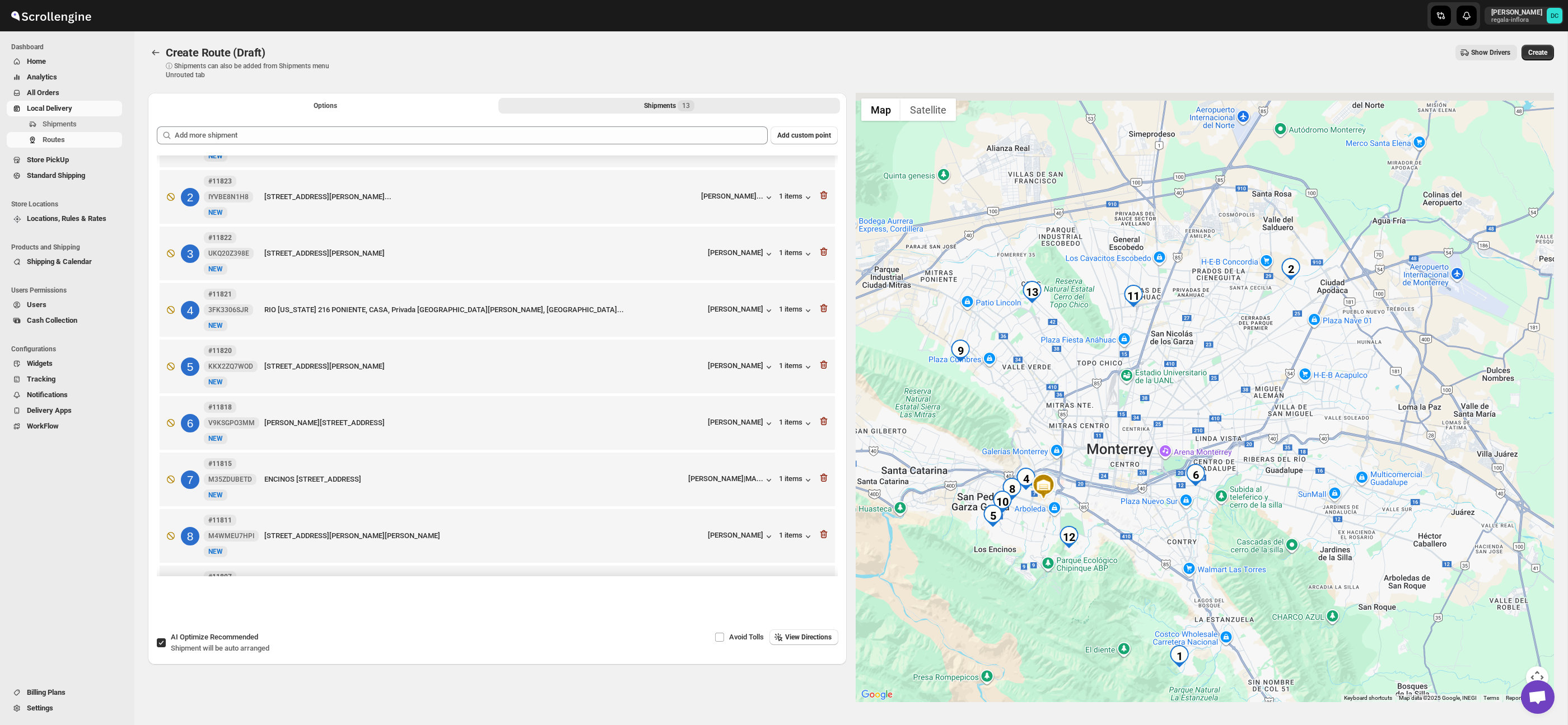
drag, startPoint x: 1220, startPoint y: 293, endPoint x: 1209, endPoint y: 396, distance: 103.6
click at [1249, 409] on div at bounding box center [1205, 398] width 699 height 609
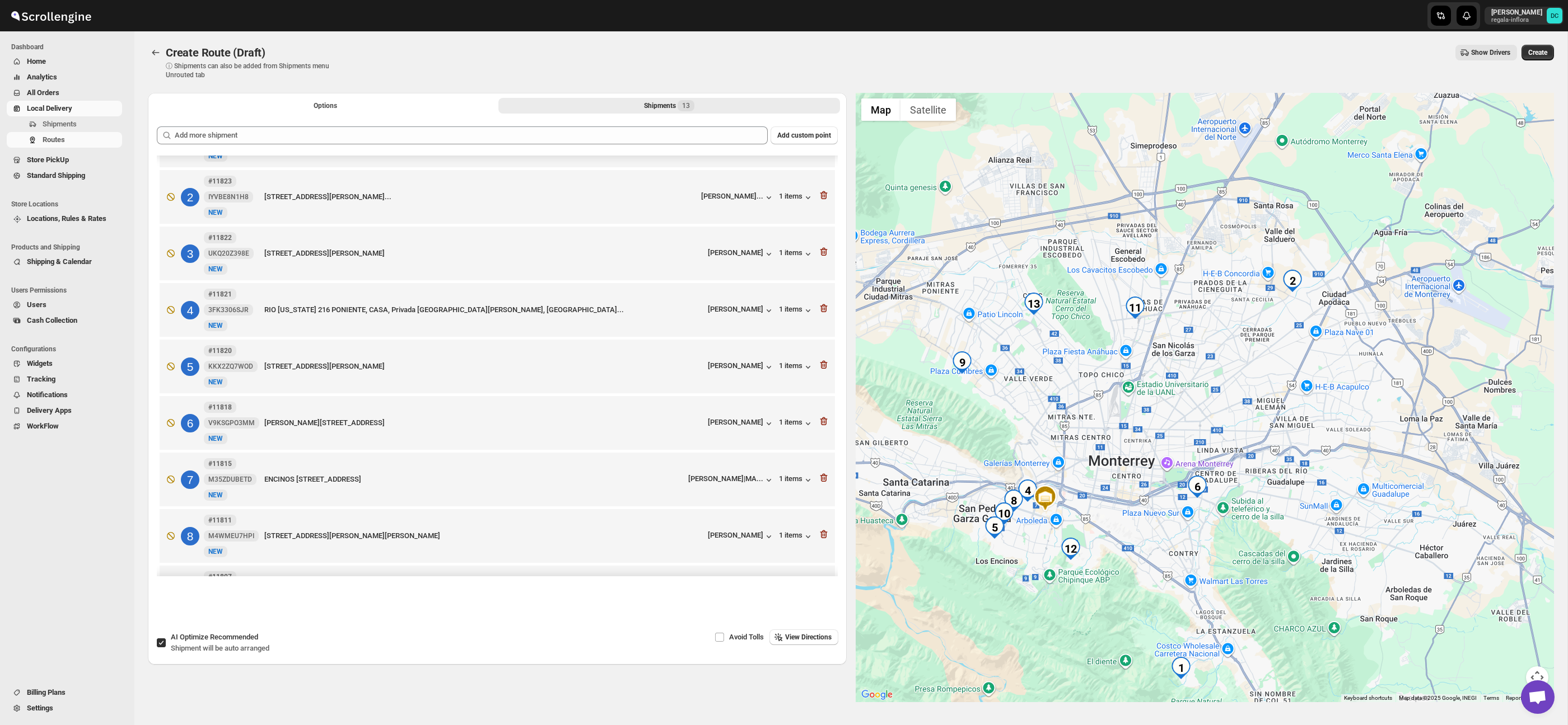
drag, startPoint x: 1126, startPoint y: 420, endPoint x: 1207, endPoint y: 422, distance: 81.0
click at [1208, 422] on div at bounding box center [1205, 398] width 699 height 609
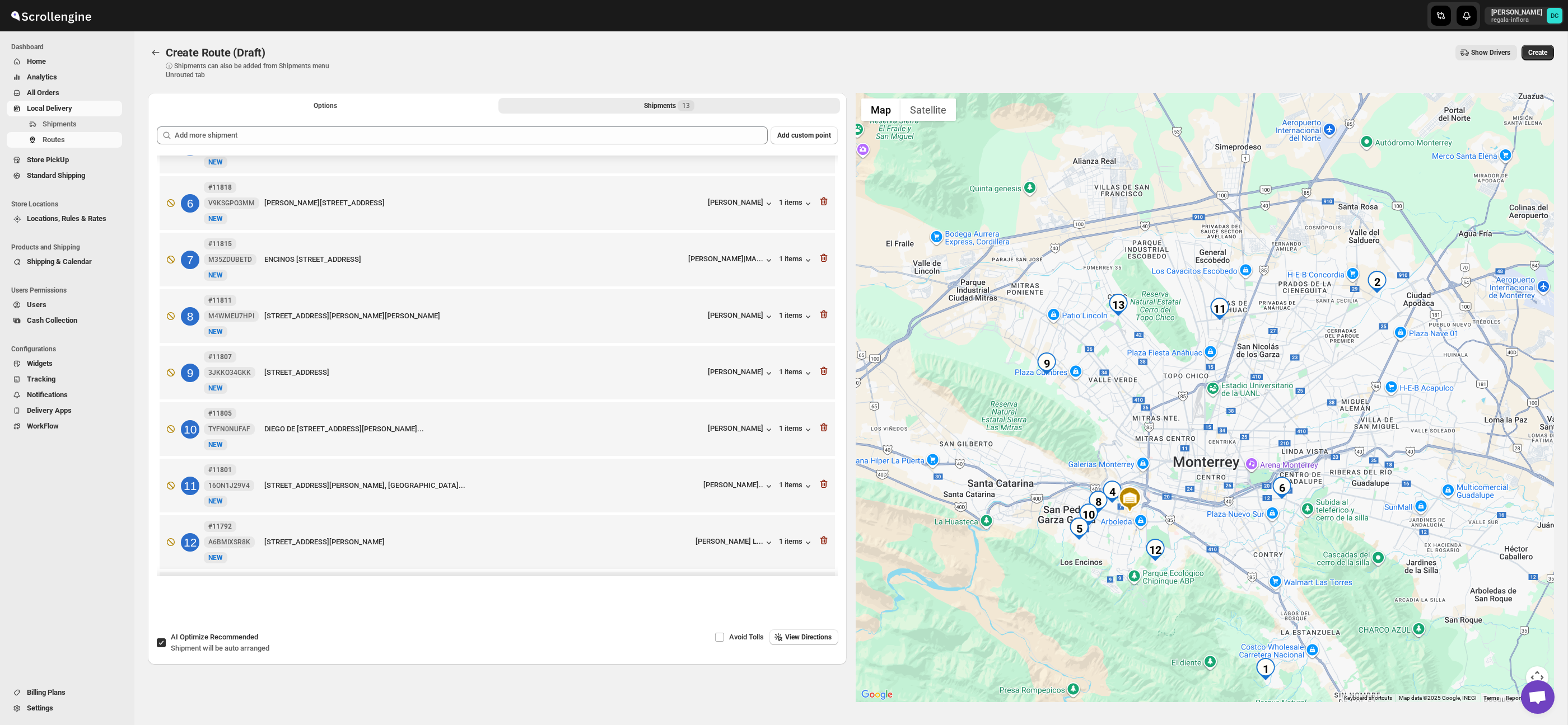
scroll to position [266, 0]
click at [824, 485] on icon "button" at bounding box center [825, 483] width 1 height 3
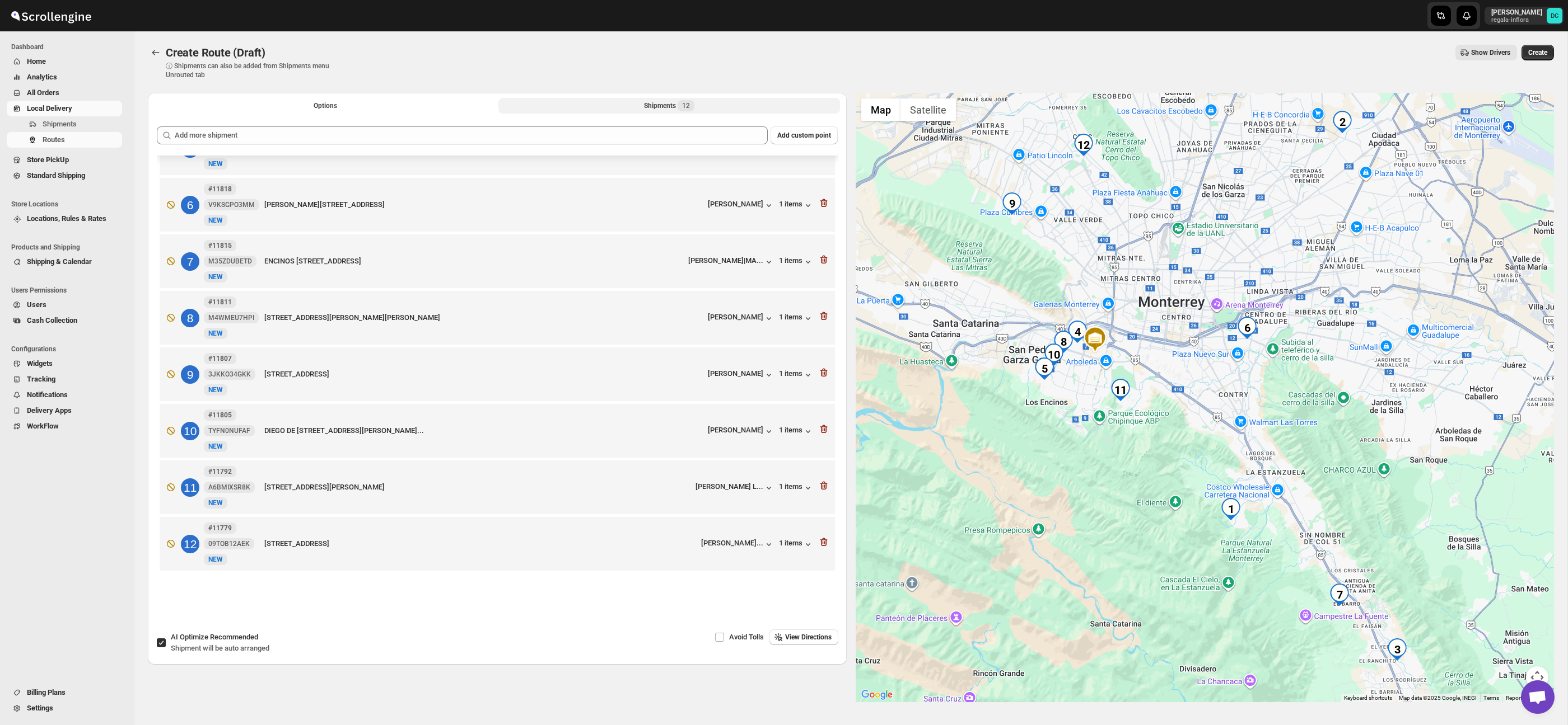
scroll to position [272, 0]
drag, startPoint x: 496, startPoint y: 144, endPoint x: 497, endPoint y: 139, distance: 5.1
click at [496, 144] on div "Add custom point 1 #11824 LQ58XIFNZR New NEW [STREET_ADDRESS] [PERSON_NAME] y L…" at bounding box center [497, 351] width 681 height 450
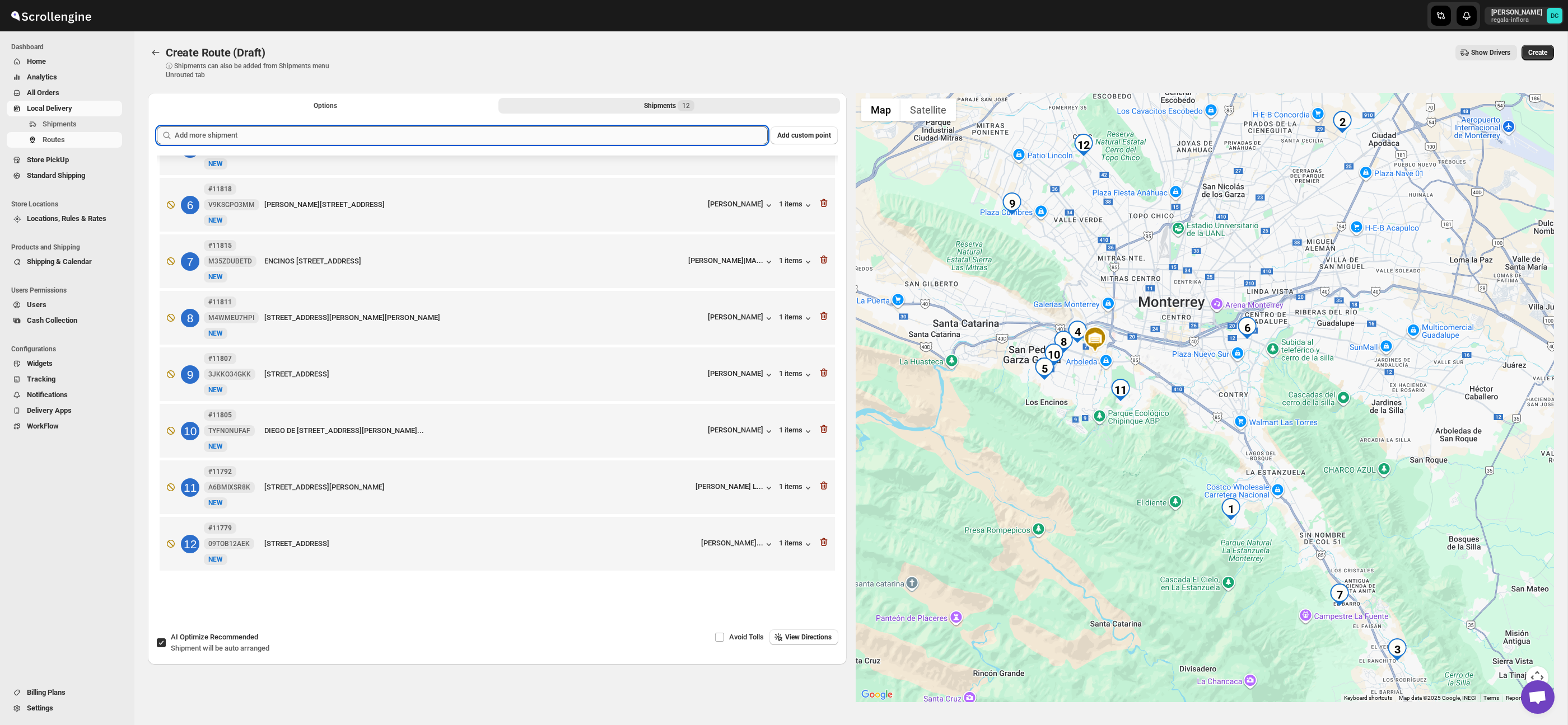
click at [497, 139] on input "text" at bounding box center [472, 136] width 593 height 18
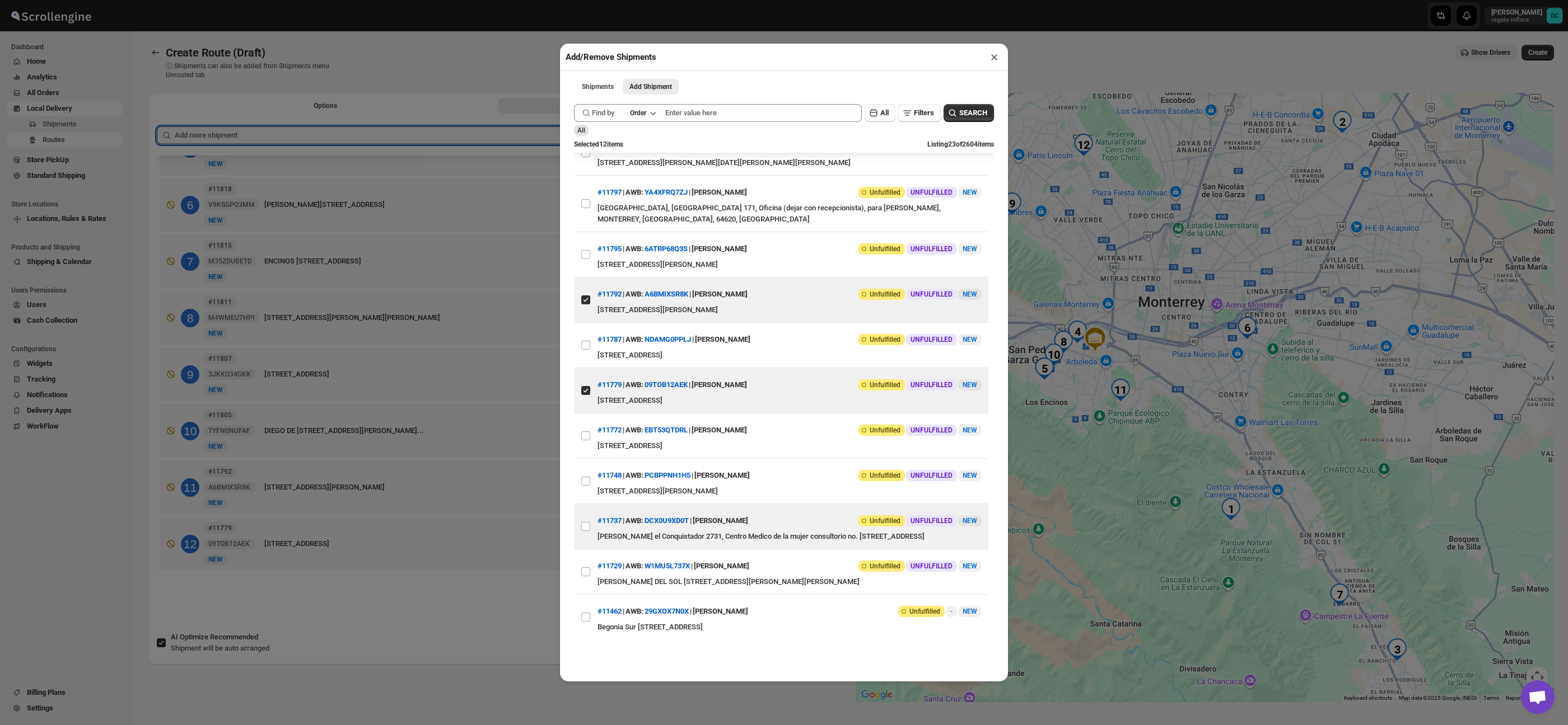
scroll to position [628, 0]
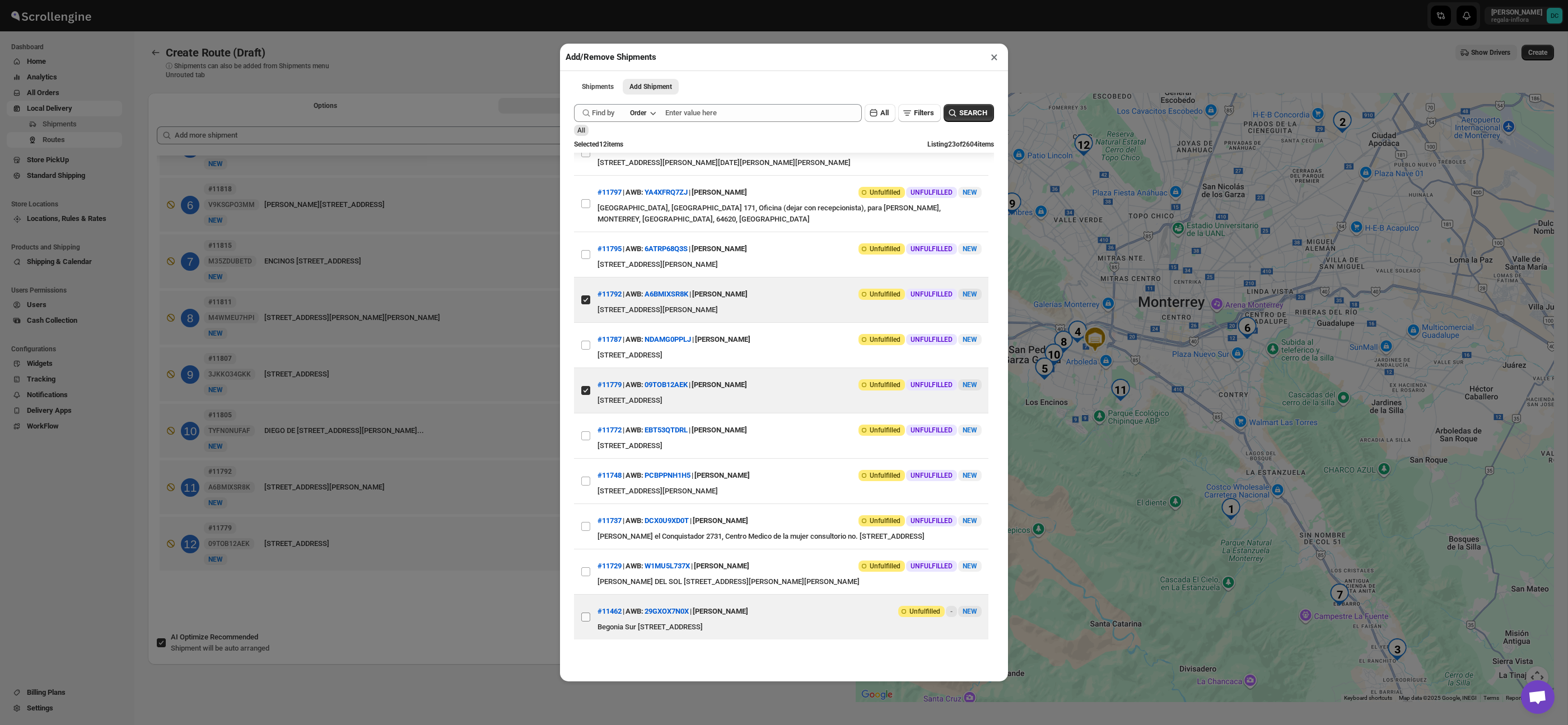
click at [586, 617] on input "View details for 68925c0df7cd3703b5a8facf" at bounding box center [585, 617] width 9 height 9
checkbox input "true"
click at [475, 598] on div "Add/Remove Shipments × Shipments Add Shipment More views Shipments Add Shipment…" at bounding box center [784, 362] width 1568 height 725
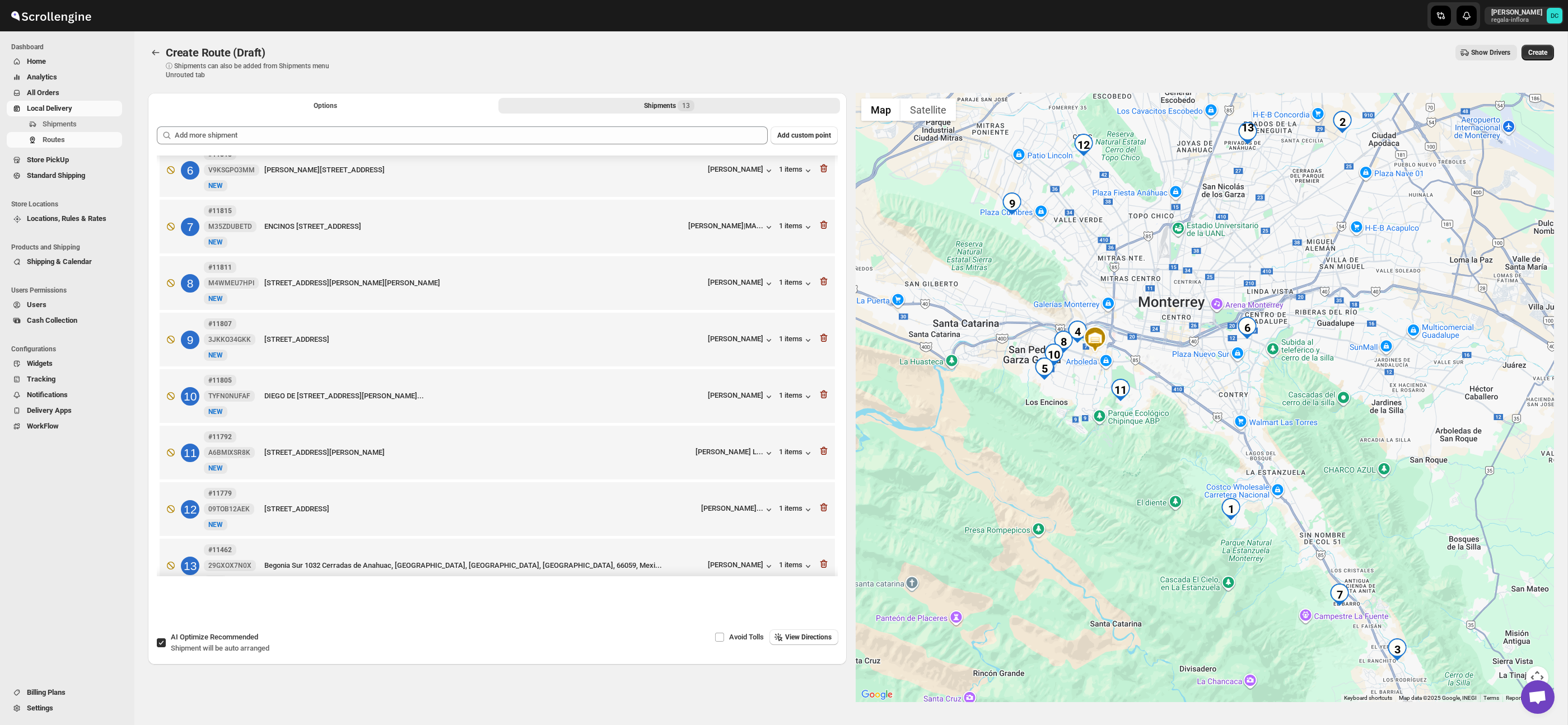
scroll to position [310, 0]
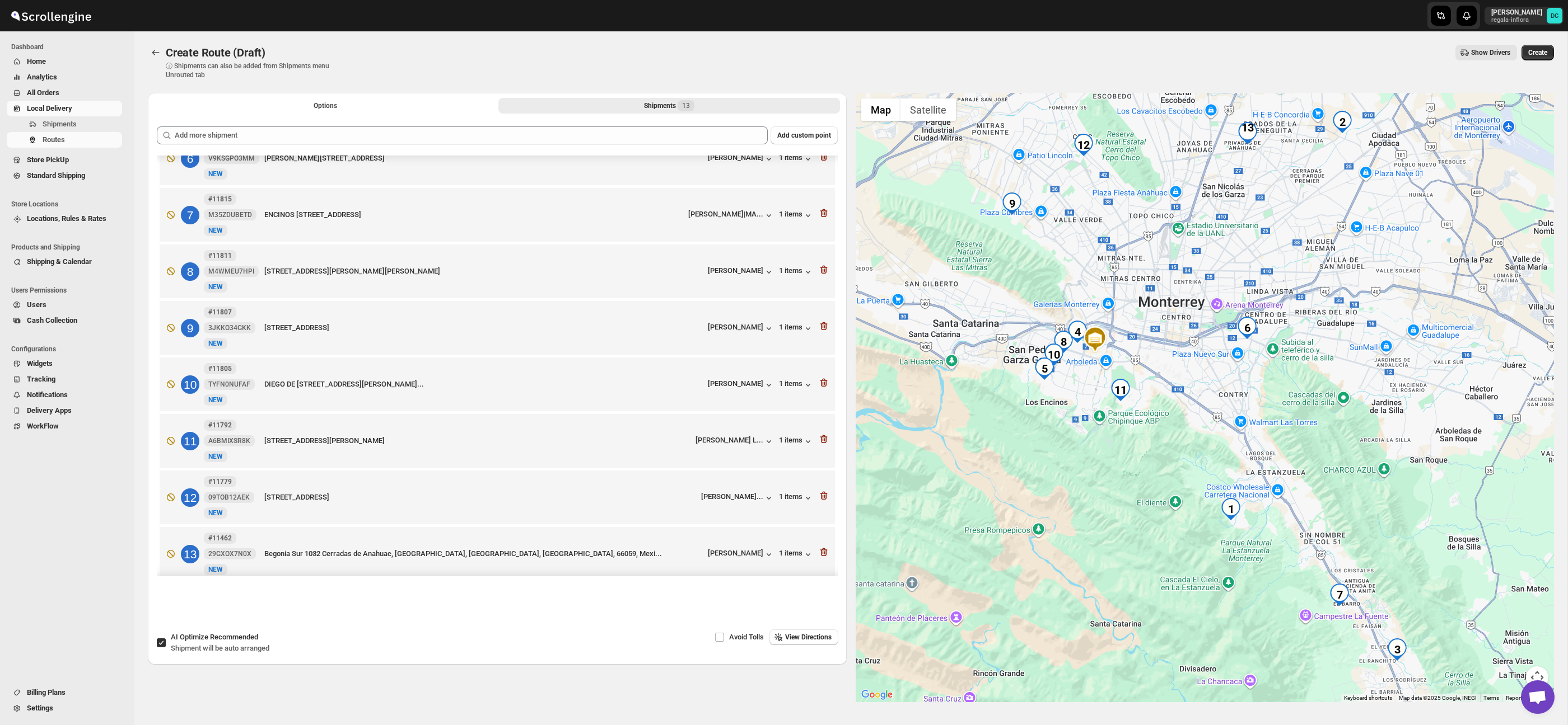
click at [820, 332] on icon "button" at bounding box center [824, 326] width 11 height 11
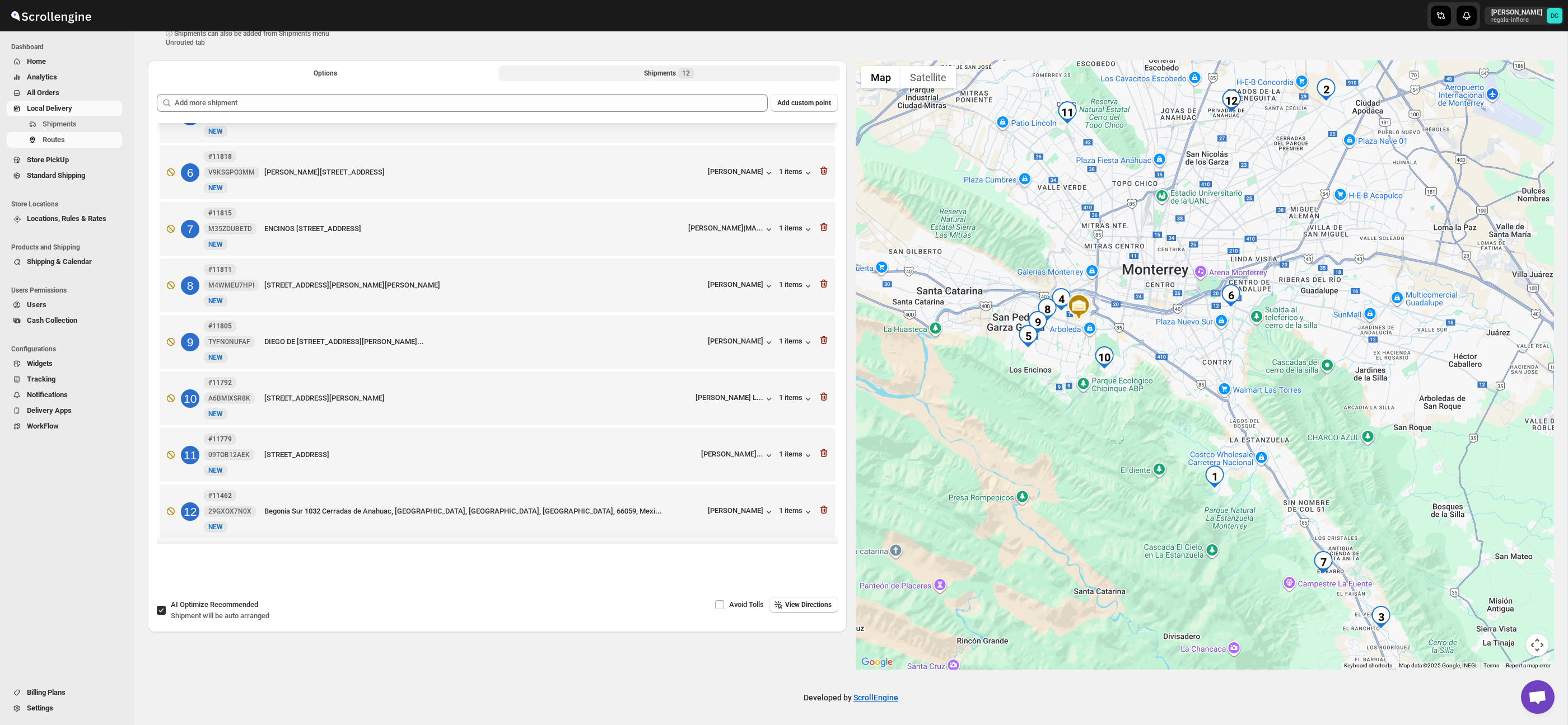
scroll to position [0, 0]
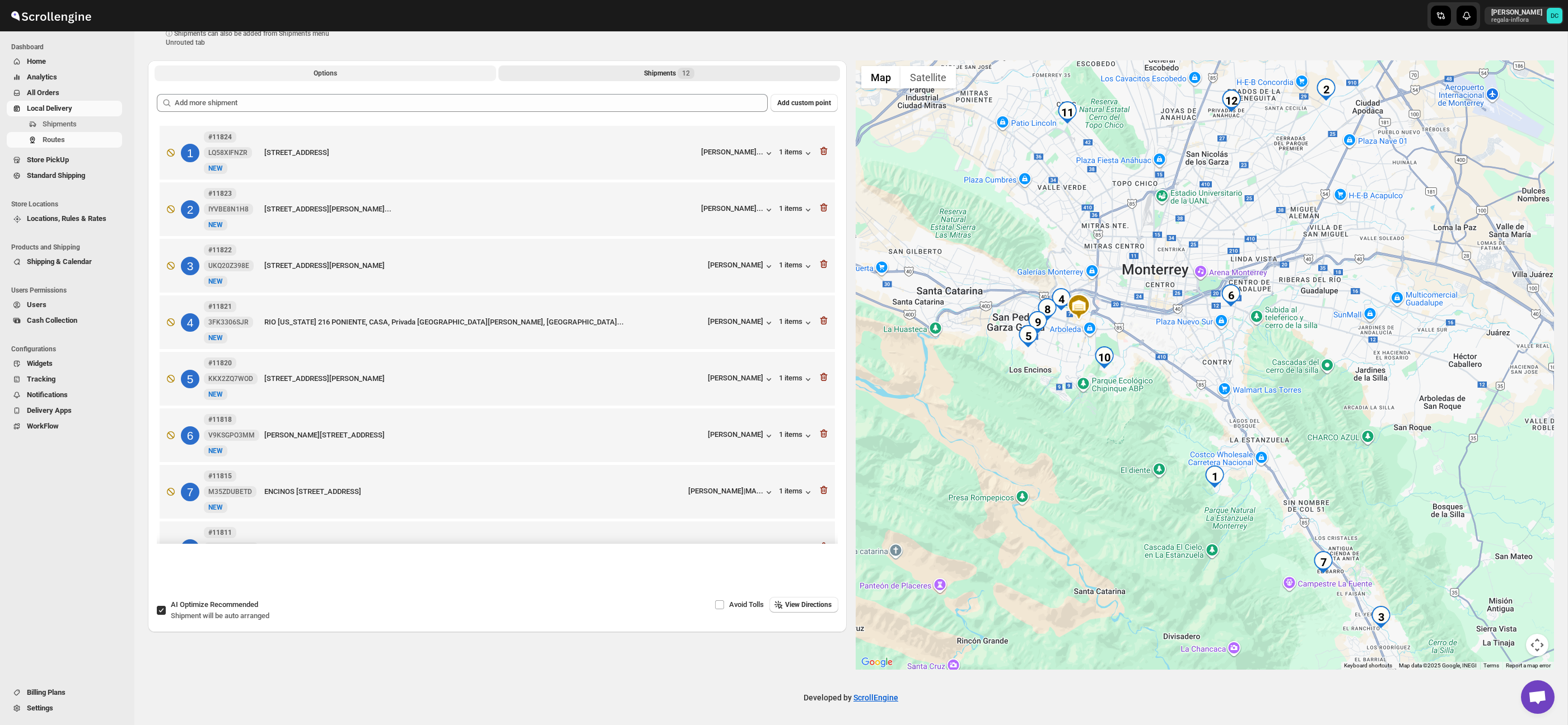
click at [337, 74] on span "Options" at bounding box center [326, 73] width 23 height 9
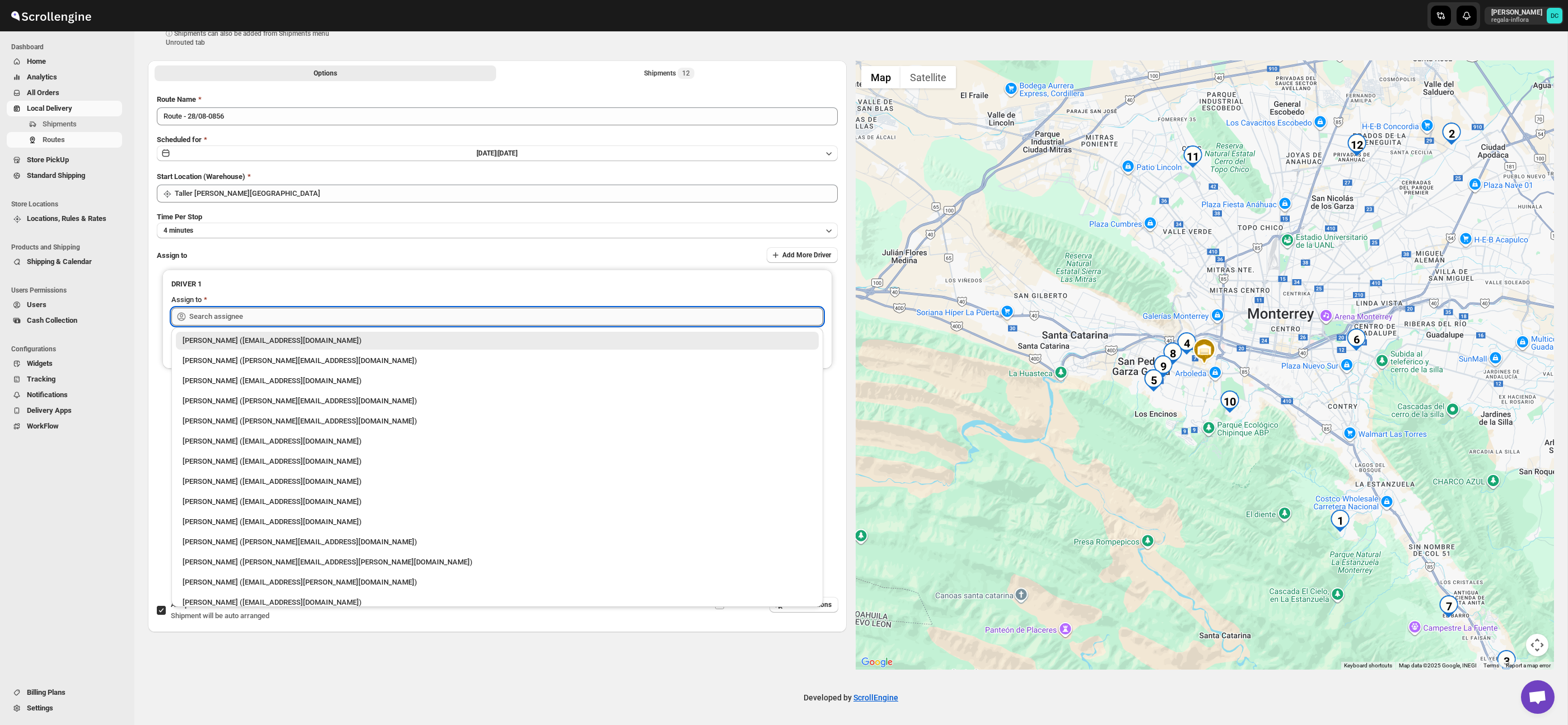
drag, startPoint x: 432, startPoint y: 315, endPoint x: 446, endPoint y: 316, distance: 14.0
click at [436, 316] on input "text" at bounding box center [506, 316] width 634 height 18
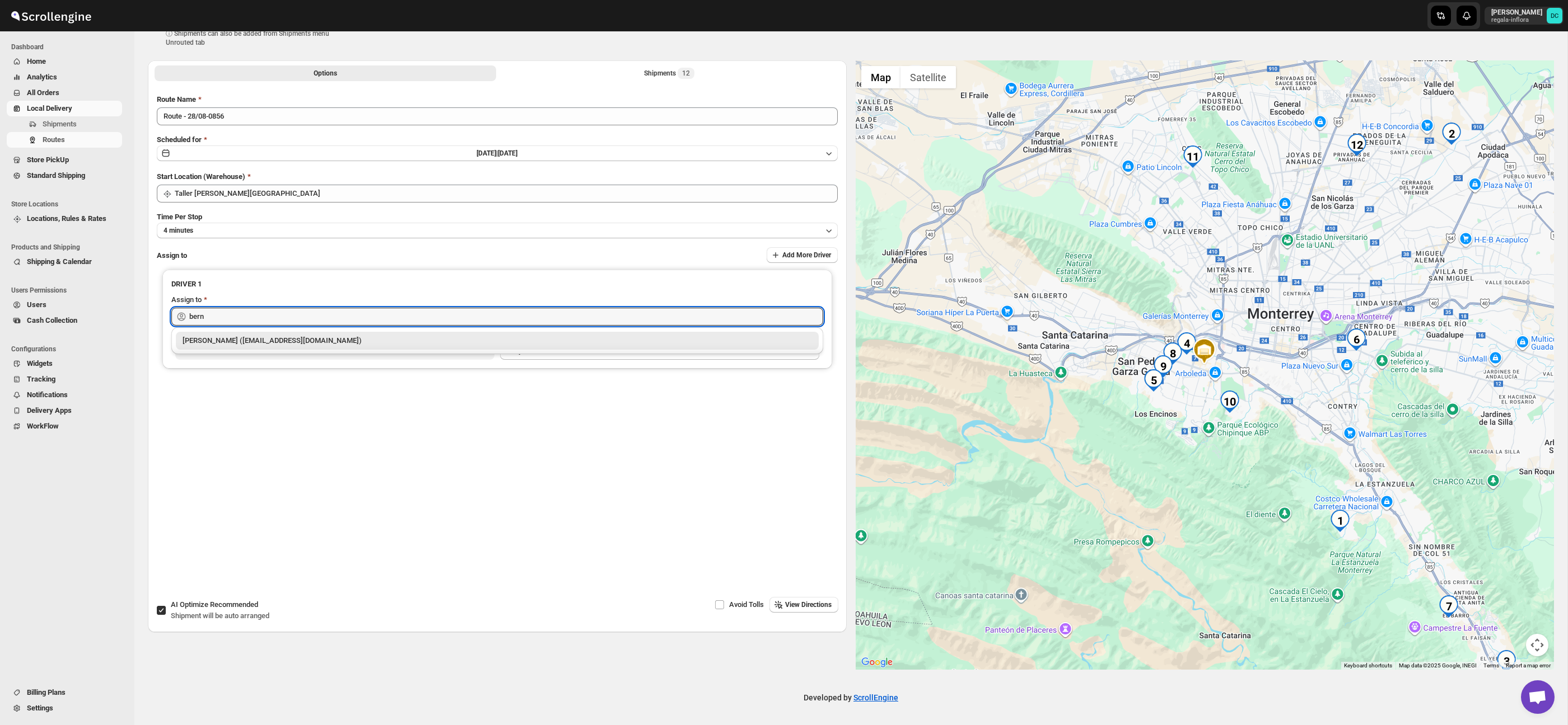
click at [447, 346] on div "[PERSON_NAME] ([EMAIL_ADDRESS][DOMAIN_NAME])" at bounding box center [497, 340] width 643 height 18
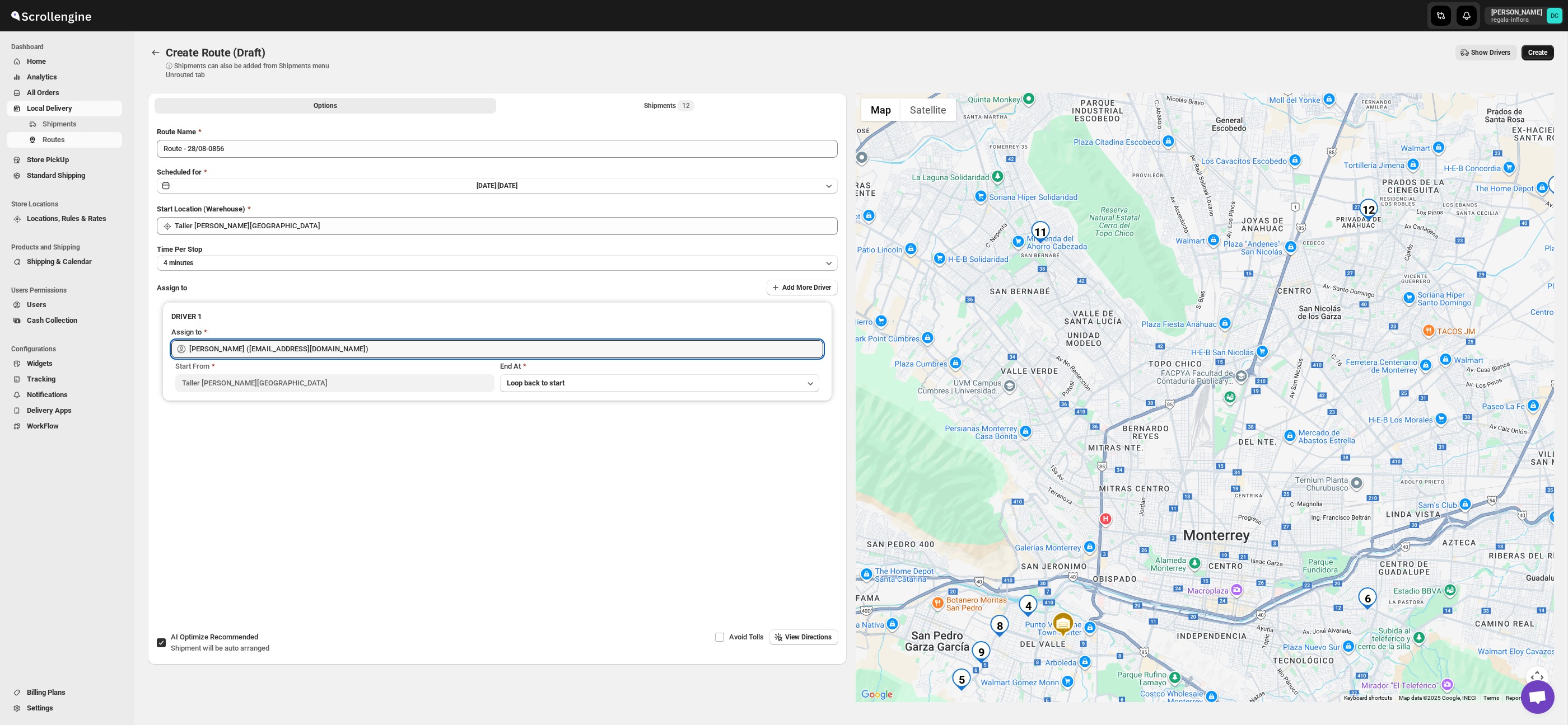
type input "[PERSON_NAME] ([EMAIL_ADDRESS][DOMAIN_NAME])"
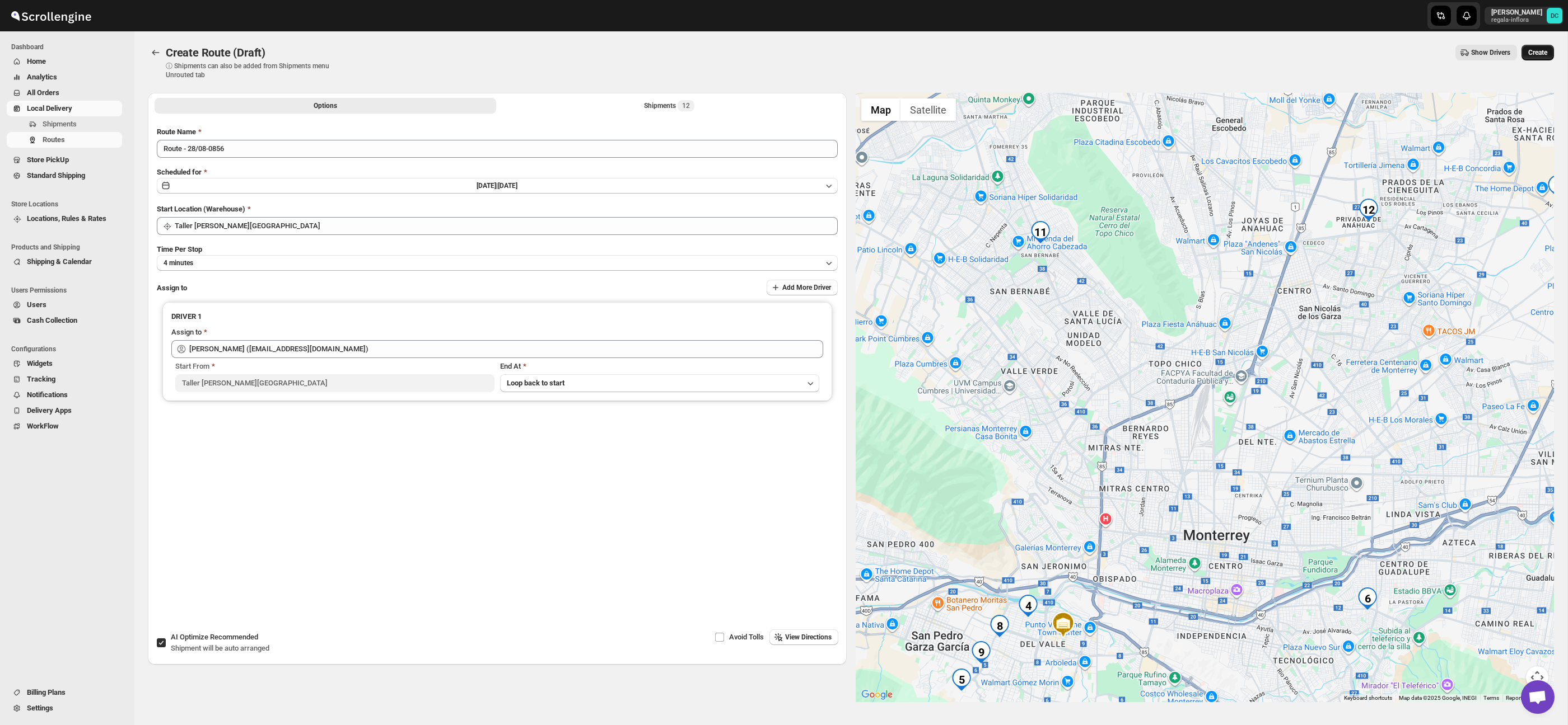
click at [1528, 56] on span "Create" at bounding box center [1538, 52] width 19 height 9
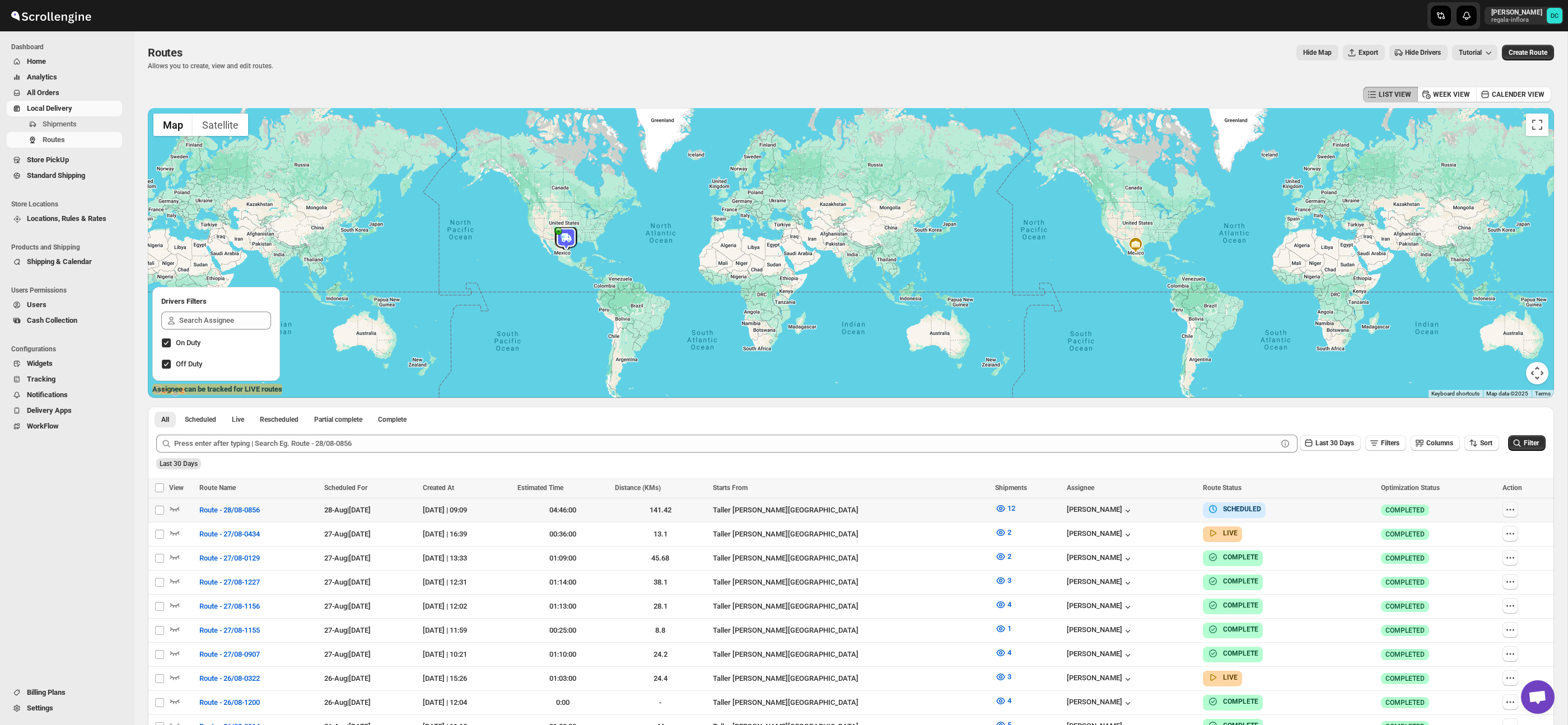
click at [1503, 512] on button "button" at bounding box center [1510, 510] width 16 height 16
checkbox input "true"
click at [1479, 593] on span "Edit" at bounding box center [1485, 590] width 52 height 11
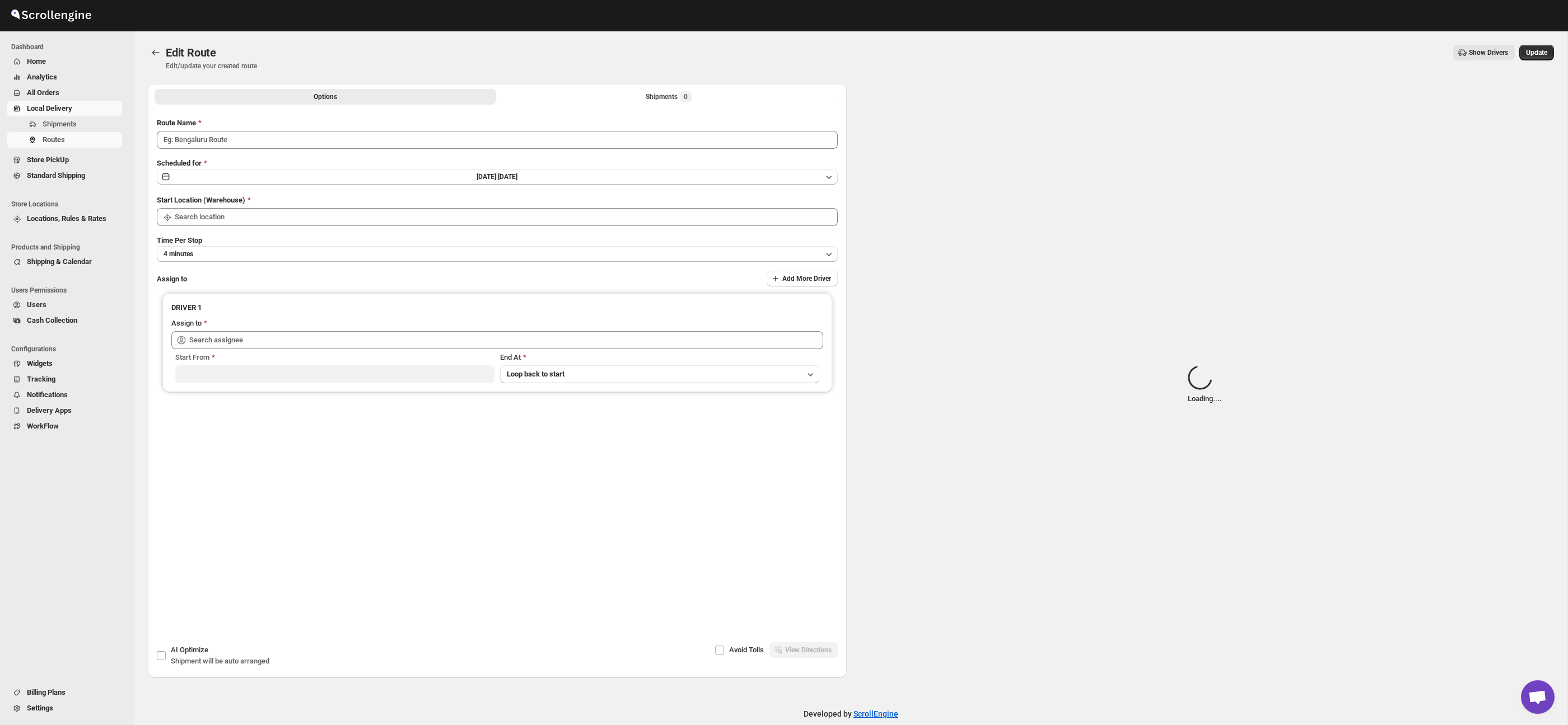
type input "Route - 28/08-0856"
type input "Taller [PERSON_NAME][GEOGRAPHIC_DATA]"
type input "[PERSON_NAME] ([EMAIL_ADDRESS][DOMAIN_NAME])"
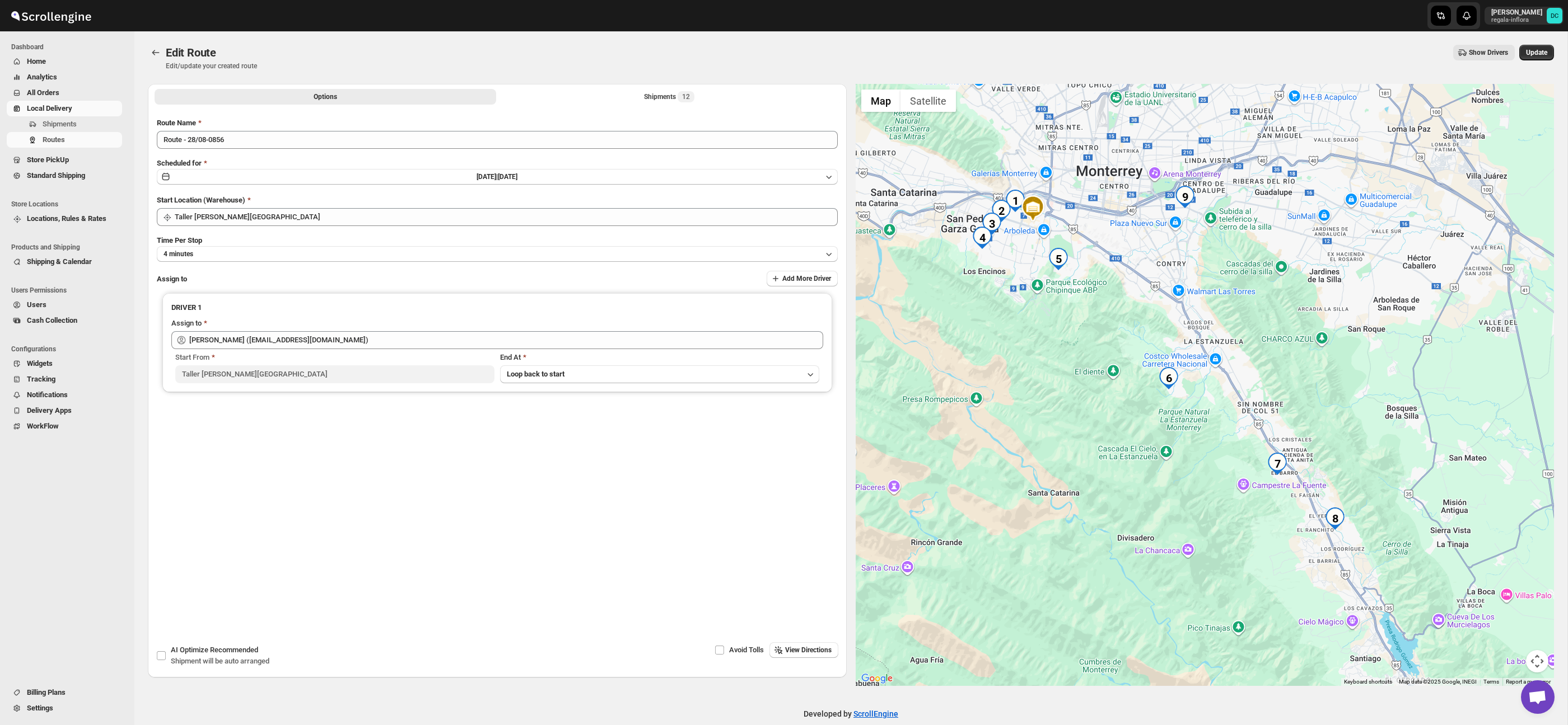
drag, startPoint x: 1352, startPoint y: 497, endPoint x: 1305, endPoint y: 376, distance: 129.8
click at [1305, 376] on div at bounding box center [1205, 385] width 699 height 602
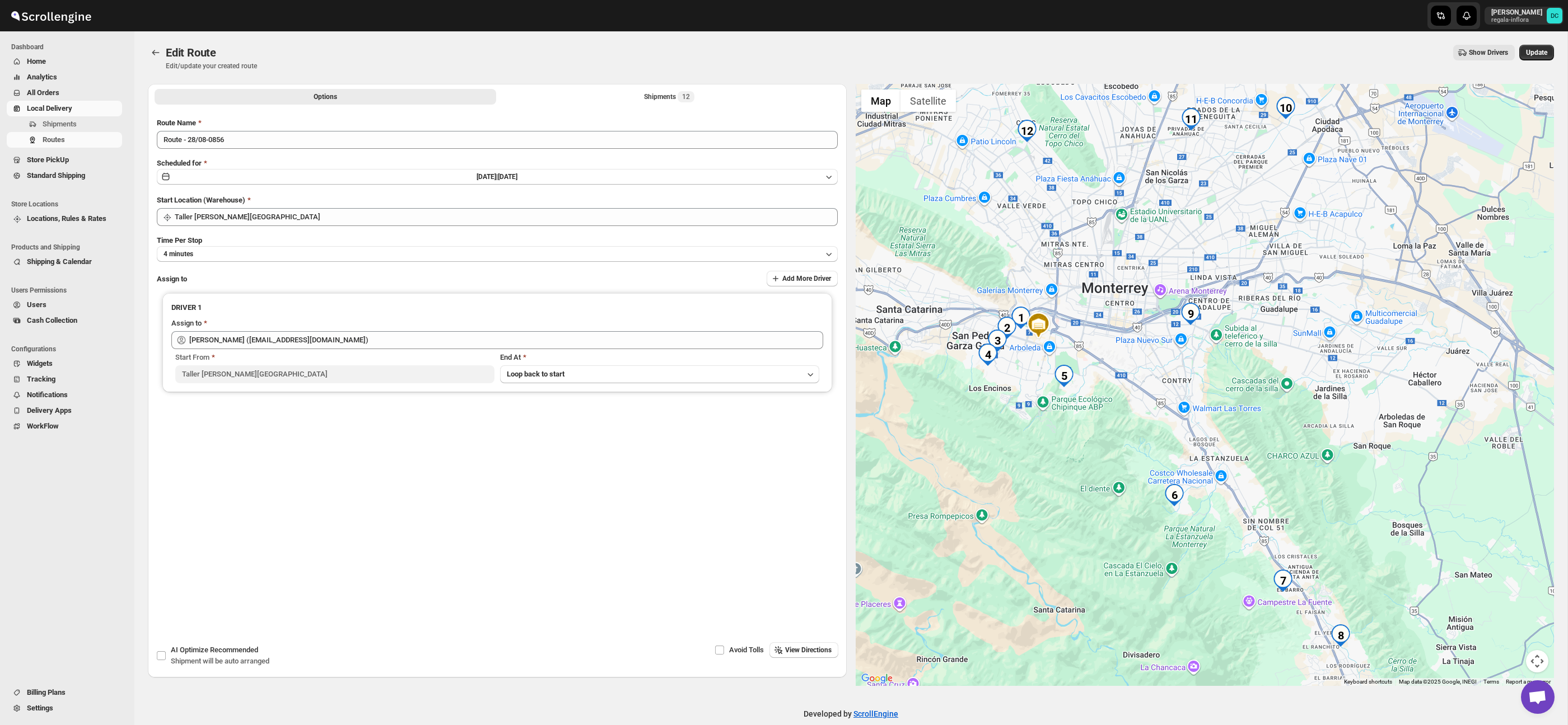
drag, startPoint x: 1258, startPoint y: 314, endPoint x: 1212, endPoint y: 392, distance: 90.6
click at [1265, 436] on div at bounding box center [1205, 385] width 699 height 602
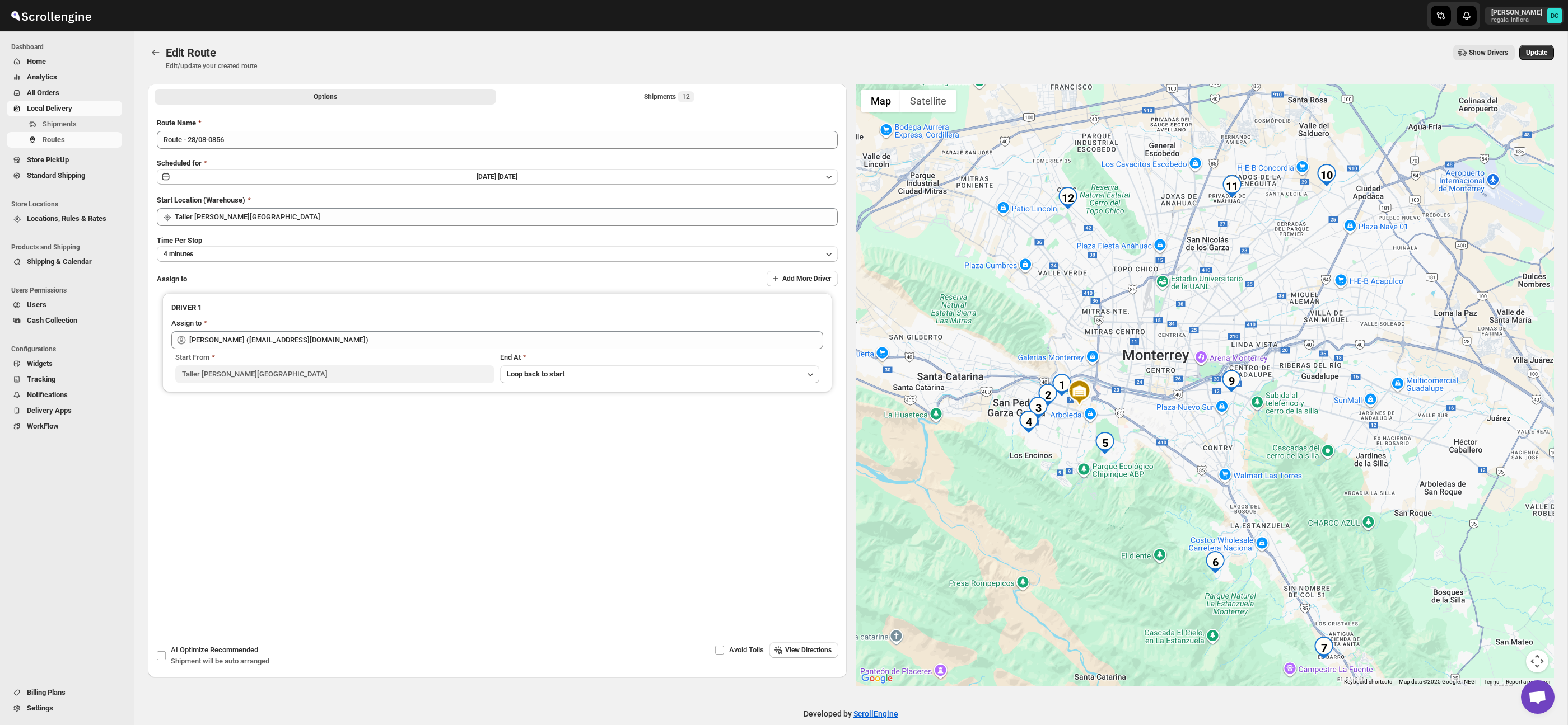
drag, startPoint x: 1218, startPoint y: 407, endPoint x: 1242, endPoint y: 423, distance: 28.8
click at [1253, 462] on div at bounding box center [1205, 385] width 699 height 602
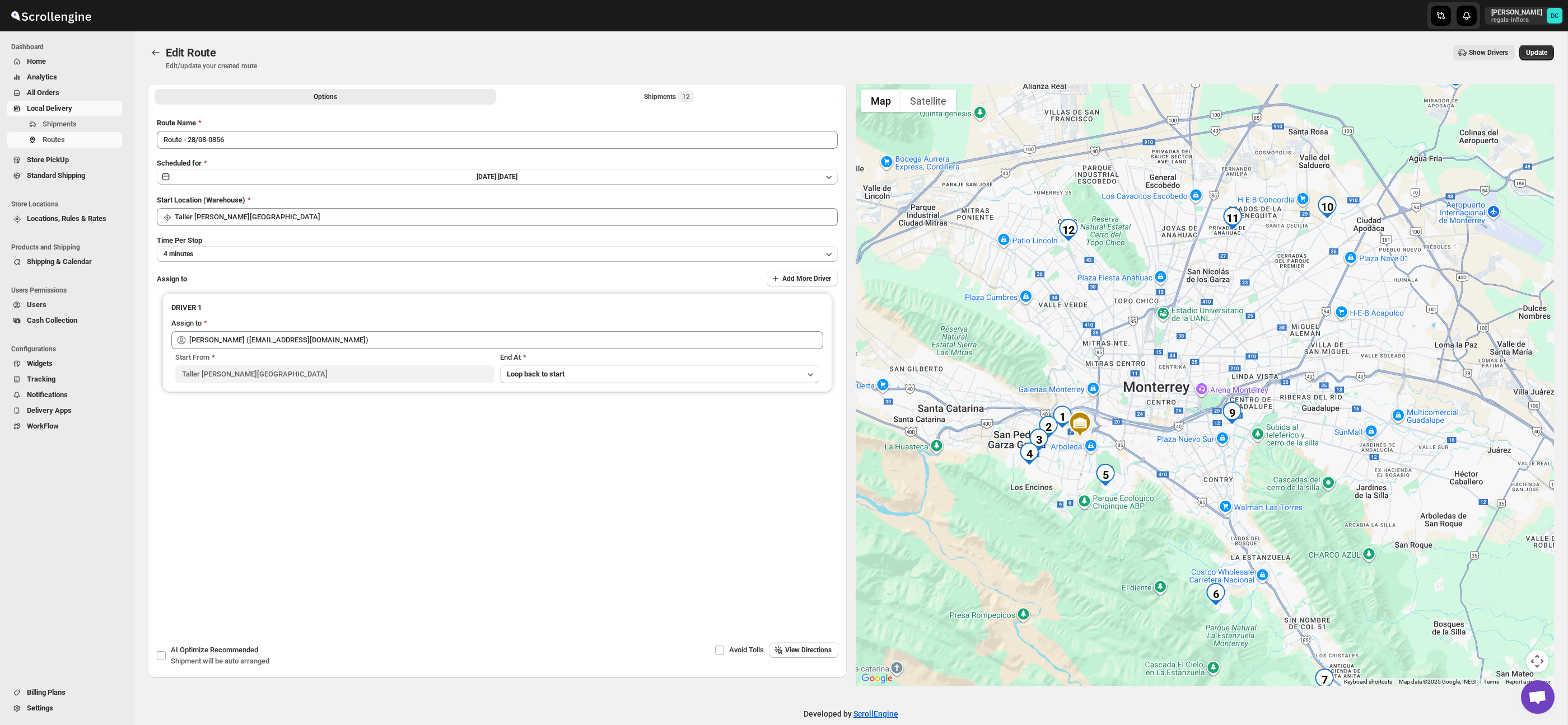
drag, startPoint x: 1205, startPoint y: 372, endPoint x: 1206, endPoint y: 404, distance: 32.0
click at [1206, 404] on div at bounding box center [1205, 385] width 699 height 602
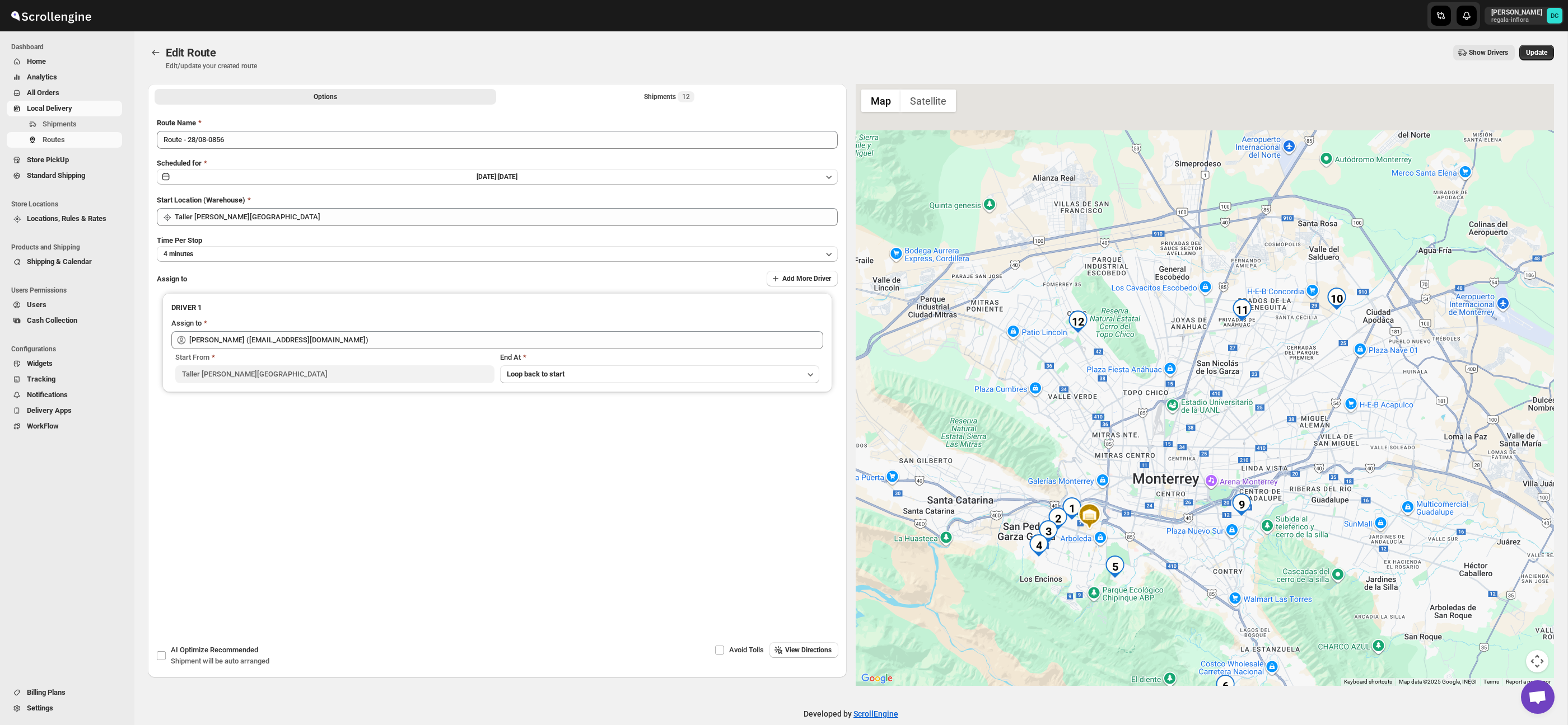
drag, startPoint x: 1112, startPoint y: 390, endPoint x: 1122, endPoint y: 418, distance: 29.7
click at [1121, 416] on div at bounding box center [1205, 385] width 699 height 602
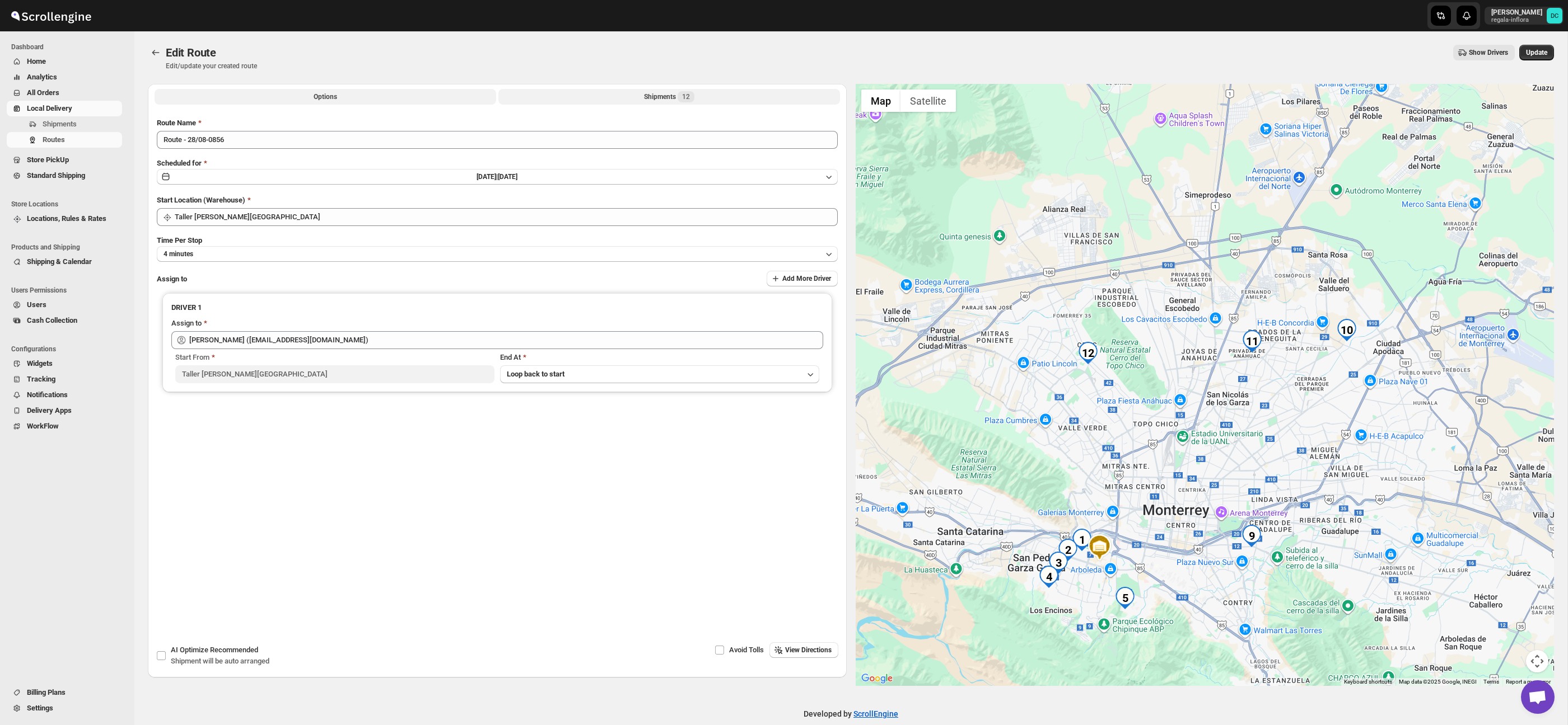
click at [684, 94] on span "12" at bounding box center [686, 97] width 17 height 11
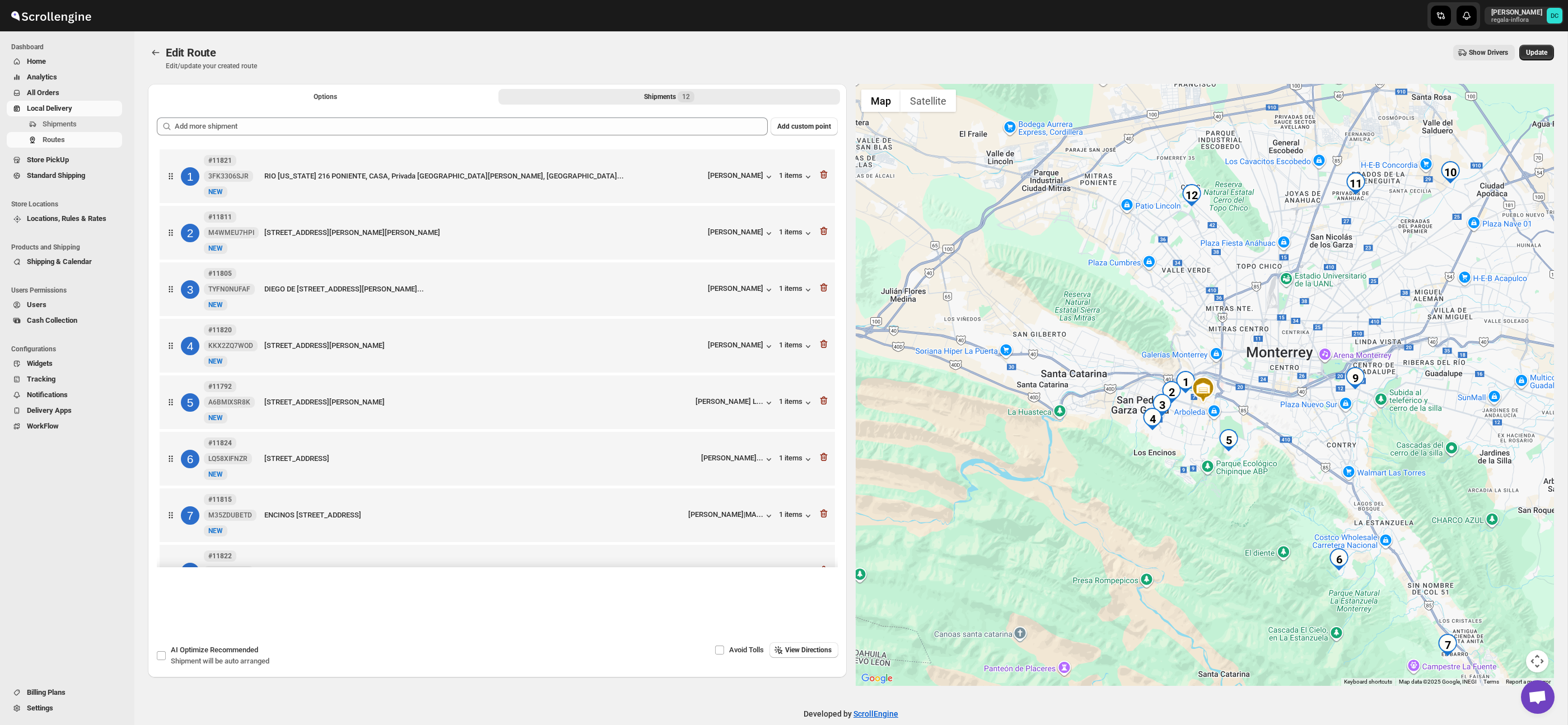
drag, startPoint x: 1187, startPoint y: 233, endPoint x: 1162, endPoint y: 277, distance: 50.6
click at [1185, 275] on div at bounding box center [1205, 385] width 699 height 602
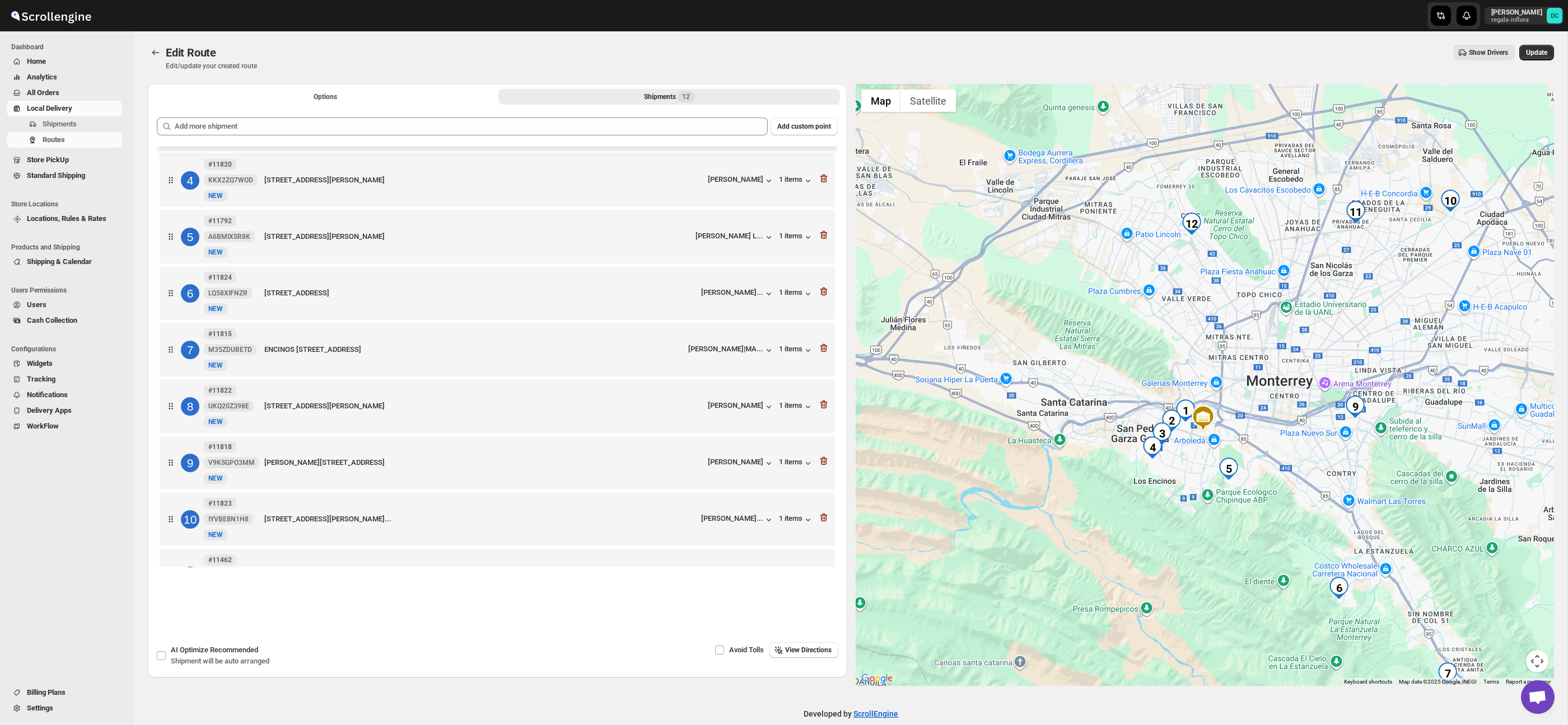
scroll to position [272, 0]
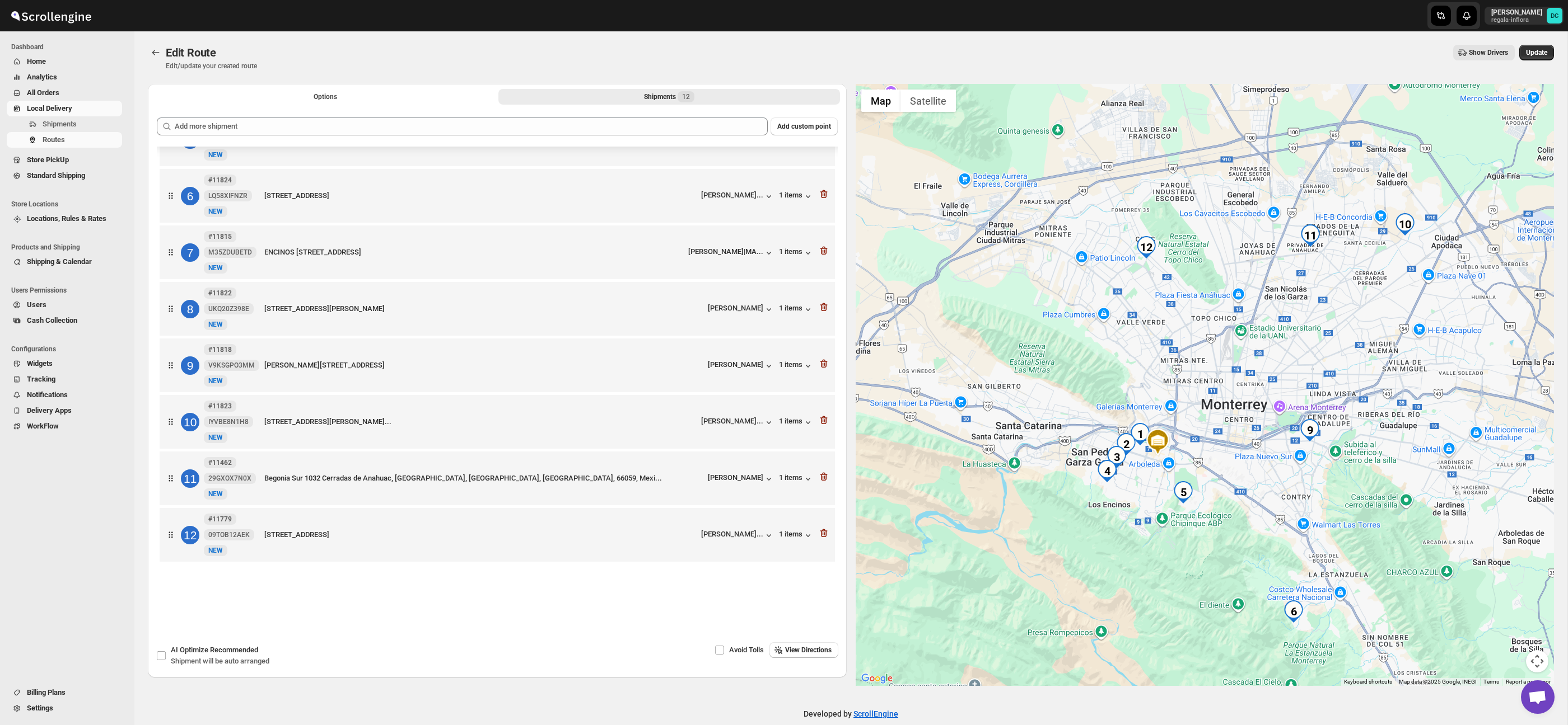
drag, startPoint x: 1191, startPoint y: 252, endPoint x: 1143, endPoint y: 278, distance: 54.6
click at [1143, 278] on div at bounding box center [1205, 385] width 699 height 602
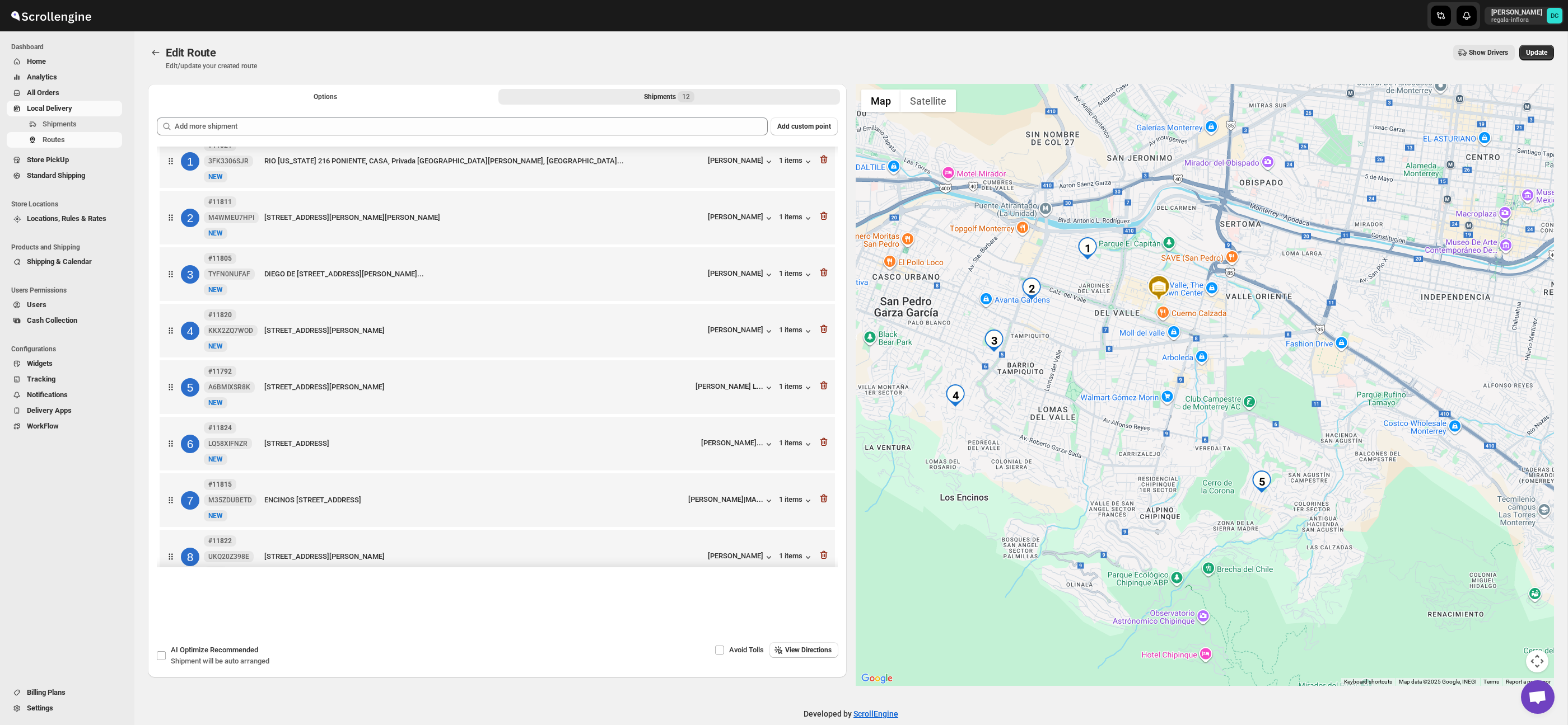
scroll to position [18, 0]
